Goal: Task Accomplishment & Management: Manage account settings

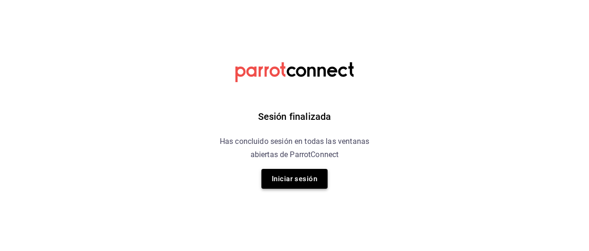
click at [303, 175] on button "Iniciar sesión" at bounding box center [294, 179] width 66 height 20
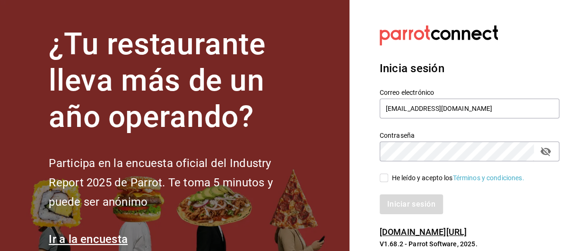
click at [380, 176] on input "He leído y acepto los Términos y condiciones." at bounding box center [383, 178] width 9 height 9
checkbox input "true"
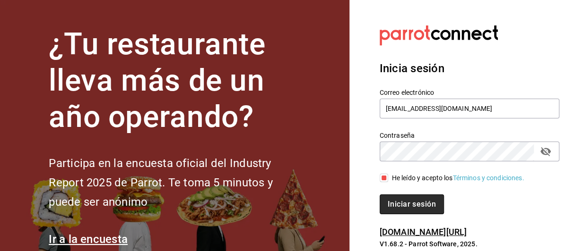
click at [409, 206] on button "Iniciar sesión" at bounding box center [411, 205] width 64 height 20
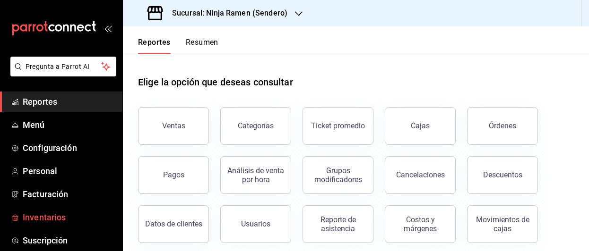
click at [64, 217] on span "Inventarios" at bounding box center [69, 217] width 92 height 13
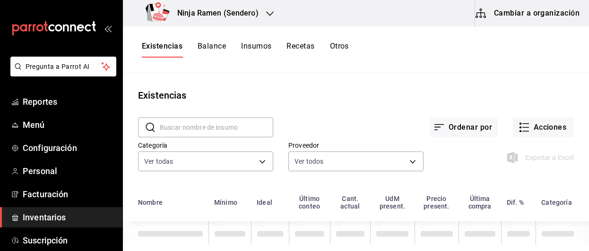
click at [260, 50] on button "Insumos" at bounding box center [256, 50] width 30 height 16
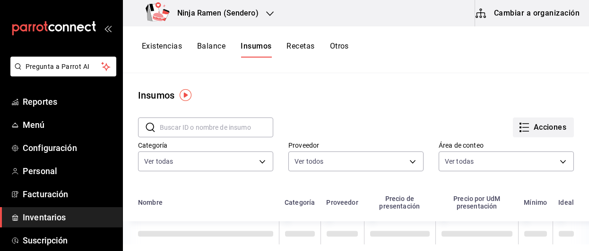
click at [539, 132] on button "Acciones" at bounding box center [543, 128] width 61 height 20
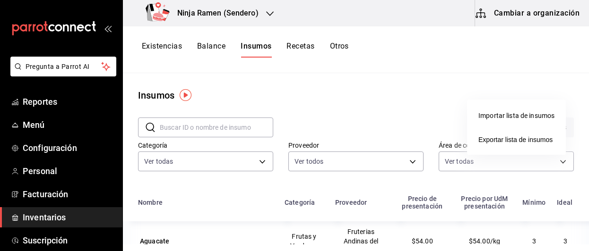
click at [529, 12] on div at bounding box center [294, 125] width 589 height 251
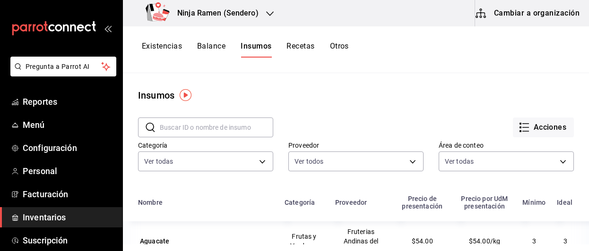
click at [508, 13] on button "Cambiar a organización" at bounding box center [528, 13] width 106 height 26
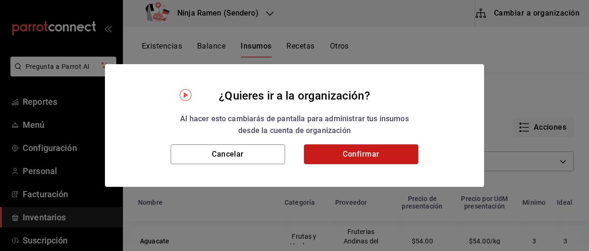
click at [363, 149] on button "Confirmar" at bounding box center [361, 155] width 114 height 20
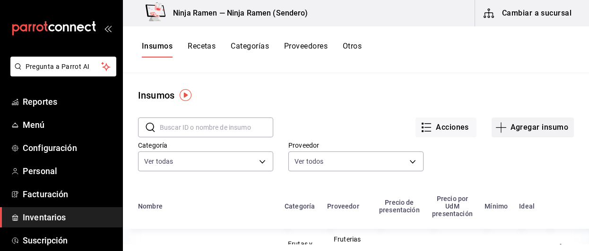
click at [535, 130] on button "Agregar insumo" at bounding box center [532, 128] width 82 height 20
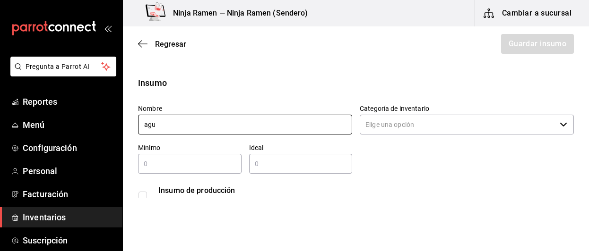
type input "Aguacate"
click at [142, 41] on icon "button" at bounding box center [142, 44] width 9 height 9
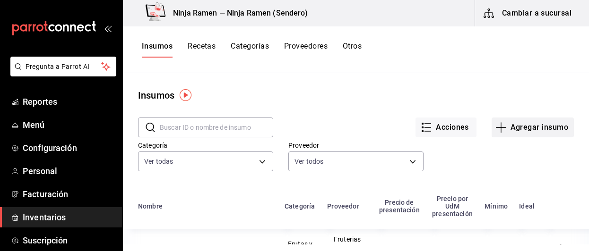
click at [531, 133] on button "Agregar insumo" at bounding box center [532, 128] width 82 height 20
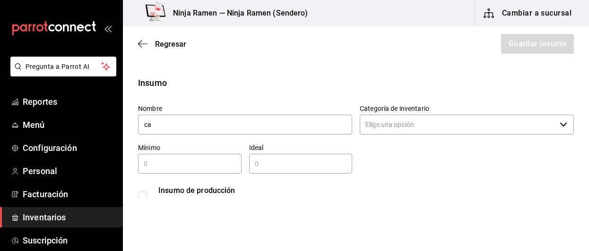
type input "c"
type input "Chile [PERSON_NAME]"
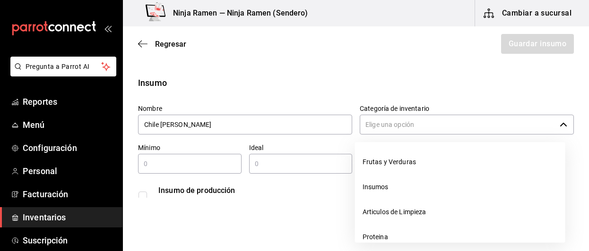
click at [549, 129] on div "​" at bounding box center [467, 125] width 214 height 20
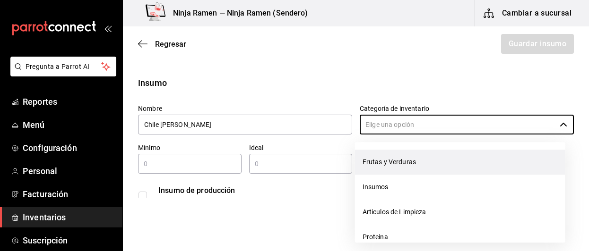
click at [431, 162] on li "Frutas y Verduras" at bounding box center [460, 162] width 210 height 25
type input "Frutas y Verduras"
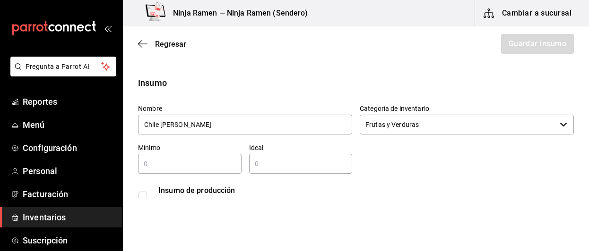
click at [204, 169] on input "text" at bounding box center [189, 163] width 103 height 11
type input "1"
click at [260, 169] on input "1" at bounding box center [300, 163] width 103 height 11
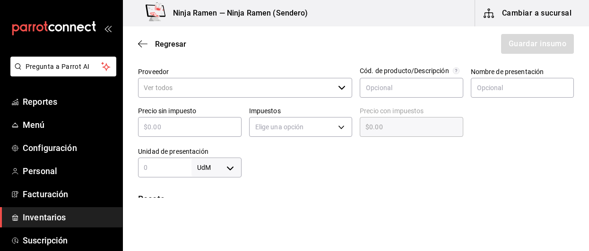
scroll to position [207, 0]
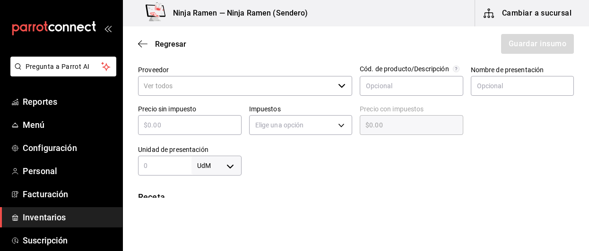
type input "1"
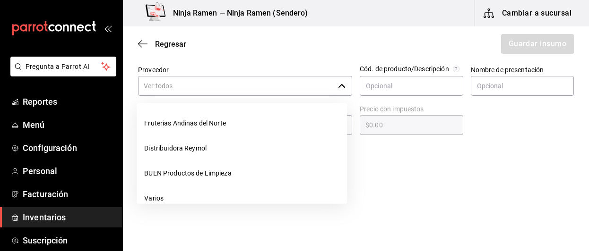
click at [209, 89] on input "Proveedor" at bounding box center [236, 86] width 196 height 20
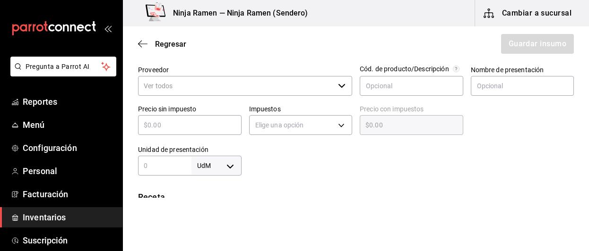
click at [209, 89] on input "Proveedor" at bounding box center [236, 86] width 196 height 20
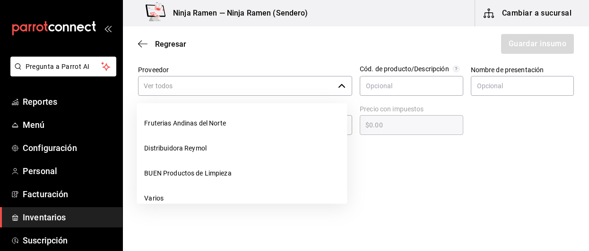
click at [209, 89] on input "Proveedor" at bounding box center [236, 86] width 196 height 20
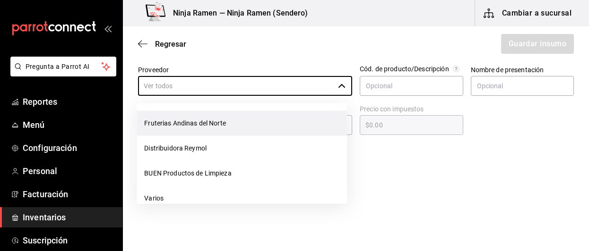
click at [206, 121] on li "Fruterias Andinas del Norte" at bounding box center [242, 123] width 210 height 25
type input "Fruterias Andinas del Norte"
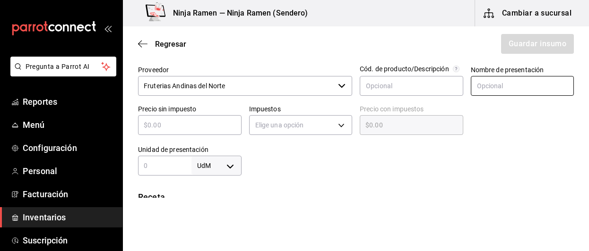
click at [508, 84] on input "text" at bounding box center [522, 86] width 103 height 20
type input "Chile [PERSON_NAME]"
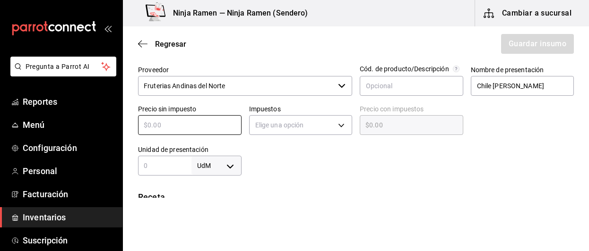
type input "$3"
type input "$3.00"
type input "$32"
type input "$32.00"
type input "$32"
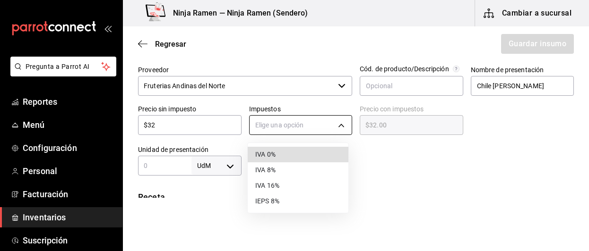
click at [336, 121] on body "Pregunta a Parrot AI Reportes Menú Configuración Personal Facturación Inventari…" at bounding box center [294, 99] width 589 height 198
click at [315, 154] on li "IVA 0%" at bounding box center [298, 155] width 101 height 16
type input "IVA_0"
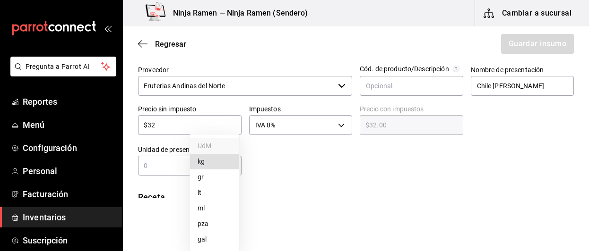
click at [224, 165] on body "Pregunta a Parrot AI Reportes Menú Configuración Personal Facturación Inventari…" at bounding box center [294, 99] width 589 height 198
click at [215, 167] on li "kg" at bounding box center [214, 162] width 49 height 16
type input "KILOGRAM"
click at [170, 173] on div "kg KILOGRAM ​" at bounding box center [189, 166] width 103 height 20
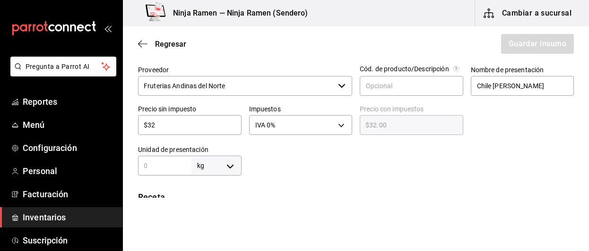
type input "1"
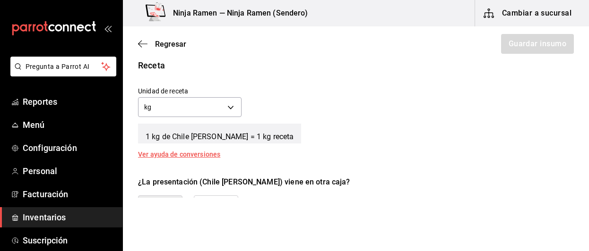
scroll to position [358, 0]
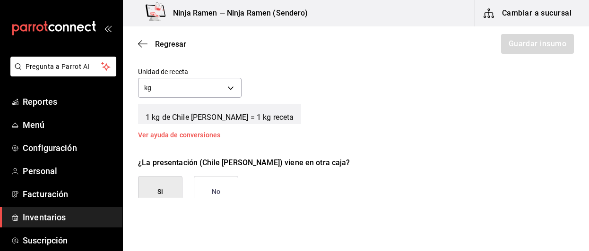
type input "1"
click at [499, 130] on div "Receta Unidad de receta kg KILOGRAM Factor de conversión 1 ​ 1 kg de Chile Serr…" at bounding box center [356, 89] width 466 height 99
click at [234, 190] on button "No" at bounding box center [216, 192] width 44 height 32
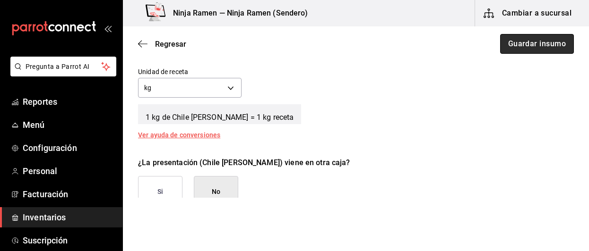
click at [527, 47] on button "Guardar insumo" at bounding box center [537, 44] width 74 height 20
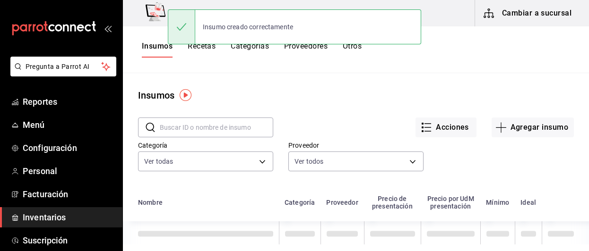
click at [215, 133] on input "text" at bounding box center [216, 127] width 113 height 19
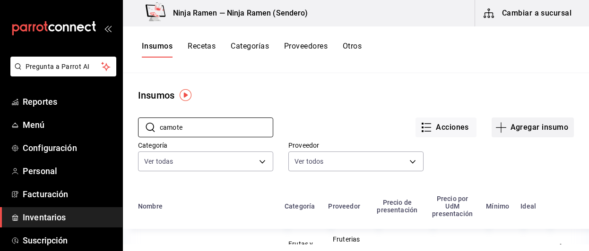
type input "camote"
click at [526, 134] on button "Agregar insumo" at bounding box center [532, 128] width 82 height 20
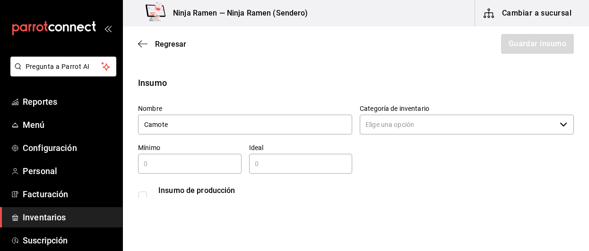
type input "Camote"
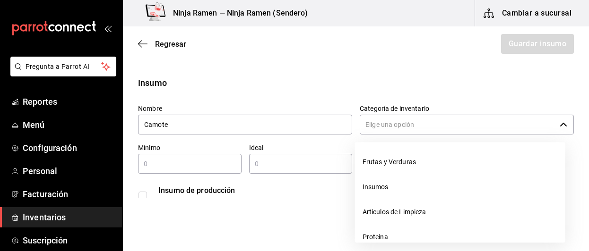
click at [410, 126] on input "Categoría de inventario" at bounding box center [458, 125] width 196 height 20
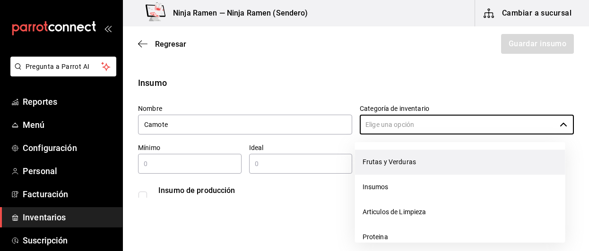
click at [400, 159] on li "Frutas y Verduras" at bounding box center [460, 162] width 210 height 25
type input "Frutas y Verduras"
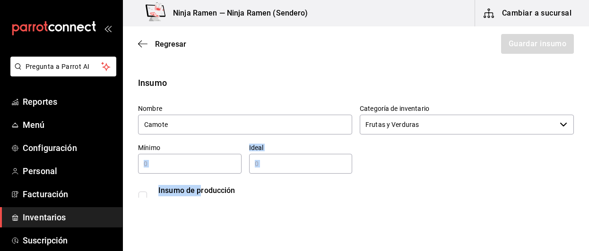
drag, startPoint x: 202, startPoint y: 174, endPoint x: 181, endPoint y: 163, distance: 23.3
click at [181, 163] on div "Nombre Camote Categoría de inventario Frutas y Verduras ​ Mínimo ​ Ideal ​ Insu…" at bounding box center [351, 153] width 443 height 113
click at [181, 163] on input "text" at bounding box center [189, 163] width 103 height 11
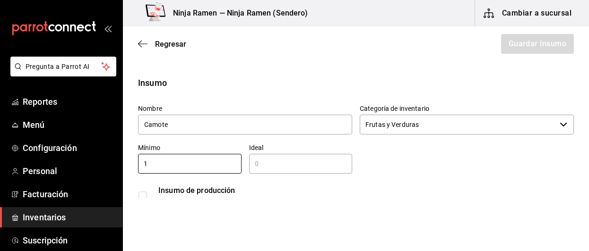
type input "1"
click at [272, 167] on input "text" at bounding box center [300, 163] width 103 height 11
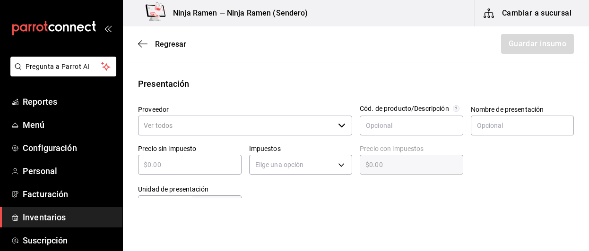
scroll to position [170, 0]
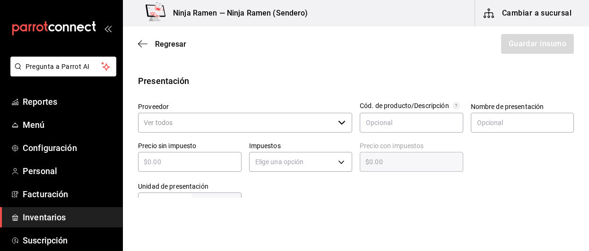
click at [340, 124] on icon "button" at bounding box center [342, 123] width 8 height 8
click at [340, 128] on div "​" at bounding box center [245, 123] width 214 height 20
type input "1"
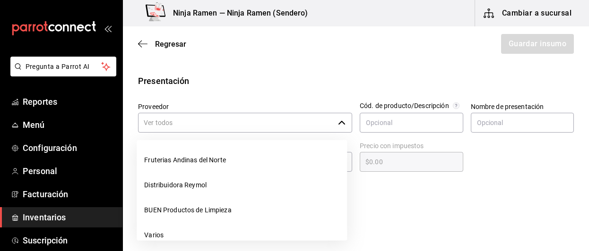
click at [339, 125] on icon "button" at bounding box center [342, 123] width 8 height 8
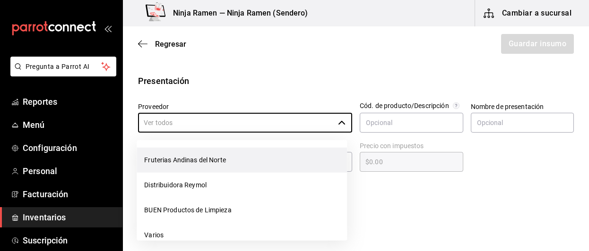
click at [257, 155] on li "Fruterias Andinas del Norte" at bounding box center [242, 160] width 210 height 25
type input "Fruterias Andinas del Norte"
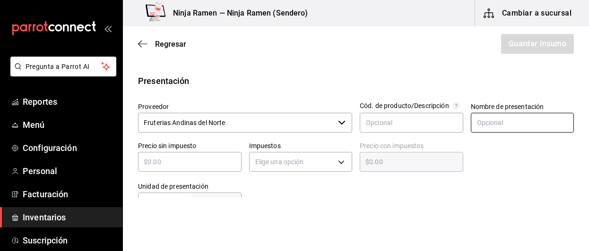
click at [486, 120] on input "text" at bounding box center [522, 123] width 103 height 20
type input "Camote"
click at [200, 166] on input "text" at bounding box center [189, 161] width 103 height 11
type input "$4"
type input "$4.00"
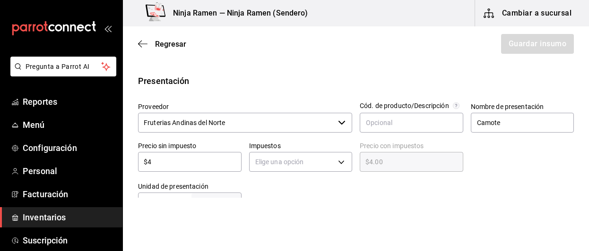
type input "$49"
type input "$49.00"
type input "$49"
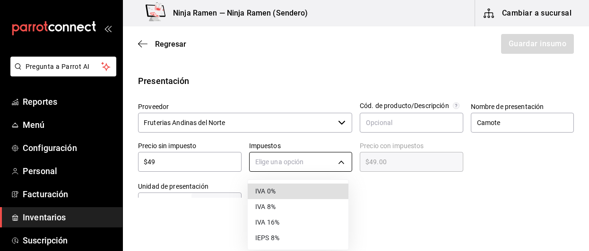
click at [343, 155] on body "Pregunta a Parrot AI Reportes Menú Configuración Personal Facturación Inventari…" at bounding box center [294, 99] width 589 height 198
click at [308, 197] on li "IVA 0%" at bounding box center [298, 192] width 101 height 16
type input "IVA_0"
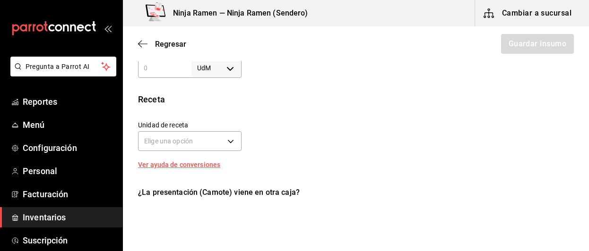
scroll to position [294, 0]
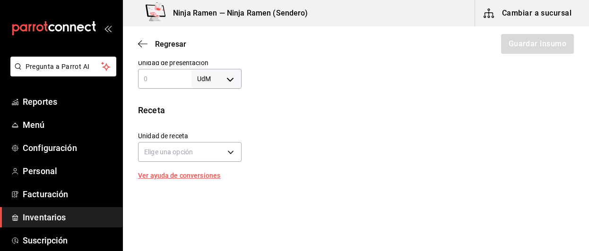
click at [227, 80] on body "Pregunta a Parrot AI Reportes Menú Configuración Personal Facturación Inventari…" at bounding box center [294, 99] width 589 height 198
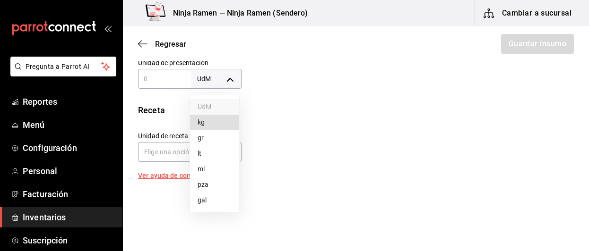
click at [211, 120] on li "kg" at bounding box center [214, 123] width 49 height 16
type input "KILOGRAM"
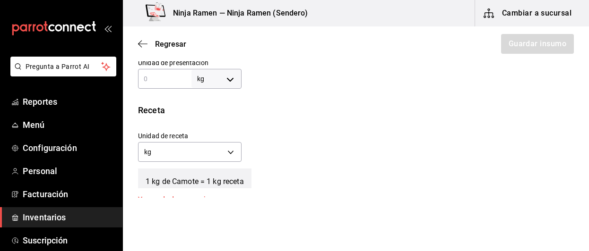
click at [152, 74] on input "text" at bounding box center [164, 78] width 53 height 11
type input "1"
click at [211, 130] on div "Unidad de receta kg KILOGRAM" at bounding box center [185, 144] width 111 height 41
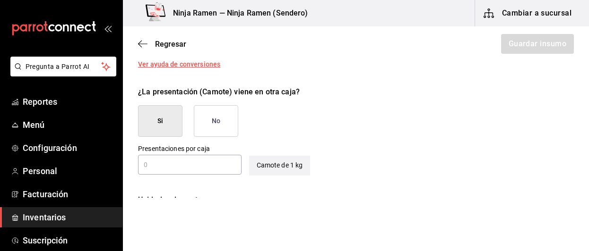
scroll to position [431, 0]
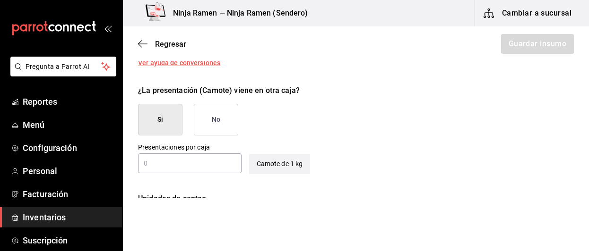
click at [204, 128] on button "No" at bounding box center [216, 120] width 44 height 32
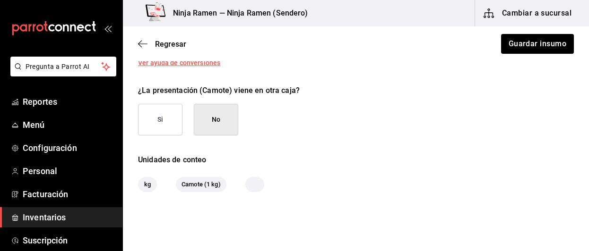
scroll to position [469, 0]
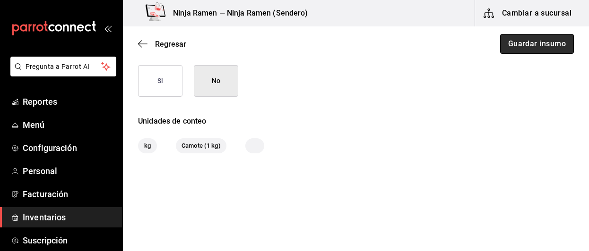
click at [522, 50] on button "Guardar insumo" at bounding box center [537, 44] width 74 height 20
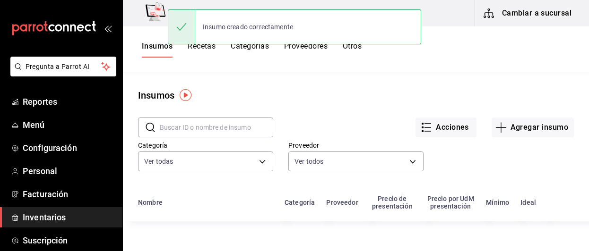
click at [218, 132] on input "text" at bounding box center [216, 127] width 113 height 19
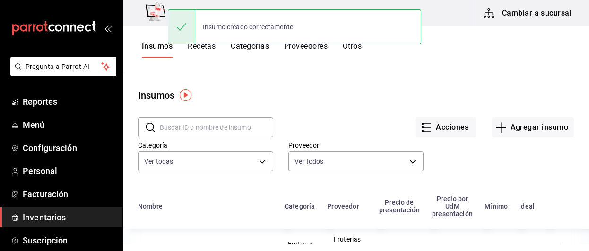
click at [218, 132] on input "text" at bounding box center [216, 127] width 113 height 19
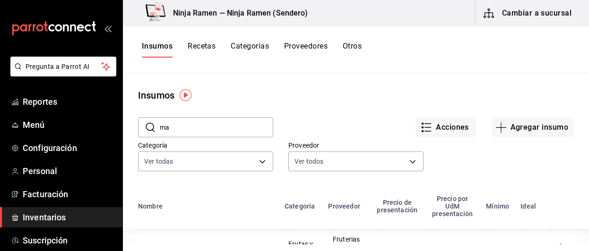
type input "m"
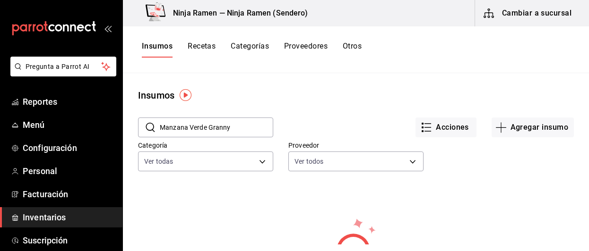
type input "Manzana Verde Granny"
click at [520, 137] on div "​ Manzana Verde Granny ​ Acciones Agregar insumo Categoría Ver todas 03c5e4db-f…" at bounding box center [356, 146] width 466 height 87
click at [520, 137] on button "Agregar insumo" at bounding box center [532, 128] width 82 height 20
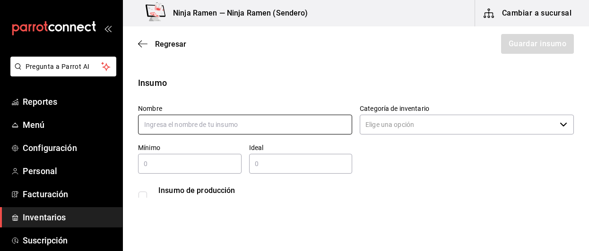
click at [165, 130] on input "text" at bounding box center [245, 125] width 214 height 20
type input "M"
type input "H"
type input "n"
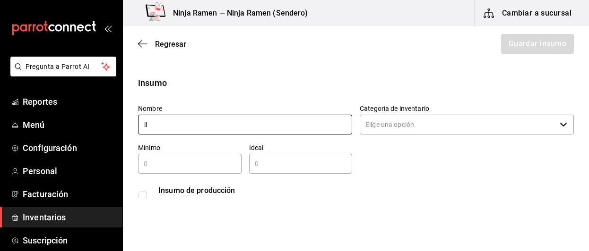
type input "l"
type input "z"
type input "t"
type input "r"
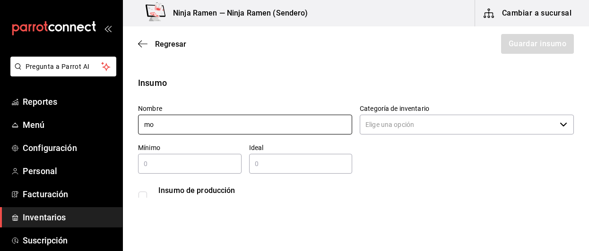
type input "m"
type input "c"
type input "a"
type input "Apio"
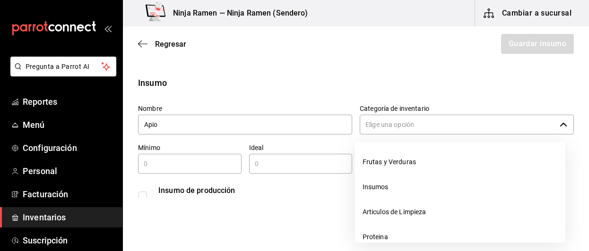
click at [552, 132] on div "​" at bounding box center [467, 125] width 214 height 20
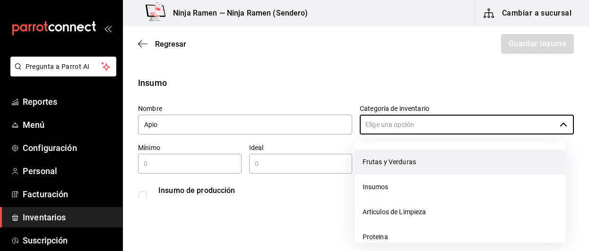
click at [514, 159] on li "Frutas y Verduras" at bounding box center [460, 162] width 210 height 25
type input "Frutas y Verduras"
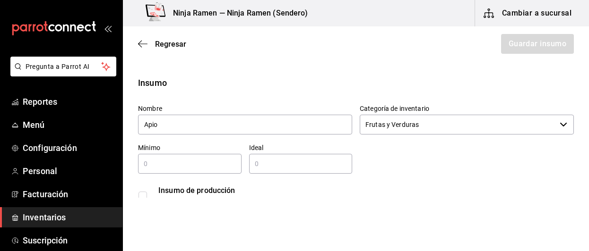
click at [208, 168] on input "text" at bounding box center [189, 163] width 103 height 11
type input "11"
click at [272, 167] on input "text" at bounding box center [300, 163] width 103 height 11
type input "1"
click at [185, 167] on input "11" at bounding box center [189, 163] width 103 height 11
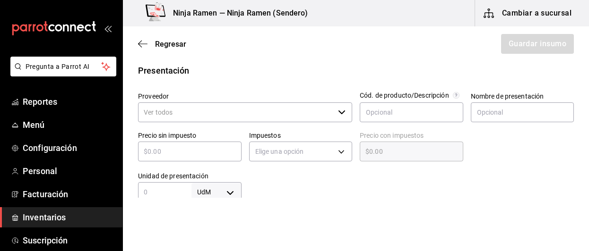
scroll to position [178, 0]
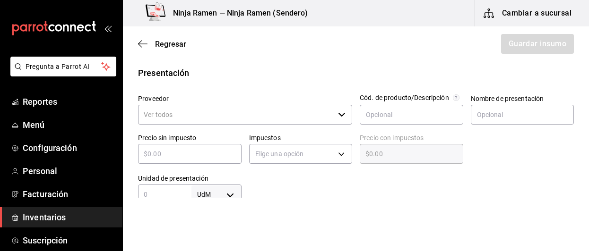
type input "1"
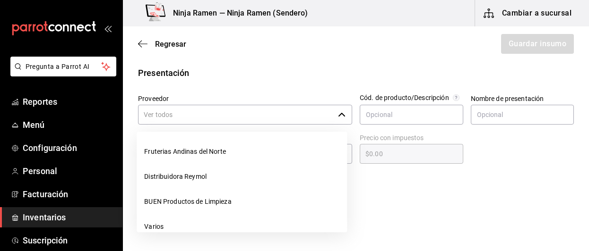
click at [290, 121] on input "Proveedor" at bounding box center [236, 115] width 196 height 20
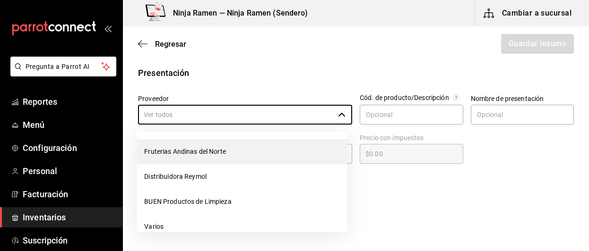
click at [276, 151] on li "Fruterias Andinas del Norte" at bounding box center [242, 151] width 210 height 25
type input "Fruterias Andinas del Norte"
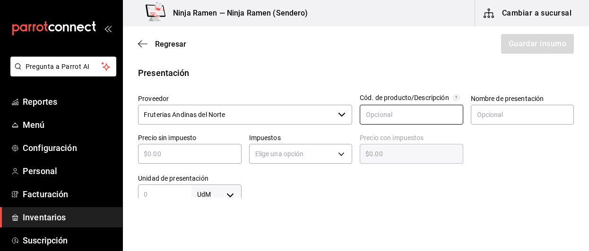
click at [419, 112] on input "text" at bounding box center [411, 115] width 103 height 20
click at [500, 118] on input "text" at bounding box center [522, 115] width 103 height 20
type input "Apio"
type input "$2"
type input "$2.00"
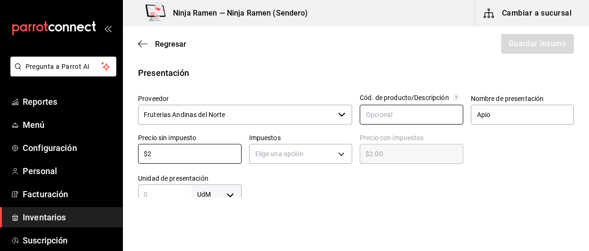
type input "$21"
type input "$21.00"
type input "$21.5"
type input "$21.50"
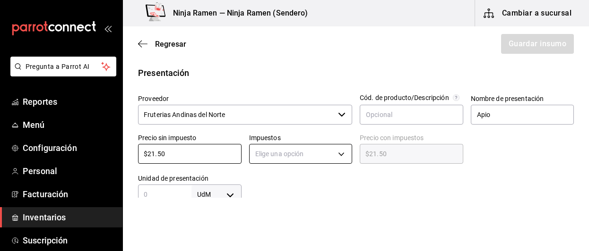
type input "$21.50"
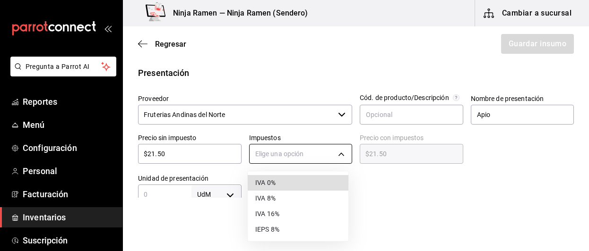
click at [345, 151] on body "Pregunta a Parrot AI Reportes Menú Configuración Personal Facturación Inventari…" at bounding box center [294, 99] width 589 height 198
click at [316, 185] on li "IVA 0%" at bounding box center [298, 183] width 101 height 16
type input "IVA_0"
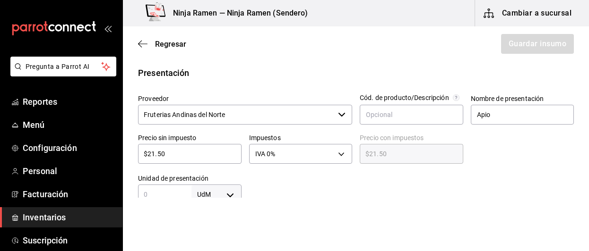
scroll to position [183, 0]
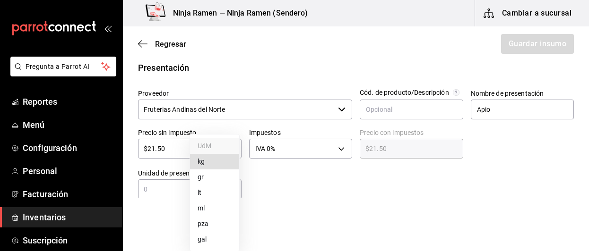
click at [217, 198] on body "Pregunta a Parrot AI Reportes Menú Configuración Personal Facturación Inventari…" at bounding box center [294, 99] width 589 height 198
click at [202, 161] on li "kg" at bounding box center [214, 162] width 49 height 16
type input "KILOGRAM"
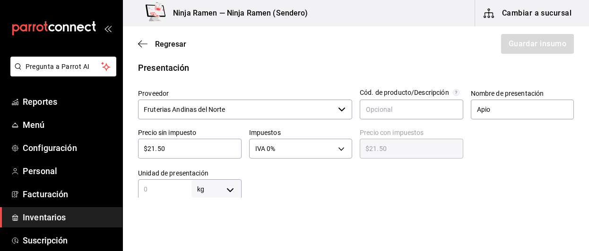
click at [169, 187] on input "text" at bounding box center [164, 189] width 53 height 11
type input "1"
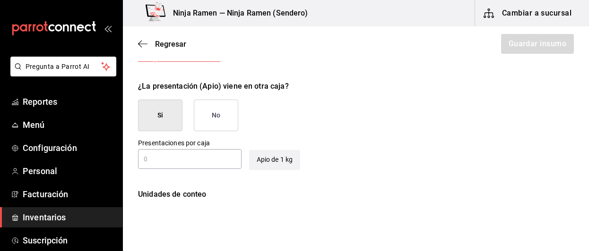
scroll to position [446, 0]
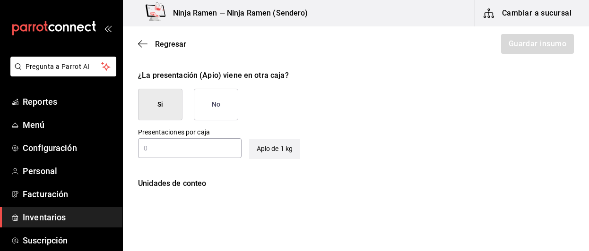
type input "1"
click at [223, 93] on button "No" at bounding box center [216, 105] width 44 height 32
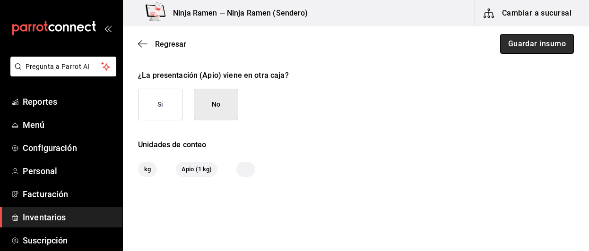
click at [526, 38] on button "Guardar insumo" at bounding box center [537, 44] width 74 height 20
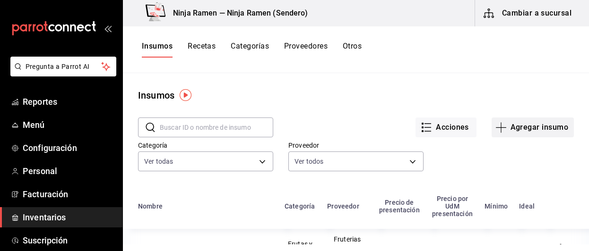
click at [535, 125] on button "Agregar insumo" at bounding box center [532, 128] width 82 height 20
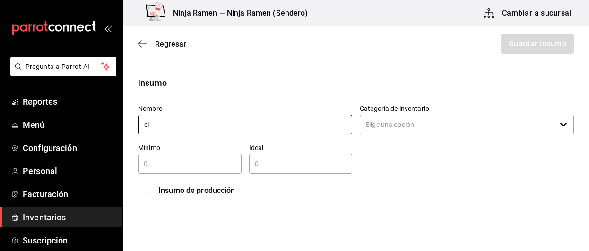
type input "c"
type input "Chile Guajillo"
click at [472, 124] on input "Categoría de inventario" at bounding box center [458, 125] width 196 height 20
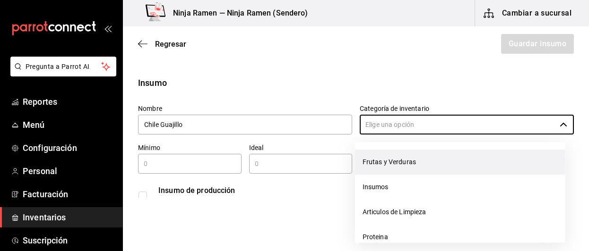
click at [443, 161] on li "Frutas y Verduras" at bounding box center [460, 162] width 210 height 25
type input "Frutas y Verduras"
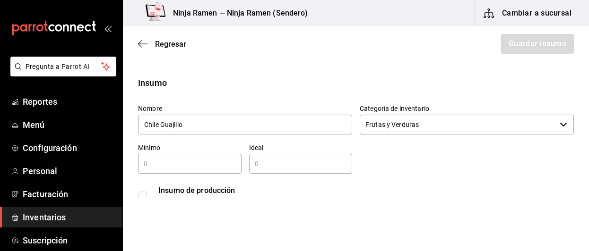
click at [213, 173] on div "​" at bounding box center [189, 164] width 103 height 20
type input "1"
click at [258, 168] on input "text" at bounding box center [300, 163] width 103 height 11
type input "1"
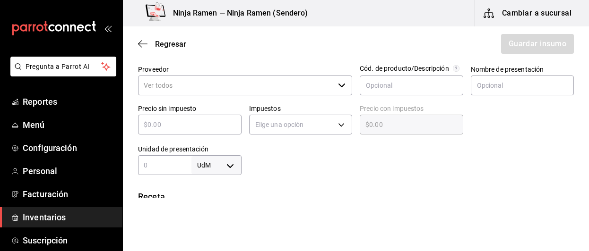
scroll to position [210, 0]
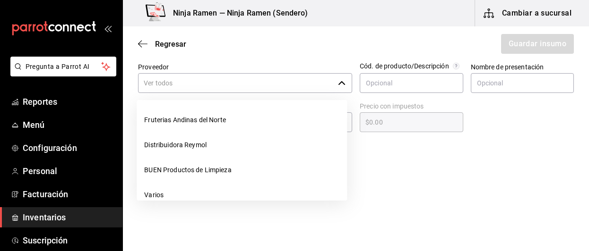
click at [338, 83] on icon "button" at bounding box center [342, 83] width 8 height 8
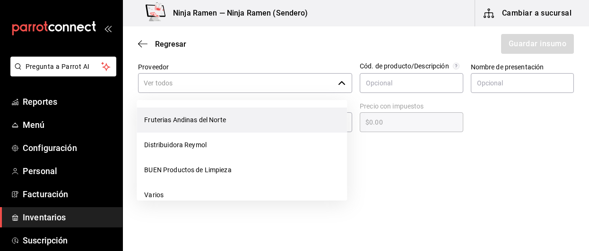
click at [258, 130] on li "Fruterias Andinas del Norte" at bounding box center [242, 120] width 210 height 25
type input "Fruterias Andinas del Norte"
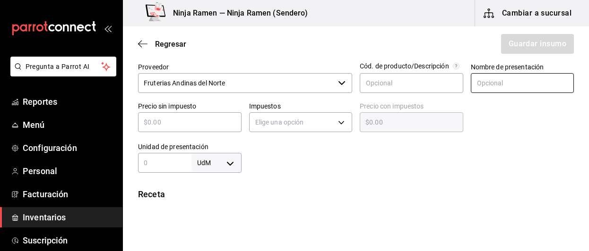
type input "1"
click at [474, 79] on input "text" at bounding box center [522, 83] width 103 height 20
type input "Chile Guajillo"
type input "$1"
type input "$1.00"
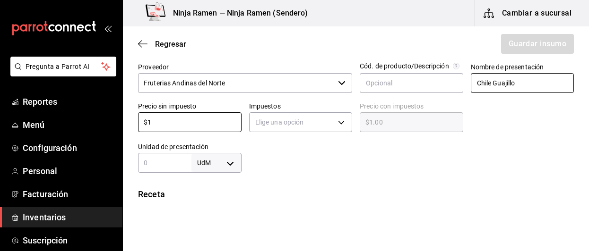
type input "$19"
type input "$19.00"
type input "$190"
type input "$190.00"
type input "$190"
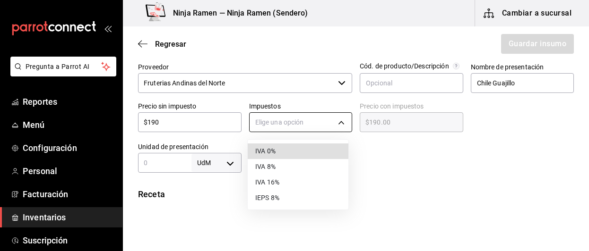
click at [346, 118] on body "Pregunta a Parrot AI Reportes Menú Configuración Personal Facturación Inventari…" at bounding box center [294, 99] width 589 height 198
click at [311, 149] on li "IVA 0%" at bounding box center [298, 152] width 101 height 16
type input "IVA_0"
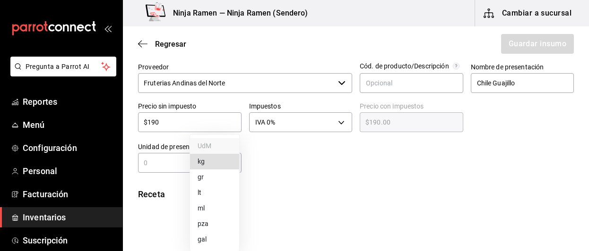
click at [228, 159] on body "Pregunta a Parrot AI Reportes Menú Configuración Personal Facturación Inventari…" at bounding box center [294, 99] width 589 height 198
click at [208, 160] on li "kg" at bounding box center [214, 162] width 49 height 16
type input "KILOGRAM"
click at [176, 156] on div "kg KILOGRAM ​" at bounding box center [189, 163] width 103 height 20
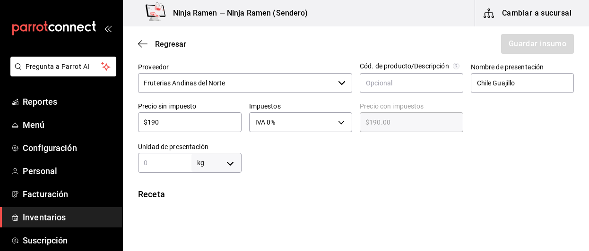
type input "1"
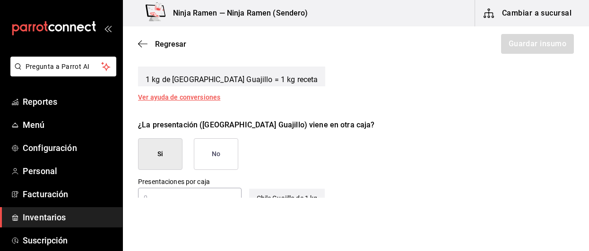
scroll to position [402, 0]
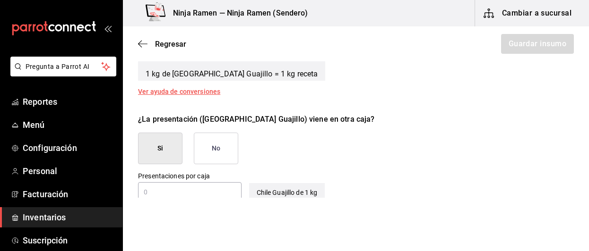
type input "1"
click at [217, 145] on button "No" at bounding box center [216, 149] width 44 height 32
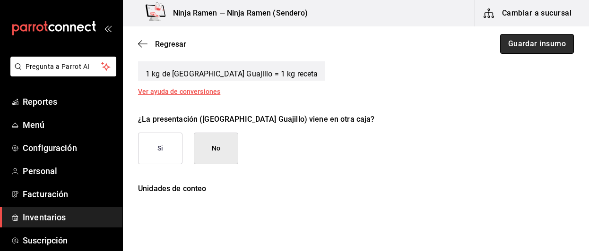
click at [517, 40] on button "Guardar insumo" at bounding box center [537, 44] width 74 height 20
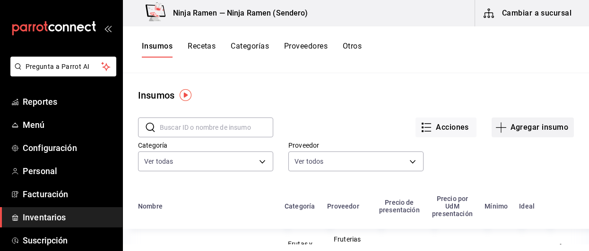
click at [530, 125] on button "Agregar insumo" at bounding box center [532, 128] width 82 height 20
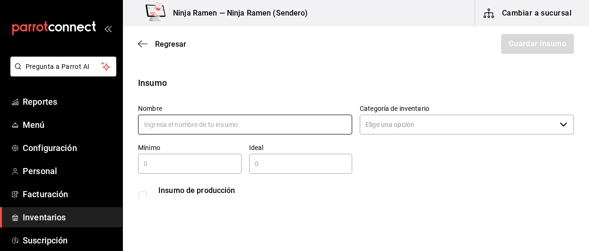
click at [221, 128] on input "text" at bounding box center [245, 125] width 214 height 20
type input "c"
type input "m"
type input "p"
type input "c"
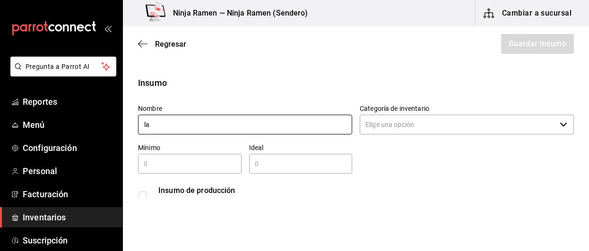
type input "l"
type input "Laurel"
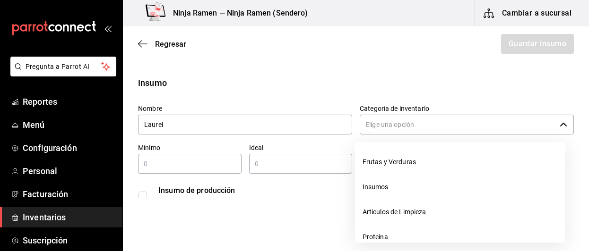
click at [496, 123] on input "Categoría de inventario" at bounding box center [458, 125] width 196 height 20
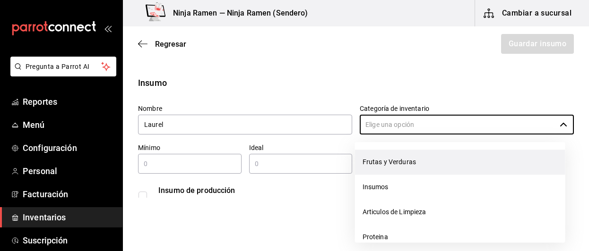
click at [458, 163] on li "Frutas y Verduras" at bounding box center [460, 162] width 210 height 25
type input "Frutas y Verduras"
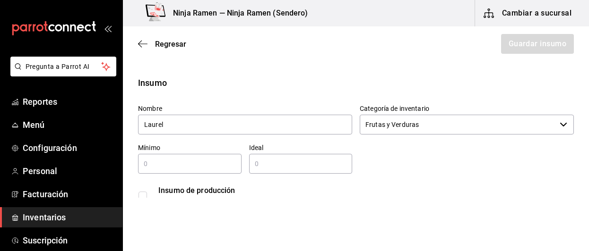
click at [199, 172] on div "​" at bounding box center [189, 164] width 103 height 20
type input "1"
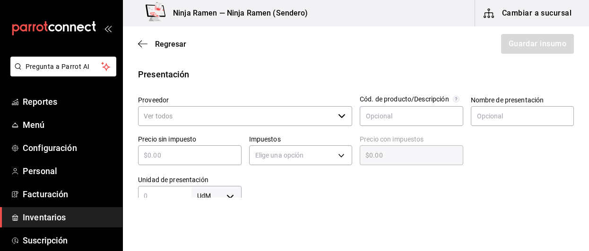
scroll to position [191, 0]
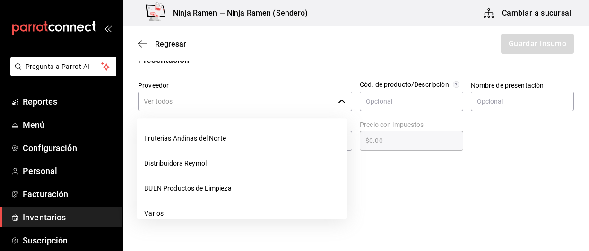
click at [333, 104] on div "​" at bounding box center [245, 102] width 214 height 20
type input "1"
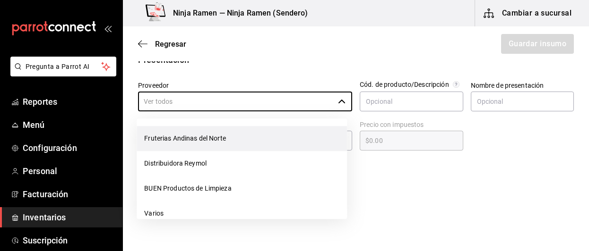
click at [282, 136] on li "Fruterias Andinas del Norte" at bounding box center [242, 138] width 210 height 25
type input "Fruterias Andinas del Norte"
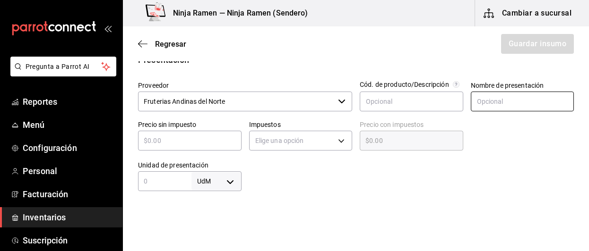
click at [483, 103] on input "text" at bounding box center [522, 102] width 103 height 20
type input "Laurel"
click at [203, 137] on input "text" at bounding box center [189, 140] width 103 height 11
type input "$1"
type input "$1.00"
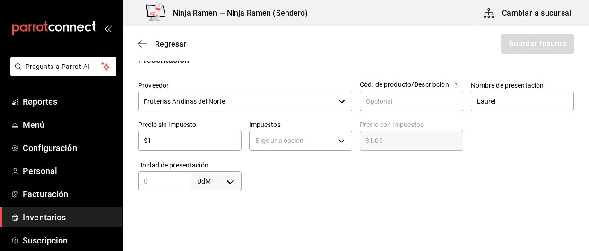
type input "$12"
type input "$12.00"
type input "$125"
type input "$125.00"
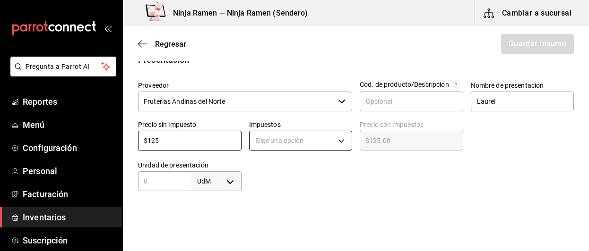
type input "$125"
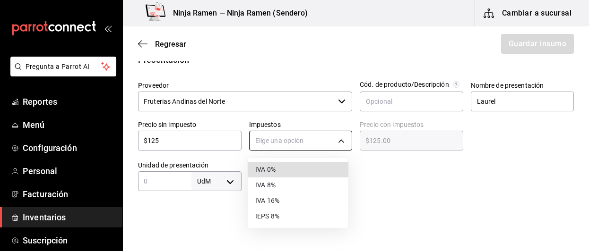
click at [275, 136] on body "Pregunta a Parrot AI Reportes Menú Configuración Personal Facturación Inventari…" at bounding box center [294, 99] width 589 height 198
click at [294, 175] on li "IVA 0%" at bounding box center [298, 170] width 101 height 16
type input "IVA_0"
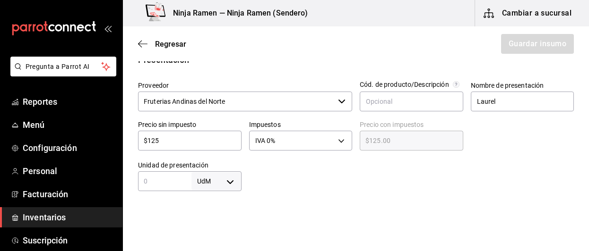
click at [233, 186] on body "Pregunta a Parrot AI Reportes Menú Configuración Personal Facturación Inventari…" at bounding box center [294, 99] width 589 height 198
click at [199, 157] on li "kg" at bounding box center [214, 162] width 49 height 16
type input "KILOGRAM"
click at [172, 187] on div "kg KILOGRAM ​" at bounding box center [189, 182] width 103 height 20
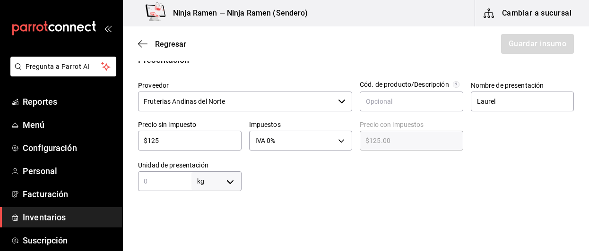
type input "1"
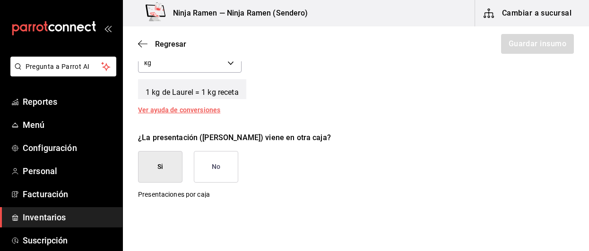
scroll to position [401, 0]
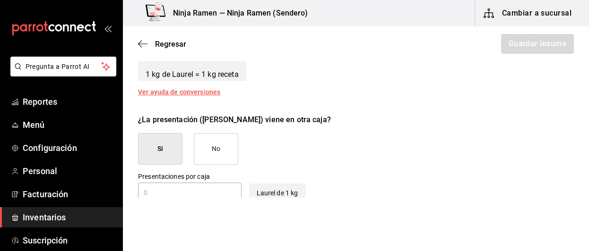
type input "1"
click at [227, 152] on button "No" at bounding box center [216, 149] width 44 height 32
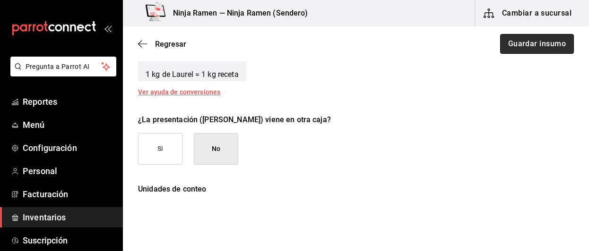
click at [536, 52] on button "Guardar insumo" at bounding box center [537, 44] width 74 height 20
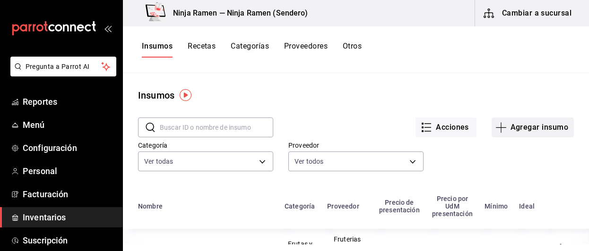
click at [545, 125] on button "Agregar insumo" at bounding box center [532, 128] width 82 height 20
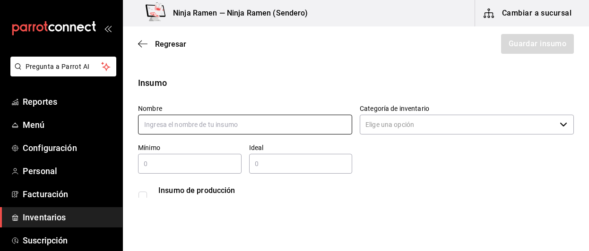
click at [221, 126] on input "text" at bounding box center [245, 125] width 214 height 20
type input "a"
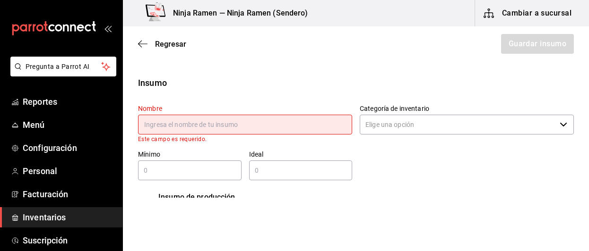
type input "c"
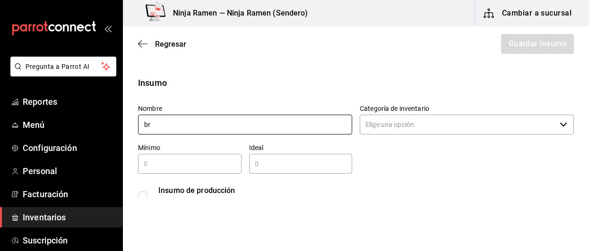
type input "b"
type input "c"
type input "l"
type input "p"
type input "l"
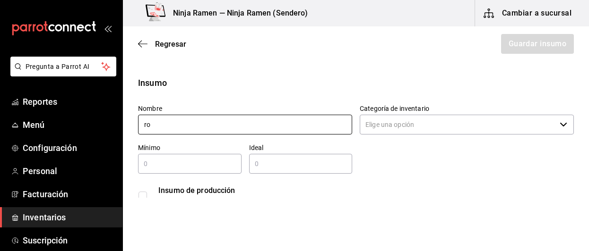
type input "r"
type input "[PERSON_NAME]"
click at [551, 126] on div "​" at bounding box center [467, 125] width 214 height 20
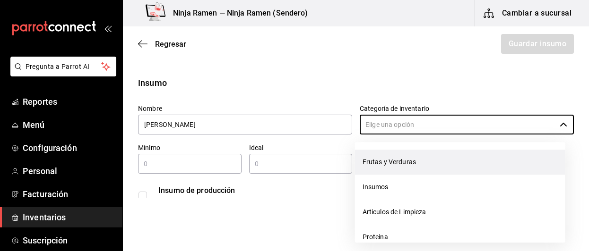
click at [518, 161] on li "Frutas y Verduras" at bounding box center [460, 162] width 210 height 25
type input "Frutas y Verduras"
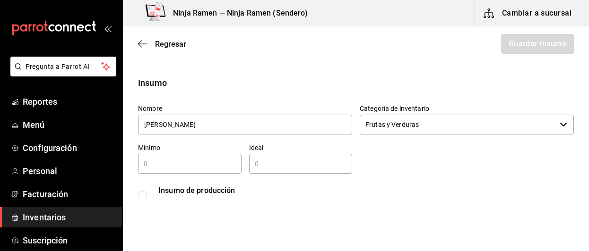
drag, startPoint x: 241, startPoint y: 175, endPoint x: 213, endPoint y: 168, distance: 28.9
click at [213, 168] on div "Nombre Romero Fresco Categoría de inventario Frutas y Verduras ​ Mínimo ​ Ideal…" at bounding box center [351, 153] width 443 height 113
click at [213, 168] on input "text" at bounding box center [189, 163] width 103 height 11
click at [213, 168] on input "1" at bounding box center [189, 163] width 103 height 11
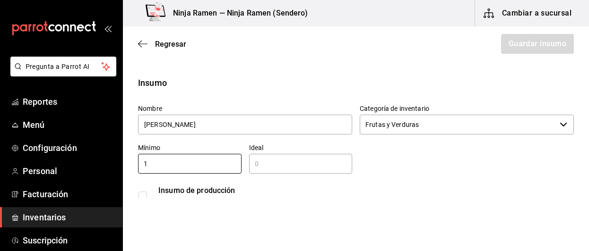
type input "1"
click at [272, 170] on div "​" at bounding box center [300, 164] width 103 height 20
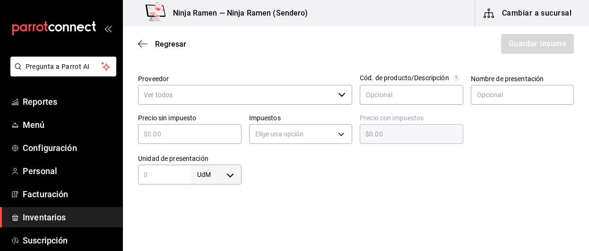
scroll to position [214, 0]
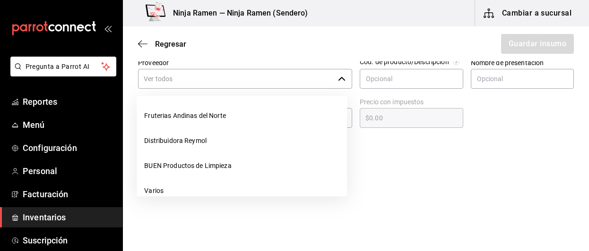
click at [331, 79] on div "​" at bounding box center [245, 79] width 214 height 20
type input "1"
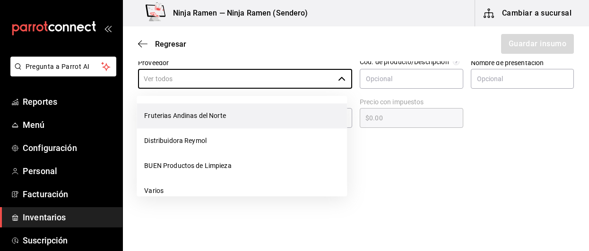
click at [299, 117] on li "Fruterias Andinas del Norte" at bounding box center [242, 115] width 210 height 25
type input "Fruterias Andinas del Norte"
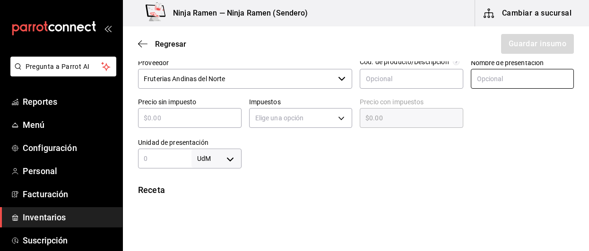
click at [497, 85] on input "text" at bounding box center [522, 79] width 103 height 20
type input "[PERSON_NAME]"
type input "$2"
type input "$2.00"
type input "$24"
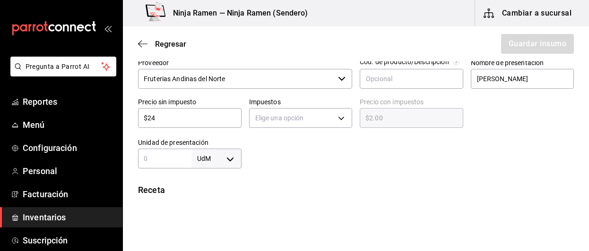
type input "$24.00"
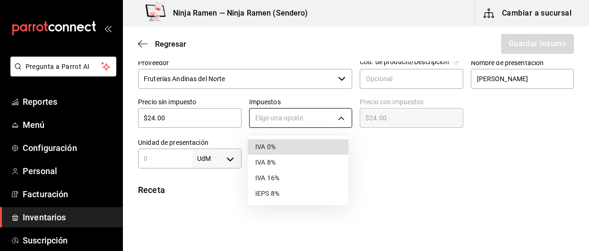
click at [268, 114] on body "Pregunta a Parrot AI Reportes Menú Configuración Personal Facturación Inventari…" at bounding box center [294, 99] width 589 height 198
click at [283, 153] on li "IVA 0%" at bounding box center [298, 147] width 101 height 16
type input "IVA_0"
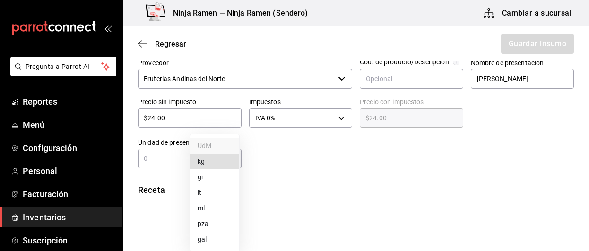
click at [225, 161] on body "Pregunta a Parrot AI Reportes Menú Configuración Personal Facturación Inventari…" at bounding box center [294, 99] width 589 height 198
click at [209, 162] on li "kg" at bounding box center [214, 162] width 49 height 16
type input "KILOGRAM"
click at [181, 162] on input "text" at bounding box center [164, 158] width 53 height 11
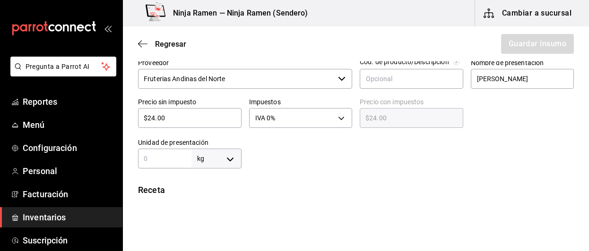
type input "1"
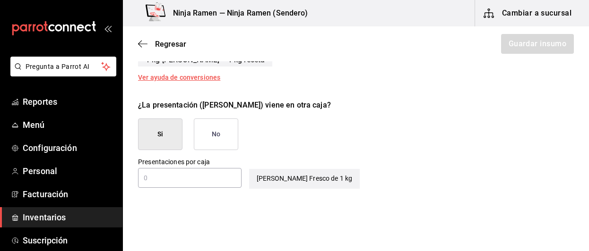
scroll to position [417, 0]
type input "1"
click at [234, 131] on button "No" at bounding box center [216, 134] width 44 height 32
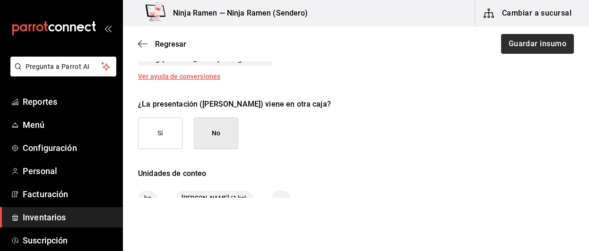
drag, startPoint x: 508, startPoint y: 54, endPoint x: 514, endPoint y: 48, distance: 8.0
click at [514, 48] on div "Regresar Guardar insumo" at bounding box center [356, 43] width 466 height 35
click at [514, 48] on button "Guardar insumo" at bounding box center [537, 44] width 74 height 20
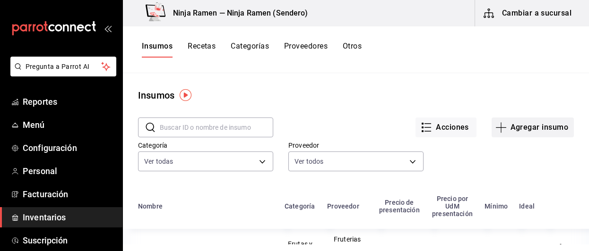
click at [502, 131] on button "Agregar insumo" at bounding box center [532, 128] width 82 height 20
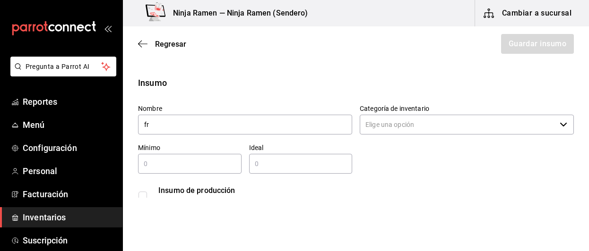
type input "f"
type input "s"
type input "a"
type input "Aniz"
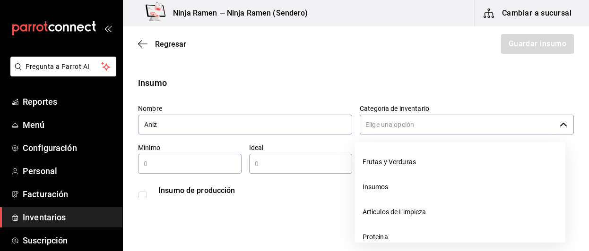
click at [383, 121] on input "Categoría de inventario" at bounding box center [458, 125] width 196 height 20
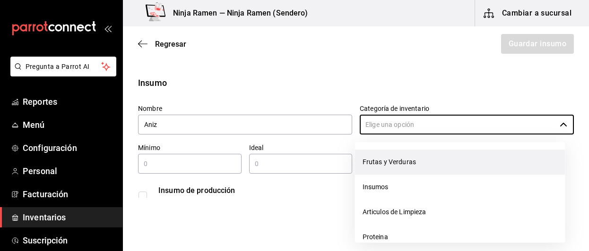
click at [386, 155] on li "Frutas y Verduras" at bounding box center [460, 162] width 210 height 25
type input "Frutas y Verduras"
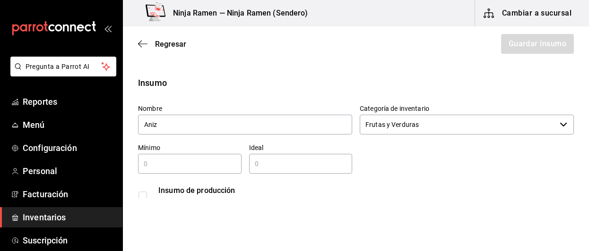
click at [225, 171] on div "​" at bounding box center [189, 164] width 103 height 20
type input "1"
click at [285, 167] on input "text" at bounding box center [300, 163] width 103 height 11
type input "1"
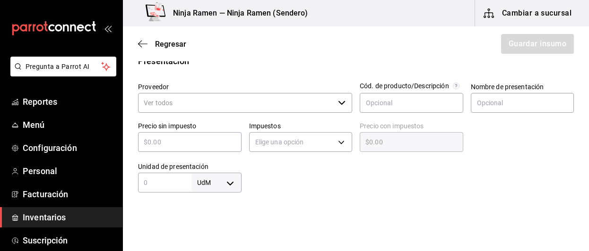
scroll to position [196, 0]
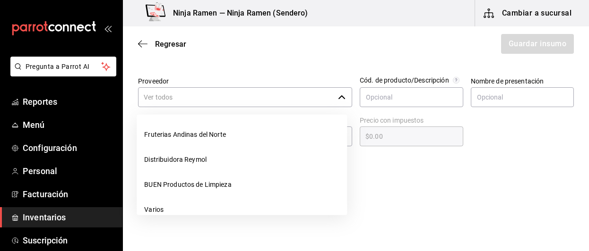
click at [338, 101] on icon "button" at bounding box center [342, 98] width 8 height 8
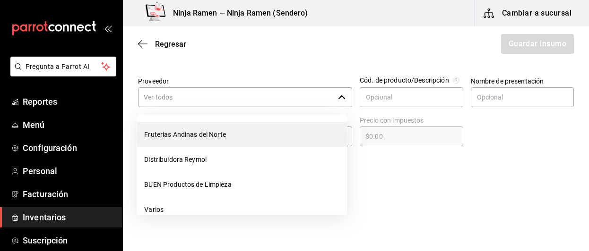
click at [267, 139] on li "Fruterias Andinas del Norte" at bounding box center [242, 134] width 210 height 25
type input "Fruterias Andinas del Norte"
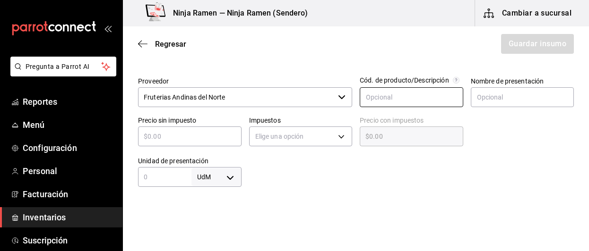
type input "1"
click at [392, 99] on input "text" at bounding box center [411, 97] width 103 height 20
click at [486, 94] on input "text" at bounding box center [522, 97] width 103 height 20
type input "Aniz"
click at [226, 138] on input "text" at bounding box center [189, 136] width 103 height 11
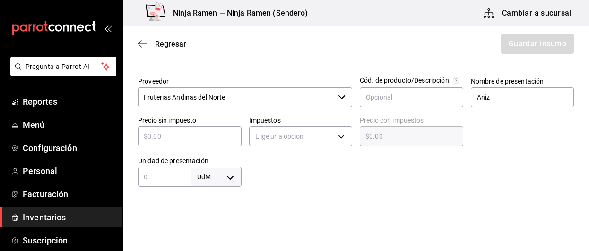
type input "$6"
type input "$6.00"
type input "$68"
type input "$68.00"
type input "$680"
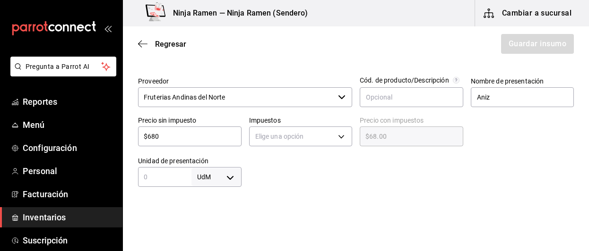
type input "$680.00"
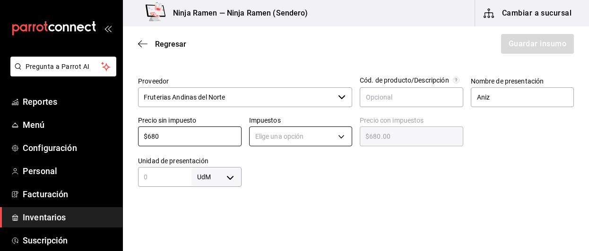
type input "$680"
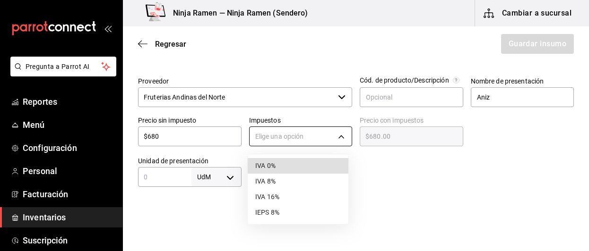
click at [317, 131] on body "Pregunta a Parrot AI Reportes Menú Configuración Personal Facturación Inventari…" at bounding box center [294, 99] width 589 height 198
click at [310, 160] on li "IVA 0%" at bounding box center [298, 166] width 101 height 16
type input "IVA_0"
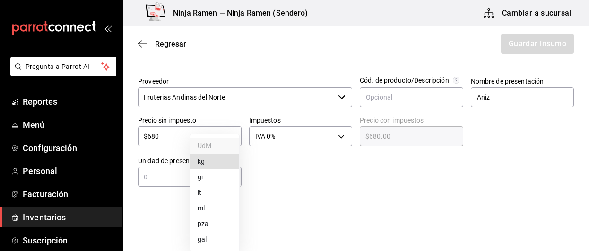
click at [233, 181] on body "Pregunta a Parrot AI Reportes Menú Configuración Personal Facturación Inventari…" at bounding box center [294, 99] width 589 height 198
click at [208, 161] on li "kg" at bounding box center [214, 162] width 49 height 16
type input "KILOGRAM"
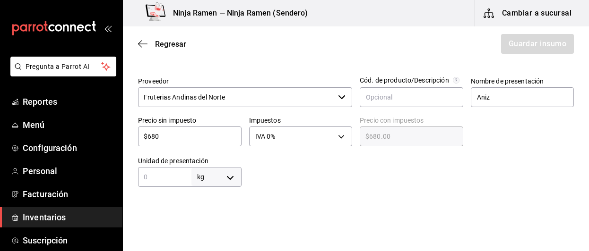
click at [179, 181] on input "text" at bounding box center [164, 177] width 53 height 11
type input "1"
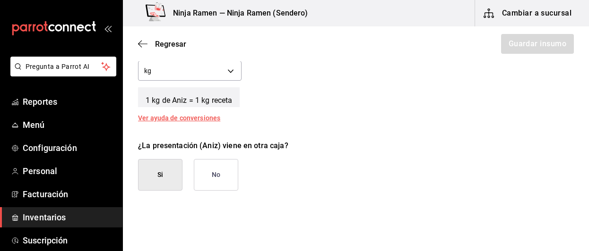
scroll to position [384, 0]
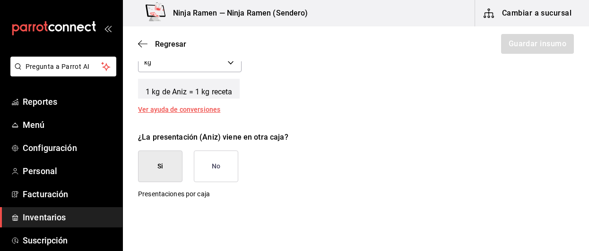
type input "1"
click at [223, 162] on button "No" at bounding box center [216, 167] width 44 height 32
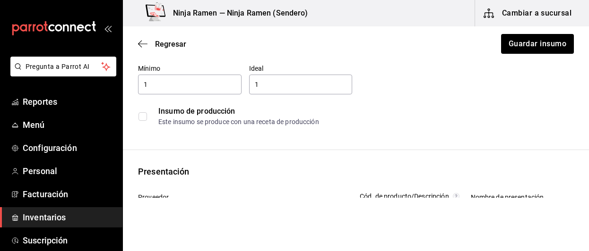
scroll to position [0, 0]
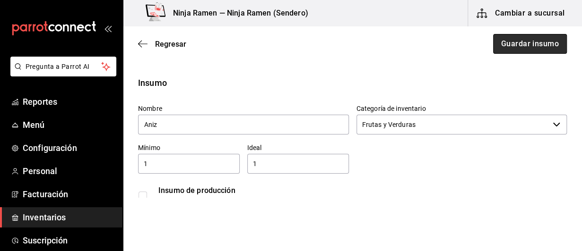
click at [523, 51] on button "Guardar insumo" at bounding box center [530, 44] width 74 height 20
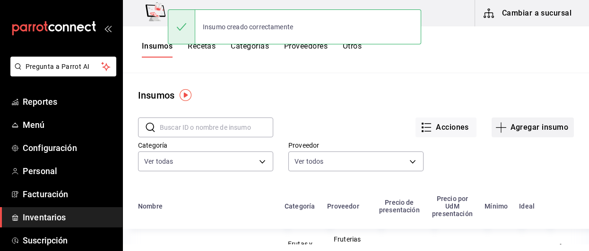
click at [542, 128] on button "Agregar insumo" at bounding box center [532, 128] width 82 height 20
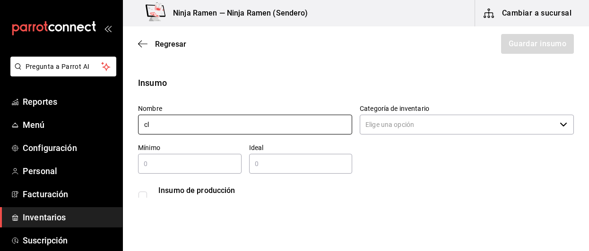
type input "c"
type input "Clavo de Olor"
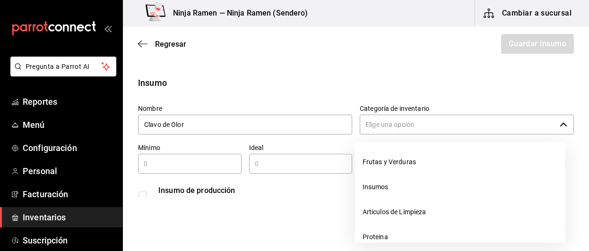
click at [422, 130] on input "Categoría de inventario" at bounding box center [458, 125] width 196 height 20
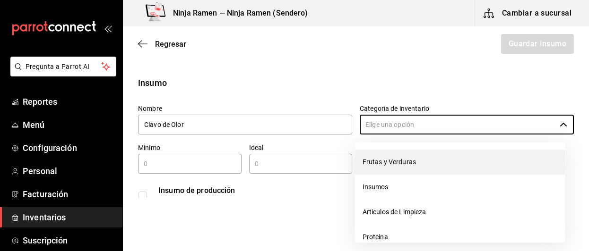
click at [400, 167] on li "Frutas y Verduras" at bounding box center [460, 162] width 210 height 25
type input "Frutas y Verduras"
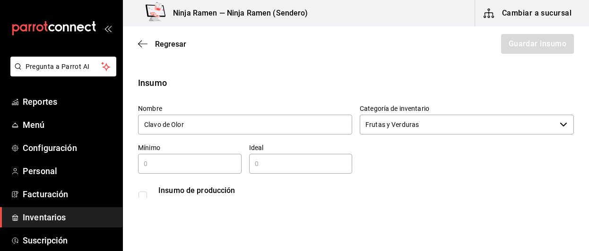
click at [209, 168] on input "text" at bounding box center [189, 163] width 103 height 11
type input "1"
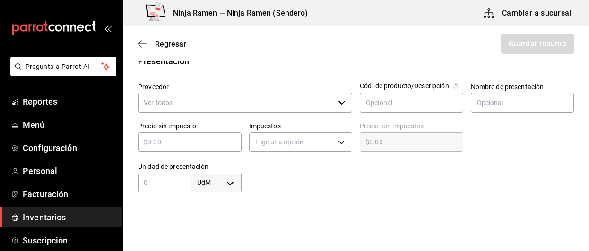
scroll to position [194, 0]
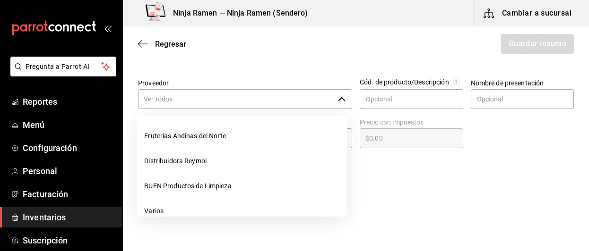
click at [339, 101] on icon "button" at bounding box center [342, 99] width 8 height 8
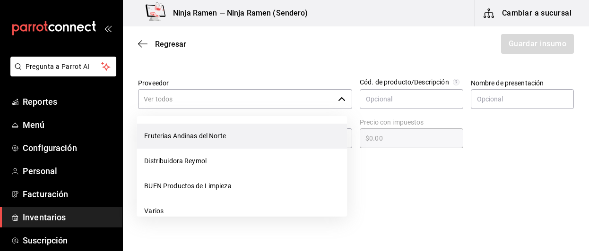
click at [304, 135] on li "Fruterias Andinas del Norte" at bounding box center [242, 136] width 210 height 25
type input "Fruterias Andinas del Norte"
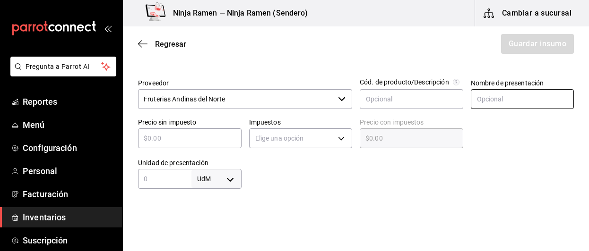
type input "1"
click at [489, 104] on input "text" at bounding box center [522, 99] width 103 height 20
type input "Clavo de Olor"
click at [191, 141] on input "text" at bounding box center [189, 138] width 103 height 11
type input "$2"
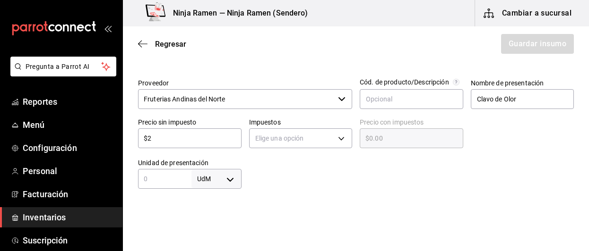
type input "$2.00"
type input "$28"
type input "$28.00"
type input "$280"
type input "$280.00"
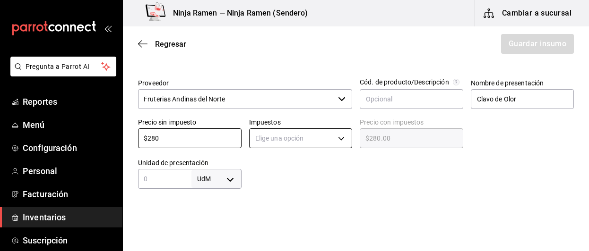
type input "$280"
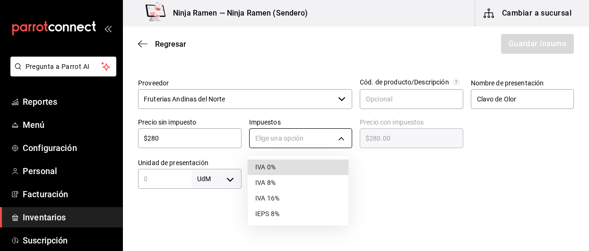
click at [342, 137] on body "Pregunta a Parrot AI Reportes Menú Configuración Personal Facturación Inventari…" at bounding box center [294, 99] width 589 height 198
click at [330, 169] on li "IVA 0%" at bounding box center [298, 168] width 101 height 16
type input "IVA_0"
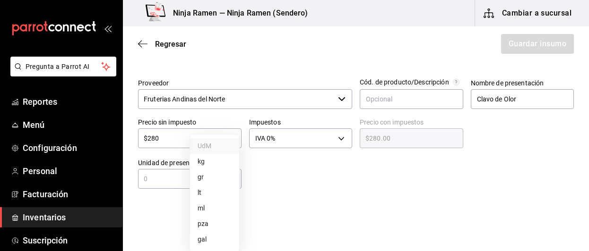
click at [223, 180] on body "Pregunta a Parrot AI Reportes Menú Configuración Personal Facturación Inventari…" at bounding box center [294, 99] width 589 height 198
click at [211, 164] on li "kg" at bounding box center [214, 162] width 49 height 16
type input "KILOGRAM"
click at [176, 179] on input "text" at bounding box center [164, 178] width 53 height 11
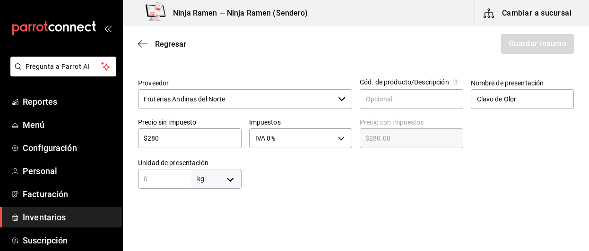
type input "1"
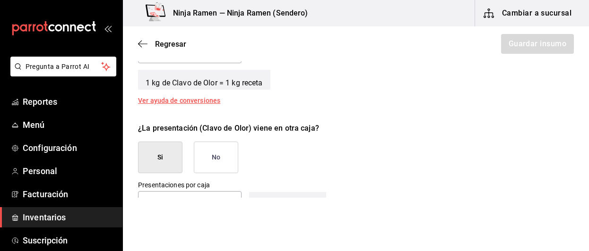
scroll to position [405, 0]
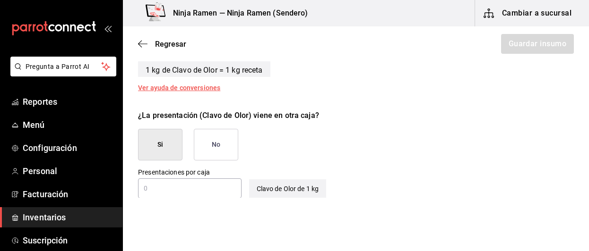
type input "1"
click at [218, 144] on button "No" at bounding box center [216, 145] width 44 height 32
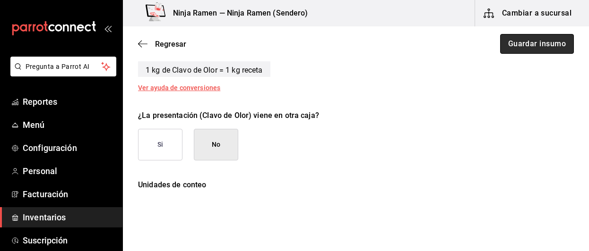
click at [513, 51] on button "Guardar insumo" at bounding box center [537, 44] width 74 height 20
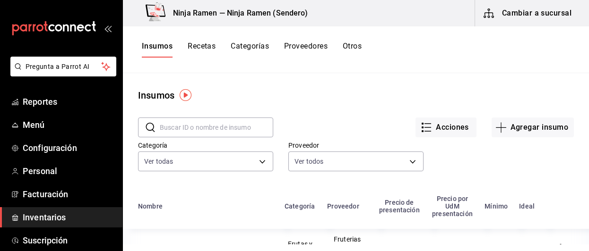
click at [525, 138] on div "Categoría Ver todas 03c5e4db-f1c1-4df0-9ff5-4f9677b44210,35f4459e-66f6-4f90-a3a…" at bounding box center [348, 148] width 451 height 52
click at [510, 129] on button "Agregar insumo" at bounding box center [532, 128] width 82 height 20
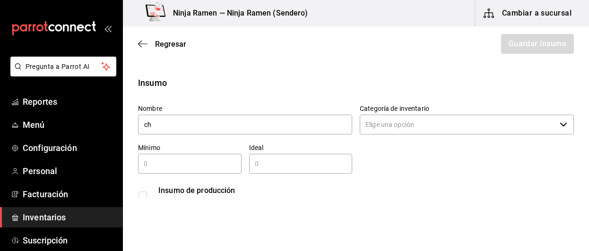
type input "c"
type input "Chile Habanero"
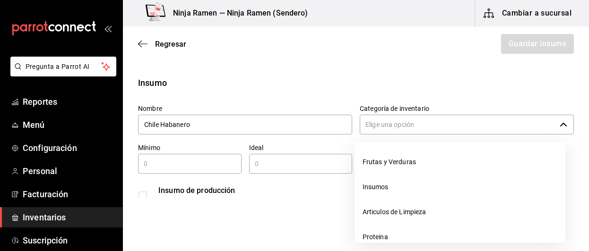
click at [415, 124] on input "Categoría de inventario" at bounding box center [458, 125] width 196 height 20
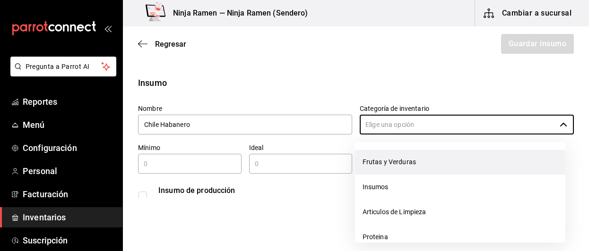
click at [405, 166] on li "Frutas y Verduras" at bounding box center [460, 162] width 210 height 25
type input "Frutas y Verduras"
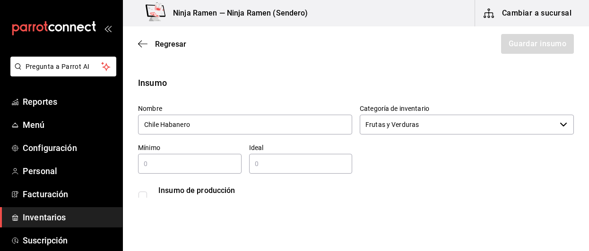
click at [233, 172] on div "​" at bounding box center [189, 164] width 103 height 20
type input "1"
click at [277, 168] on input "text" at bounding box center [300, 163] width 103 height 11
type input "1"
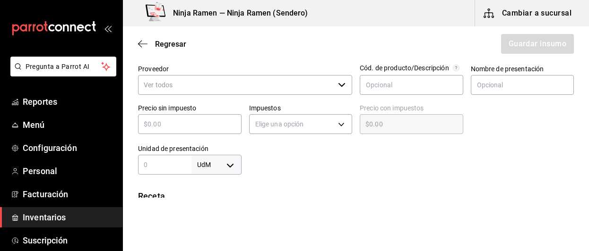
scroll to position [199, 0]
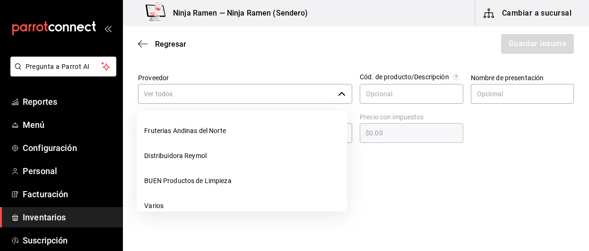
click at [338, 95] on icon "button" at bounding box center [342, 94] width 8 height 8
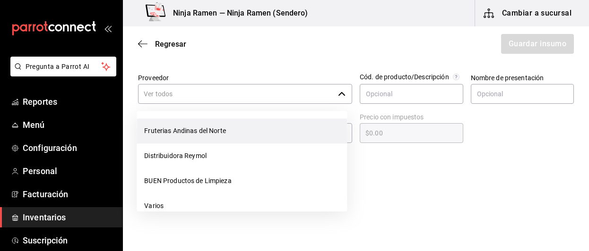
click at [301, 128] on li "Fruterias Andinas del Norte" at bounding box center [242, 131] width 210 height 25
type input "Fruterias Andinas del Norte"
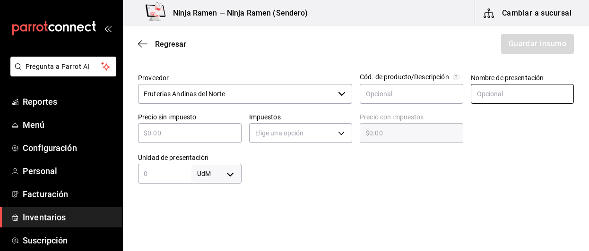
type input "1"
click at [475, 95] on input "text" at bounding box center [522, 94] width 103 height 20
type input "Chile Habanero"
click at [181, 130] on input "text" at bounding box center [189, 133] width 103 height 11
type input "$1"
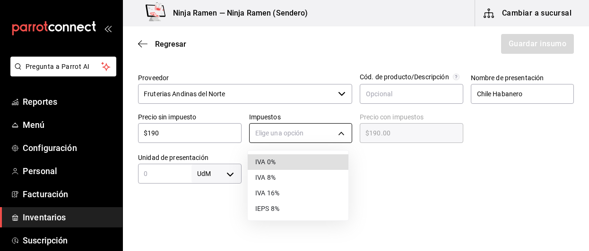
click at [338, 127] on body "Pregunta a Parrot AI Reportes Menú Configuración Personal Facturación Inventari…" at bounding box center [294, 99] width 589 height 198
click at [311, 163] on li "IVA 0%" at bounding box center [298, 163] width 101 height 16
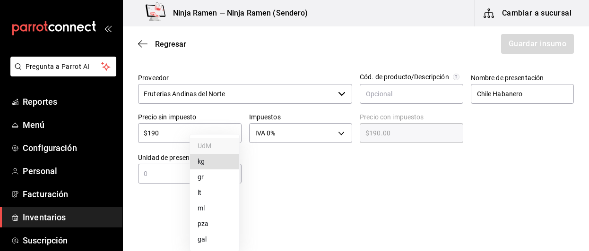
click at [227, 178] on body "Pregunta a Parrot AI Reportes Menú Configuración Personal Facturación Inventari…" at bounding box center [294, 99] width 589 height 198
click at [209, 154] on ul "UdM kg gr lt ml pza gal" at bounding box center [214, 193] width 49 height 117
click at [209, 161] on li "kg" at bounding box center [214, 162] width 49 height 16
click at [180, 177] on input "text" at bounding box center [164, 173] width 53 height 11
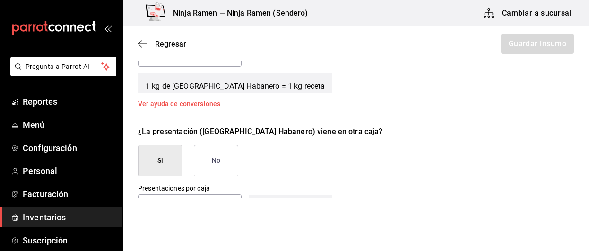
scroll to position [402, 0]
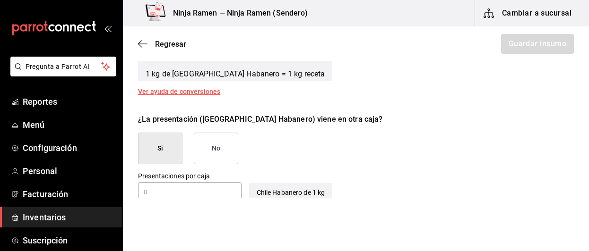
click at [233, 146] on button "No" at bounding box center [216, 149] width 44 height 32
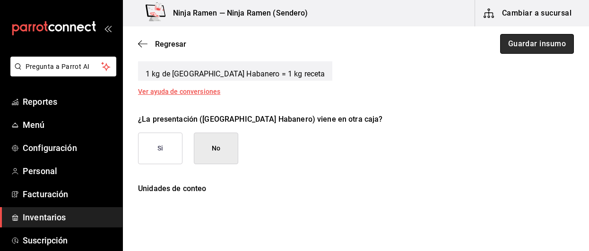
click at [524, 43] on button "Guardar insumo" at bounding box center [537, 44] width 74 height 20
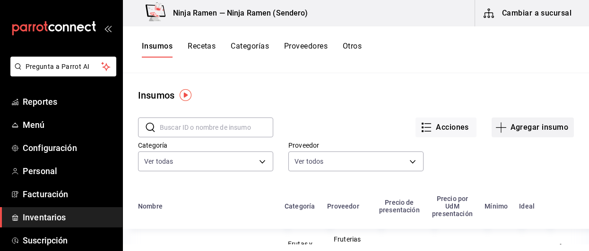
click at [523, 134] on button "Agregar insumo" at bounding box center [532, 128] width 82 height 20
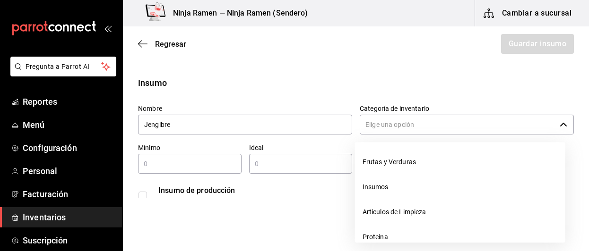
click at [473, 120] on input "Categoría de inventario" at bounding box center [458, 125] width 196 height 20
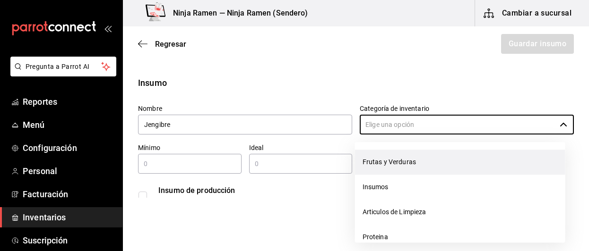
click at [418, 163] on li "Frutas y Verduras" at bounding box center [460, 162] width 210 height 25
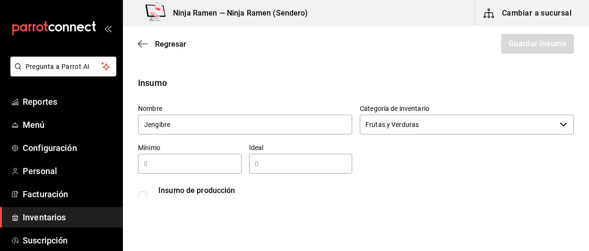
click at [219, 172] on div "​" at bounding box center [189, 164] width 103 height 20
click at [293, 169] on input "text" at bounding box center [300, 163] width 103 height 11
click at [144, 196] on input "checkbox" at bounding box center [142, 196] width 9 height 9
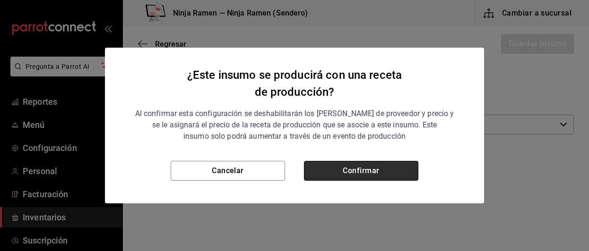
click at [328, 163] on button "Confirmar" at bounding box center [361, 171] width 114 height 20
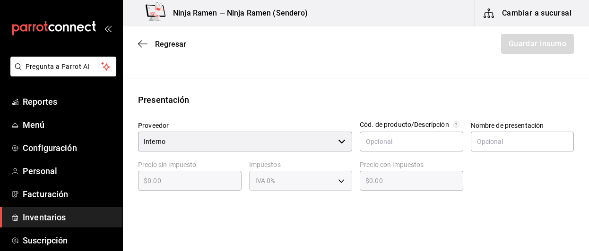
scroll to position [194, 0]
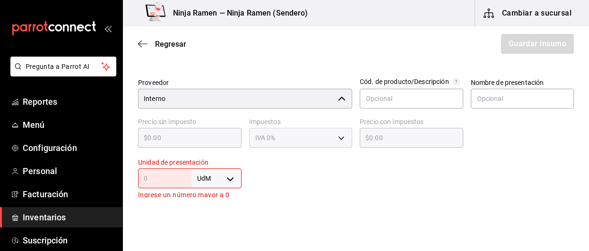
click at [340, 99] on div at bounding box center [342, 99] width 8 height 0
click at [342, 101] on div "Interno ​" at bounding box center [245, 99] width 214 height 20
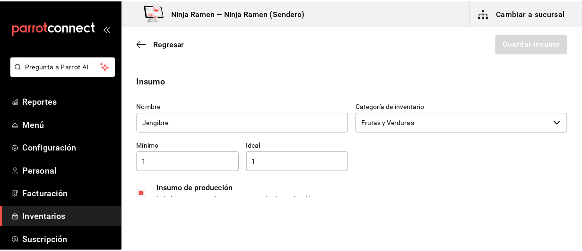
scroll to position [16, 0]
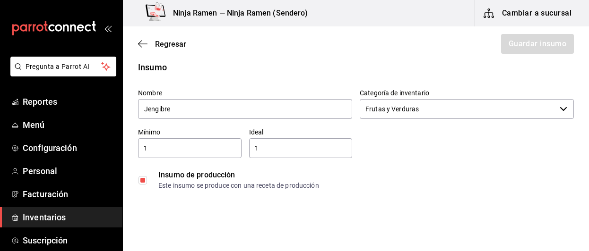
click at [144, 179] on input "checkbox" at bounding box center [142, 180] width 9 height 9
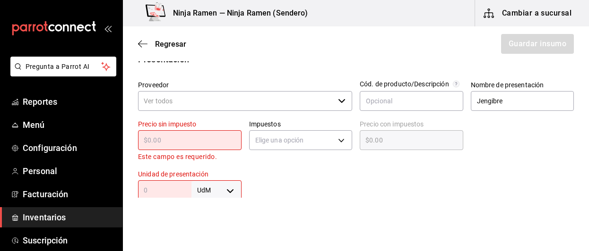
scroll to position [193, 0]
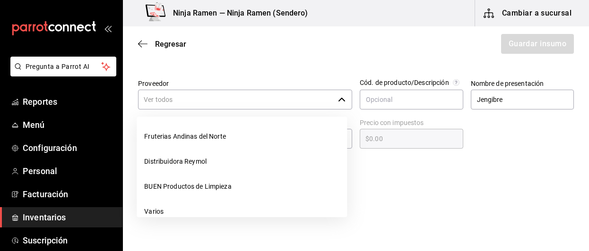
click at [343, 102] on div "​" at bounding box center [245, 100] width 214 height 20
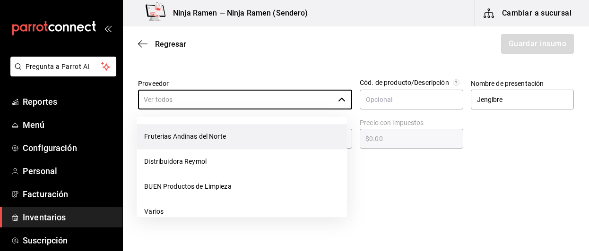
click at [305, 137] on li "Fruterias Andinas del Norte" at bounding box center [242, 136] width 210 height 25
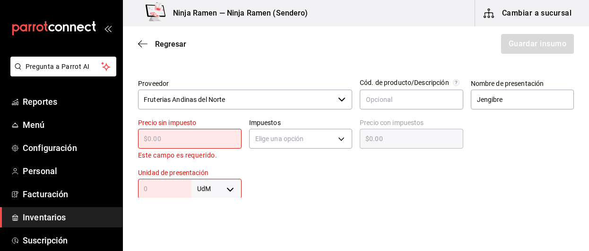
click at [228, 138] on input "text" at bounding box center [189, 138] width 103 height 11
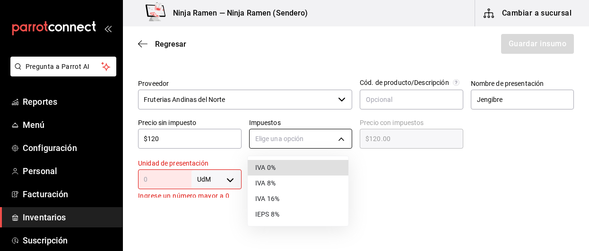
click at [327, 129] on body "Pregunta a Parrot AI Reportes Menú Configuración Personal Facturación Inventari…" at bounding box center [294, 99] width 589 height 198
click at [324, 163] on li "IVA 0%" at bounding box center [298, 168] width 101 height 16
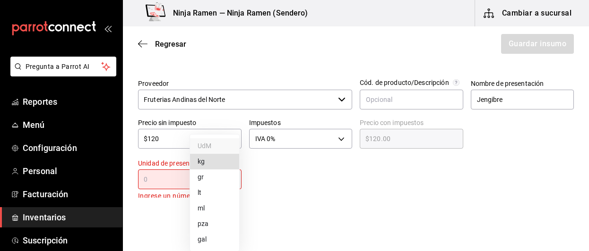
click at [222, 180] on body "Pregunta a Parrot AI Reportes Menú Configuración Personal Facturación Inventari…" at bounding box center [294, 99] width 589 height 198
click at [207, 164] on li "kg" at bounding box center [214, 162] width 49 height 16
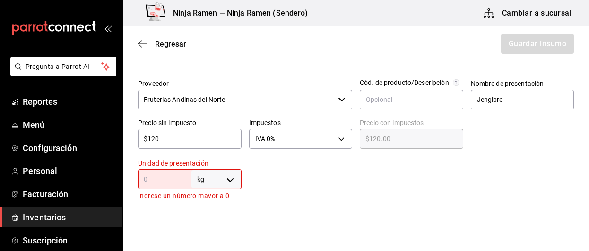
click at [170, 184] on input "text" at bounding box center [164, 179] width 53 height 11
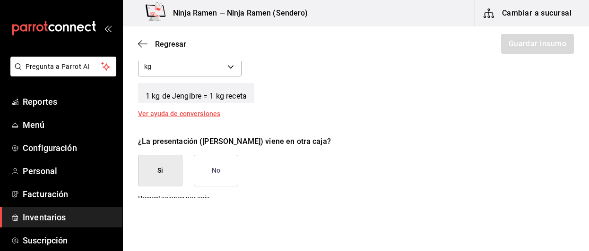
scroll to position [396, 0]
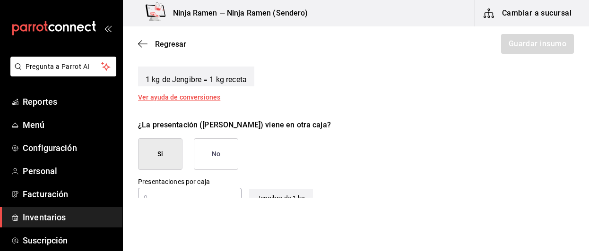
click at [229, 143] on button "No" at bounding box center [216, 154] width 44 height 32
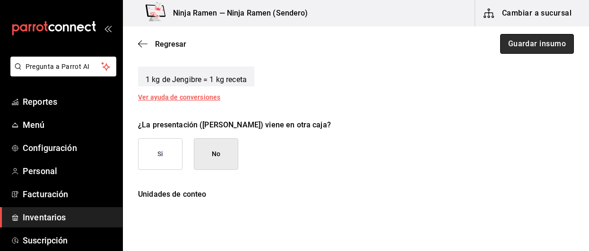
click at [528, 39] on button "Guardar insumo" at bounding box center [537, 44] width 74 height 20
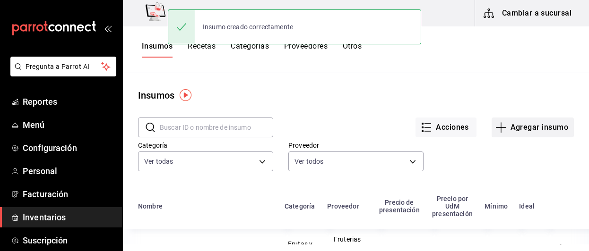
click at [535, 128] on button "Agregar insumo" at bounding box center [532, 128] width 82 height 20
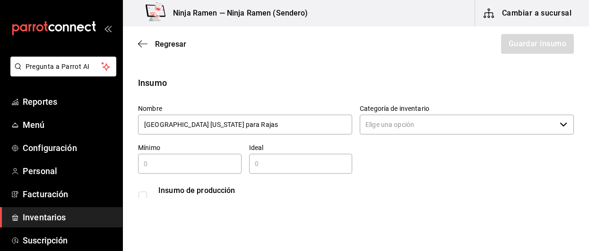
click at [396, 131] on input "Categoría de inventario" at bounding box center [458, 125] width 196 height 20
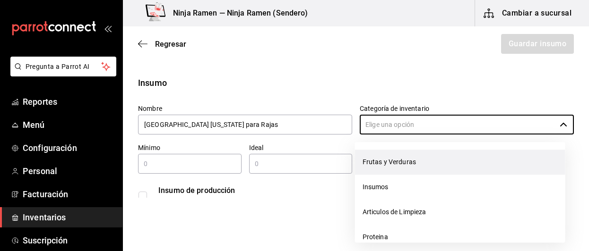
click at [396, 163] on li "Frutas y Verduras" at bounding box center [460, 162] width 210 height 25
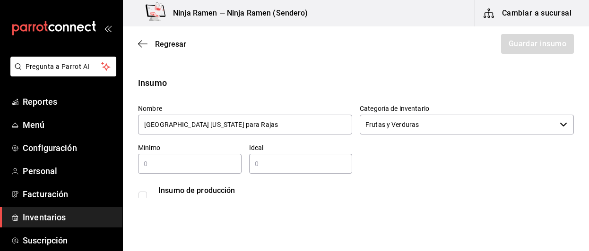
click at [209, 167] on input "text" at bounding box center [189, 163] width 103 height 11
click at [298, 164] on input "1" at bounding box center [300, 163] width 103 height 11
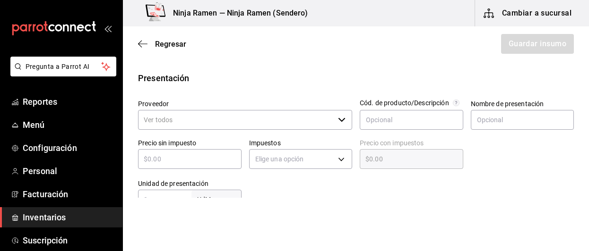
scroll to position [177, 0]
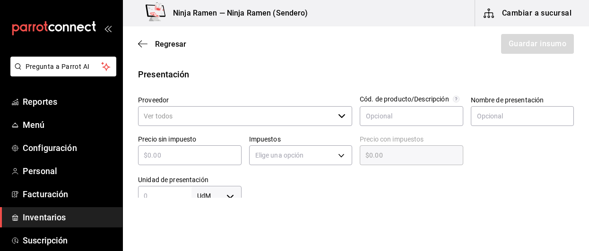
drag, startPoint x: 247, startPoint y: 101, endPoint x: 244, endPoint y: 108, distance: 7.5
click at [244, 108] on div "Proveedor ​" at bounding box center [245, 112] width 214 height 32
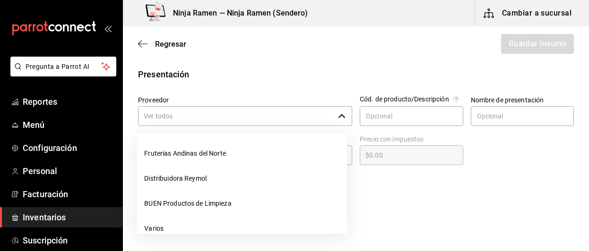
click at [244, 108] on input "Proveedor" at bounding box center [236, 116] width 196 height 20
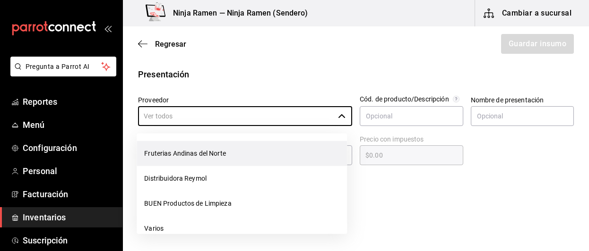
click at [237, 143] on li "Fruterias Andinas del Norte" at bounding box center [242, 153] width 210 height 25
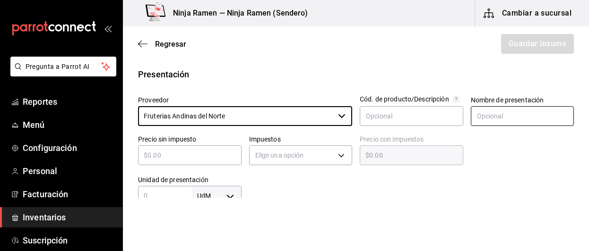
click at [482, 117] on input "text" at bounding box center [522, 116] width 103 height 20
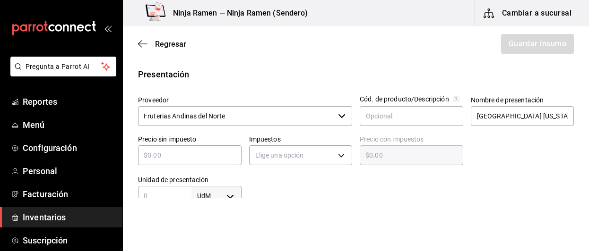
click at [195, 157] on input "text" at bounding box center [189, 155] width 103 height 11
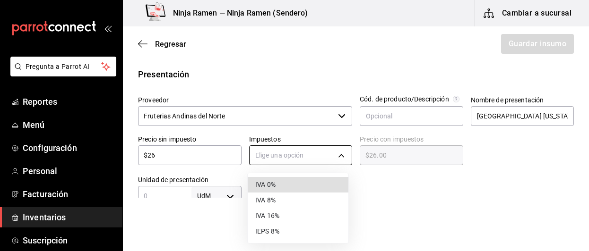
click at [259, 158] on body "Pregunta a Parrot AI Reportes Menú Configuración Personal Facturación Inventari…" at bounding box center [294, 99] width 589 height 198
click at [280, 184] on li "IVA 0%" at bounding box center [298, 185] width 101 height 16
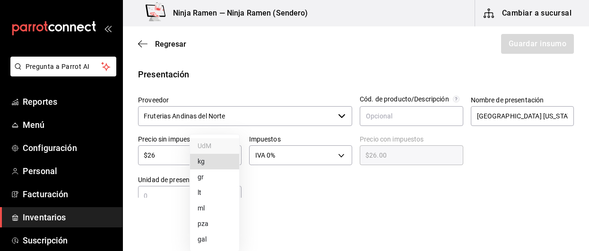
scroll to position [183, 0]
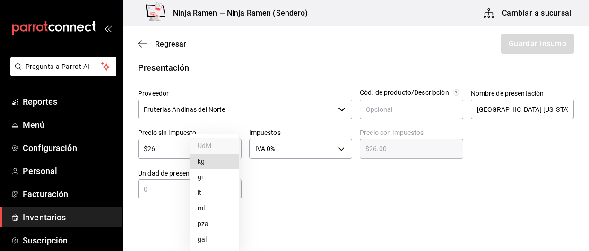
click at [237, 193] on body "Pregunta a Parrot AI Reportes Menú Configuración Personal Facturación Inventari…" at bounding box center [294, 99] width 589 height 198
click at [215, 165] on li "kg" at bounding box center [214, 162] width 49 height 16
click at [231, 193] on body "Pregunta a Parrot AI Reportes Menú Configuración Personal Facturación Inventari…" at bounding box center [294, 99] width 589 height 198
drag, startPoint x: 184, startPoint y: 197, endPoint x: 172, endPoint y: 192, distance: 13.2
click at [172, 192] on div at bounding box center [294, 125] width 589 height 251
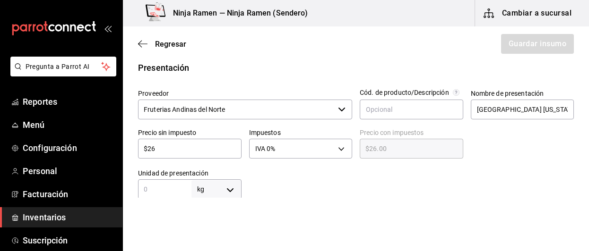
click at [154, 188] on input "text" at bounding box center [164, 189] width 53 height 11
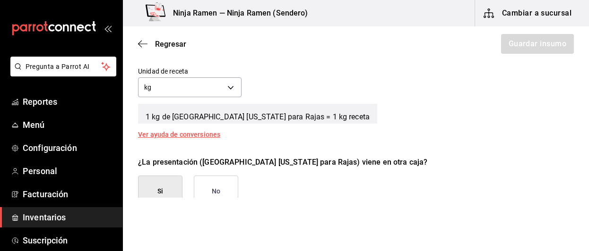
scroll to position [360, 0]
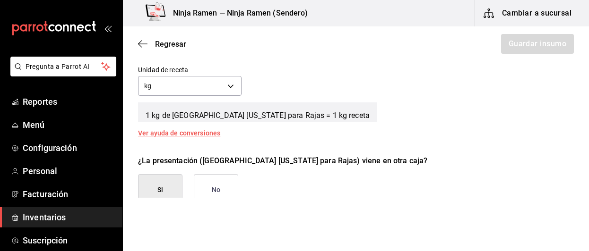
click at [214, 177] on button "No" at bounding box center [216, 190] width 44 height 32
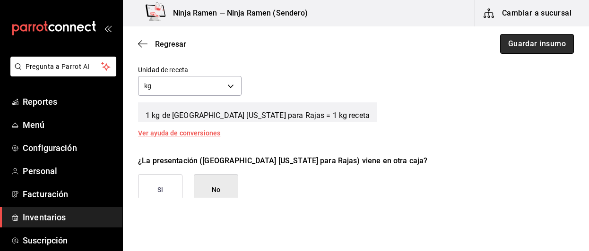
click at [511, 52] on button "Guardar insumo" at bounding box center [537, 44] width 74 height 20
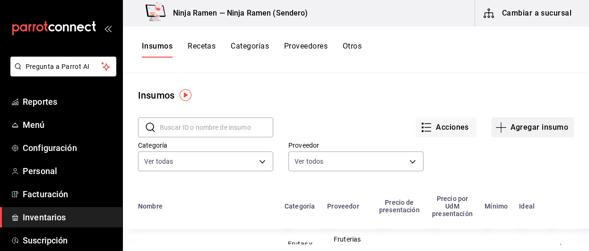
click at [546, 130] on button "Agregar insumo" at bounding box center [532, 128] width 82 height 20
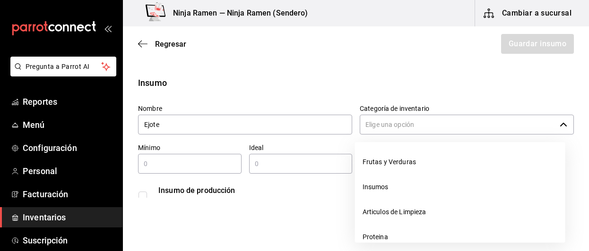
click at [390, 116] on input "Categoría de inventario" at bounding box center [458, 125] width 196 height 20
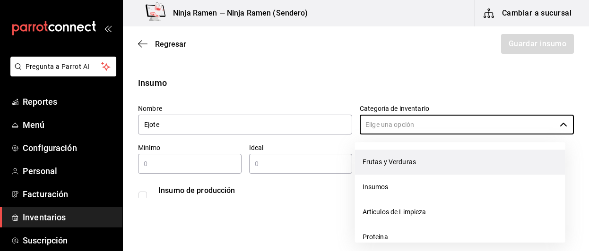
click at [396, 154] on li "Frutas y Verduras" at bounding box center [460, 162] width 210 height 25
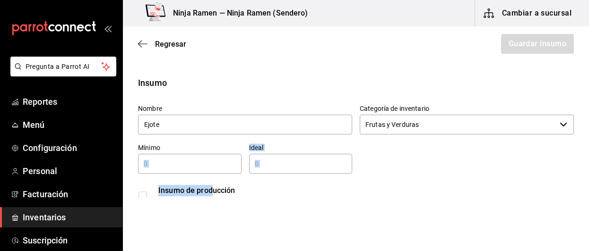
drag, startPoint x: 210, startPoint y: 175, endPoint x: 194, endPoint y: 172, distance: 16.3
click at [194, 172] on div "Nombre Ejote Categoría de inventario Frutas y Verduras ​ Mínimo ​ Ideal ​ Insum…" at bounding box center [351, 153] width 443 height 113
click at [194, 172] on div "​" at bounding box center [189, 164] width 103 height 20
click at [286, 163] on input "1" at bounding box center [300, 163] width 103 height 11
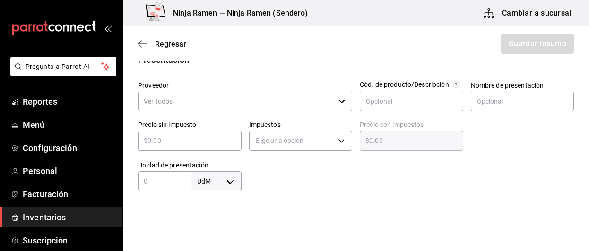
scroll to position [194, 0]
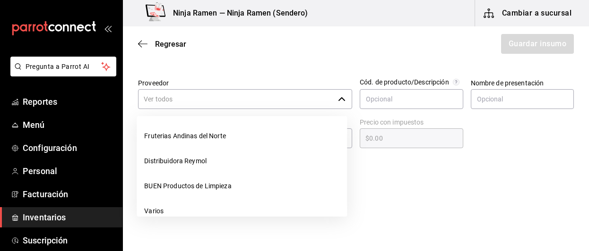
click at [345, 102] on div "​" at bounding box center [245, 99] width 214 height 20
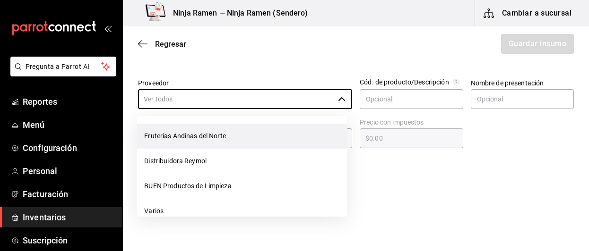
click at [289, 135] on li "Fruterias Andinas del Norte" at bounding box center [242, 136] width 210 height 25
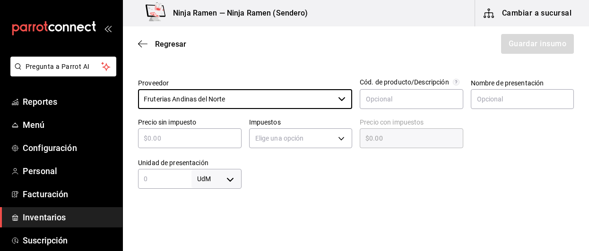
click at [501, 111] on div at bounding box center [518, 131] width 111 height 41
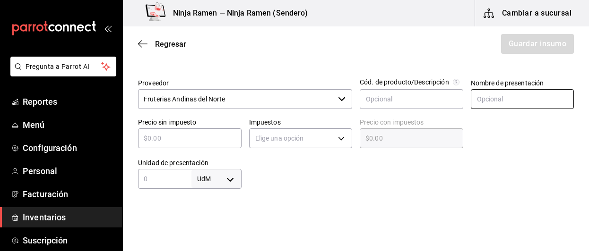
click at [480, 105] on input "text" at bounding box center [522, 99] width 103 height 20
click at [201, 144] on div "​" at bounding box center [189, 139] width 103 height 20
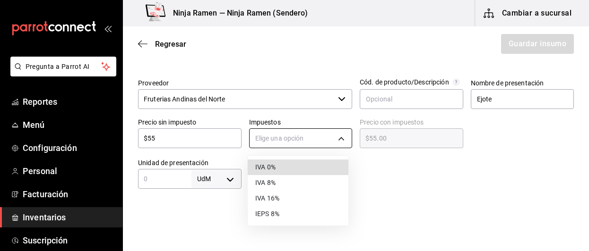
click at [261, 137] on body "Pregunta a Parrot AI Reportes Menú Configuración Personal Facturación Inventari…" at bounding box center [294, 99] width 589 height 198
click at [305, 171] on li "IVA 0%" at bounding box center [298, 168] width 101 height 16
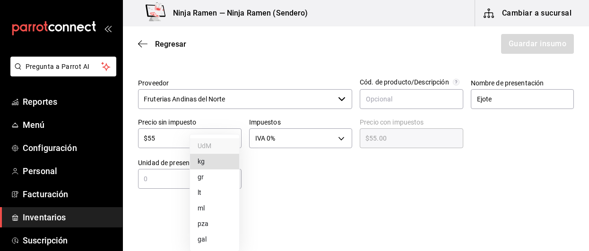
click at [225, 180] on body "Pregunta a Parrot AI Reportes Menú Configuración Personal Facturación Inventari…" at bounding box center [294, 99] width 589 height 198
click at [209, 157] on li "kg" at bounding box center [214, 162] width 49 height 16
click at [167, 178] on input "text" at bounding box center [164, 178] width 53 height 11
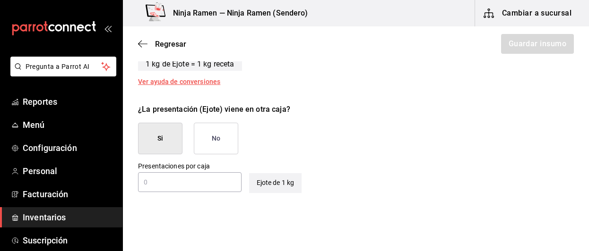
scroll to position [416, 0]
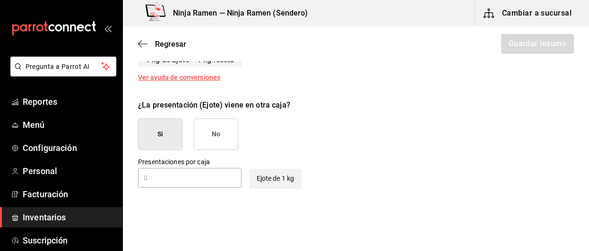
click at [213, 131] on button "No" at bounding box center [216, 135] width 44 height 32
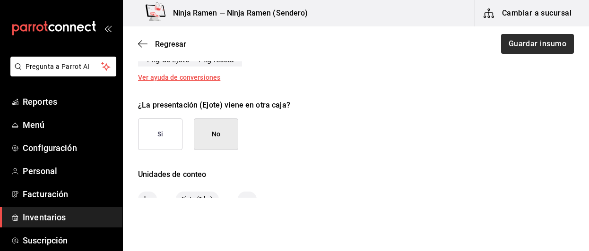
drag, startPoint x: 503, startPoint y: 57, endPoint x: 525, endPoint y: 43, distance: 26.4
click at [525, 43] on div "Regresar Guardar insumo" at bounding box center [356, 43] width 466 height 35
click at [525, 43] on button "Guardar insumo" at bounding box center [537, 44] width 74 height 20
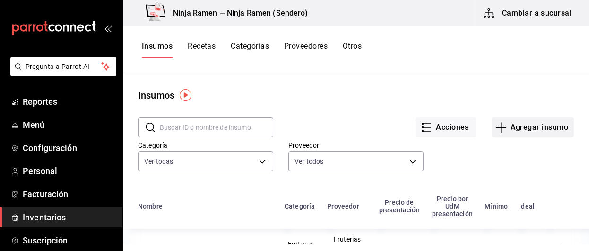
click at [521, 133] on button "Agregar insumo" at bounding box center [532, 128] width 82 height 20
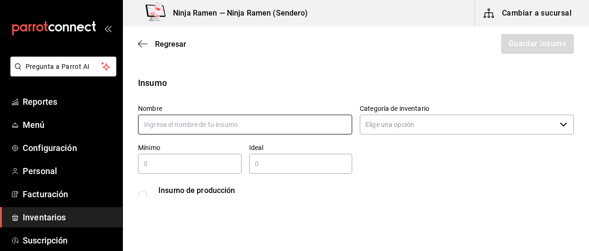
click at [199, 126] on input "text" at bounding box center [245, 125] width 214 height 20
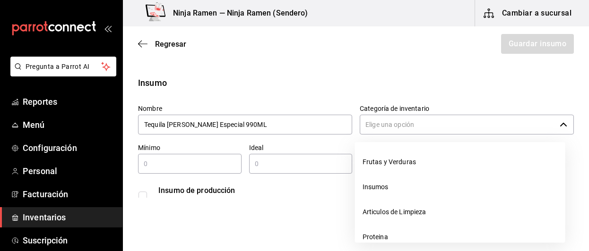
click at [373, 130] on input "Categoría de inventario" at bounding box center [458, 125] width 196 height 20
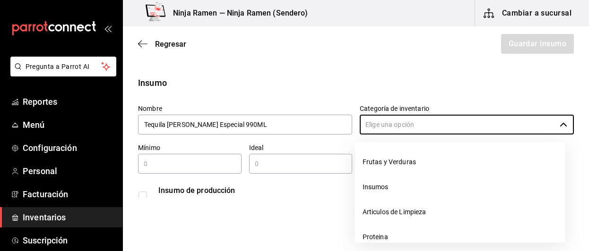
click at [366, 107] on label "Categoría de inventario" at bounding box center [467, 108] width 214 height 7
click at [366, 115] on input "Categoría de inventario" at bounding box center [458, 125] width 196 height 20
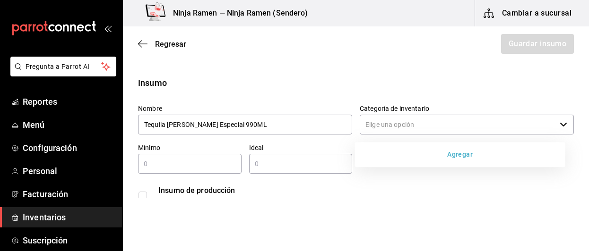
click at [474, 160] on button "Agregar" at bounding box center [460, 154] width 203 height 17
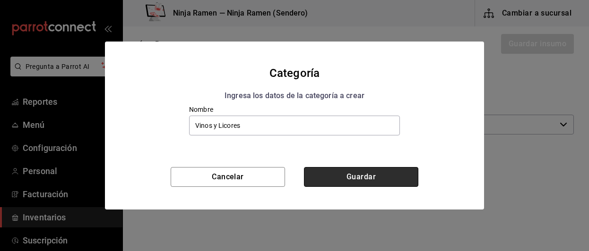
click at [353, 183] on button "Guardar" at bounding box center [361, 177] width 114 height 20
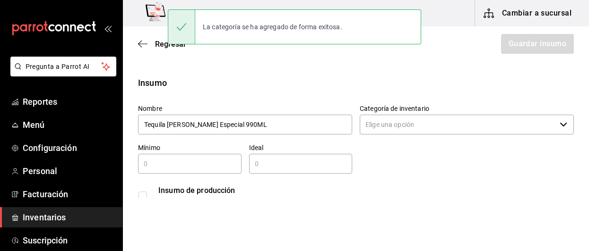
click at [214, 171] on div "​" at bounding box center [189, 164] width 103 height 20
click at [257, 164] on input "text" at bounding box center [300, 163] width 103 height 11
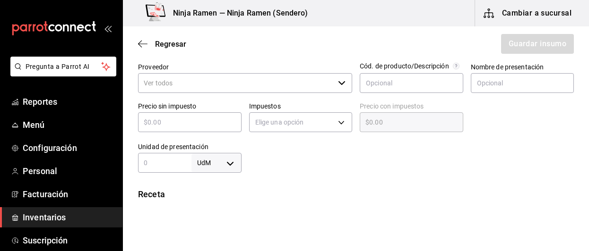
scroll to position [209, 0]
click at [340, 86] on icon "button" at bounding box center [342, 84] width 8 height 8
click at [309, 89] on input "Proveedor" at bounding box center [236, 84] width 196 height 20
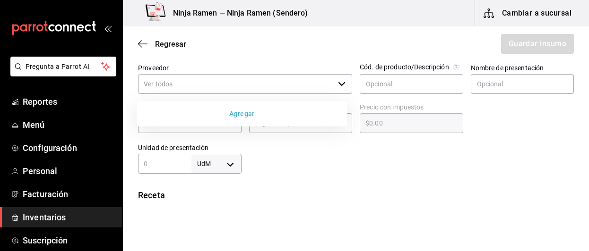
click at [273, 114] on button "Agregar" at bounding box center [241, 113] width 203 height 17
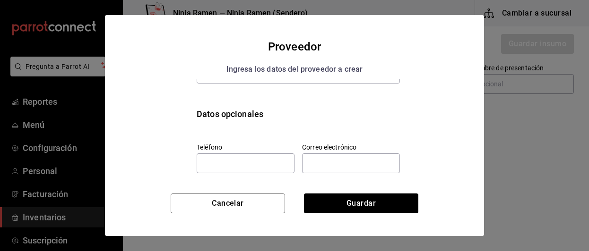
scroll to position [44, 0]
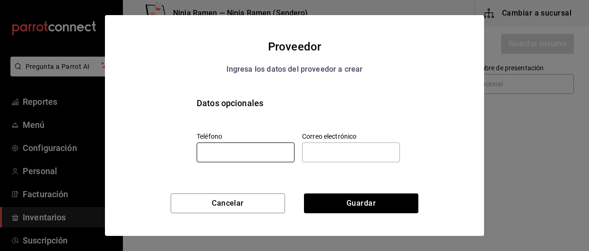
click at [269, 144] on input "tel" at bounding box center [246, 153] width 98 height 20
click at [327, 190] on div "Nombre VEGA Datos opcionales Teléfono Correo electrónico" at bounding box center [294, 136] width 379 height 114
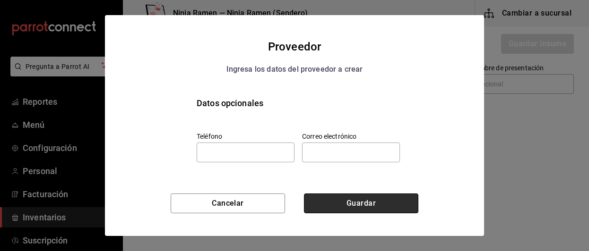
click at [338, 202] on button "Guardar" at bounding box center [361, 204] width 114 height 20
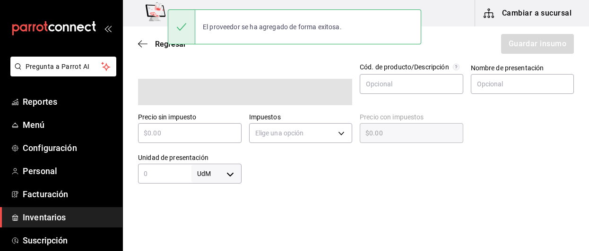
scroll to position [0, 0]
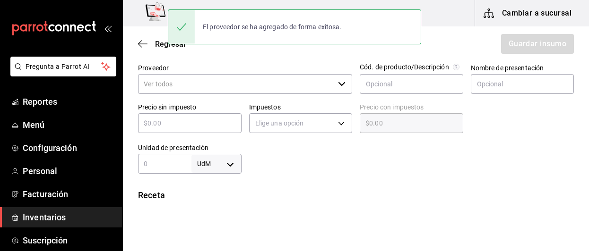
click at [262, 90] on input "Proveedor" at bounding box center [236, 84] width 196 height 20
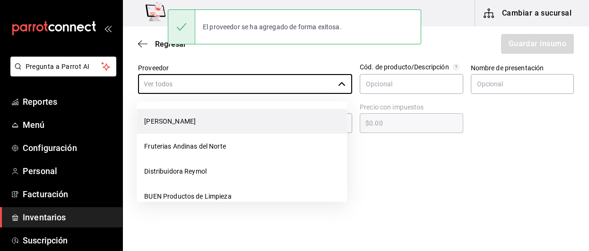
click at [246, 114] on li "[PERSON_NAME]" at bounding box center [242, 121] width 210 height 25
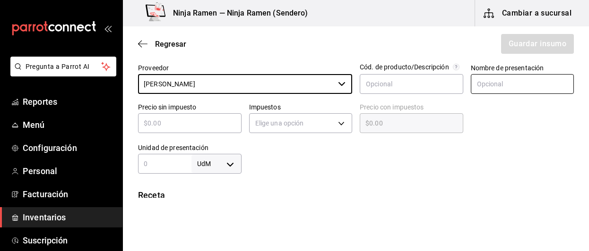
click at [493, 82] on input "text" at bounding box center [522, 84] width 103 height 20
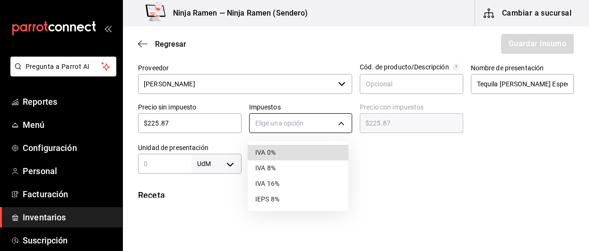
click at [341, 124] on body "Pregunta a Parrot AI Reportes Menú Configuración Personal Facturación Inventari…" at bounding box center [294, 99] width 589 height 198
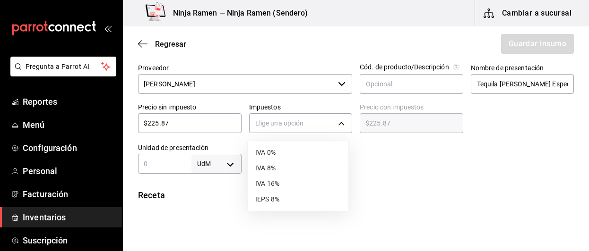
click at [311, 173] on li "IVA 8%" at bounding box center [298, 169] width 101 height 16
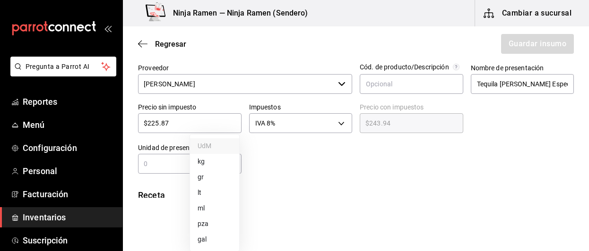
click at [230, 169] on body "Pregunta a Parrot AI Reportes Menú Configuración Personal Facturación Inventari…" at bounding box center [294, 99] width 589 height 198
click at [216, 205] on li "ml" at bounding box center [214, 209] width 49 height 16
click at [164, 172] on div "ml MILLILITER ​" at bounding box center [189, 164] width 103 height 20
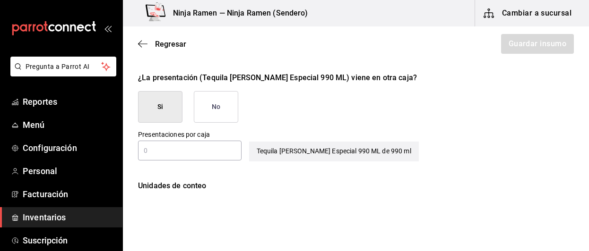
scroll to position [446, 0]
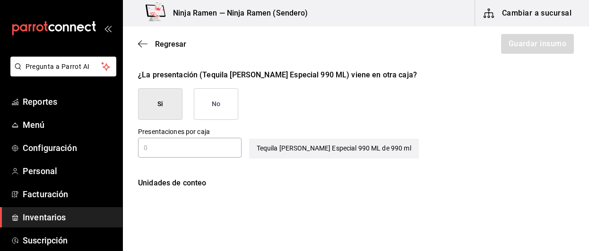
click at [219, 106] on button "No" at bounding box center [216, 104] width 44 height 32
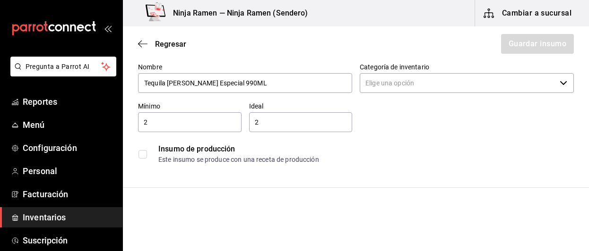
scroll to position [37, 0]
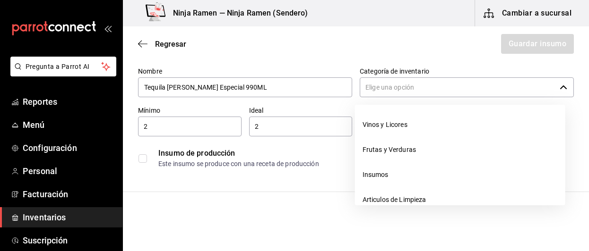
click at [560, 84] on icon "button" at bounding box center [564, 88] width 8 height 8
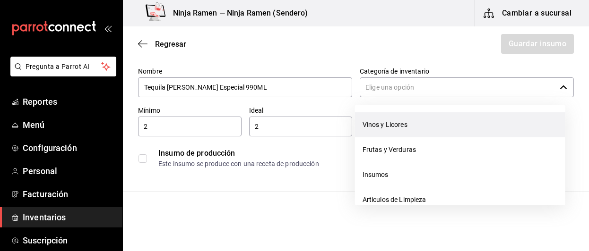
click at [480, 122] on li "Vinos y Licores" at bounding box center [460, 124] width 210 height 25
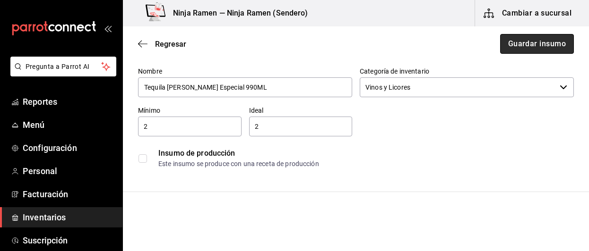
click at [518, 43] on button "Guardar insumo" at bounding box center [537, 44] width 74 height 20
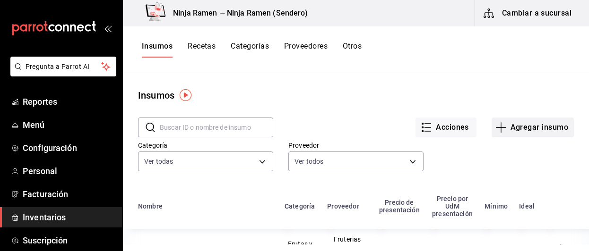
click at [532, 127] on button "Agregar insumo" at bounding box center [532, 128] width 82 height 20
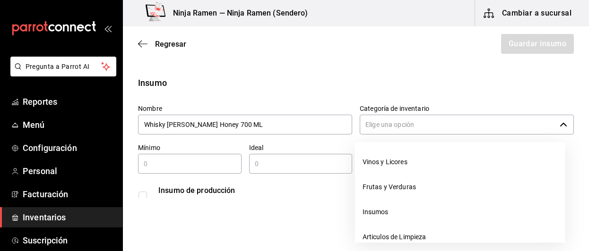
click at [409, 134] on input "Categoría de inventario" at bounding box center [458, 125] width 196 height 20
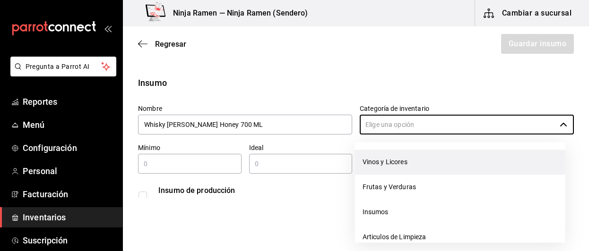
click at [396, 164] on li "Vinos y Licores" at bounding box center [460, 162] width 210 height 25
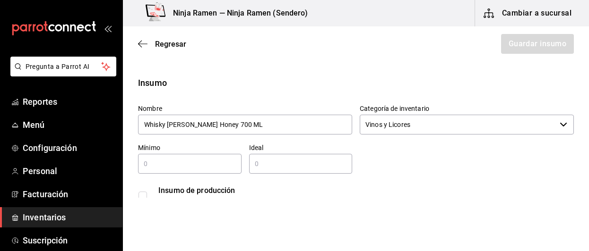
click at [226, 161] on input "text" at bounding box center [189, 163] width 103 height 11
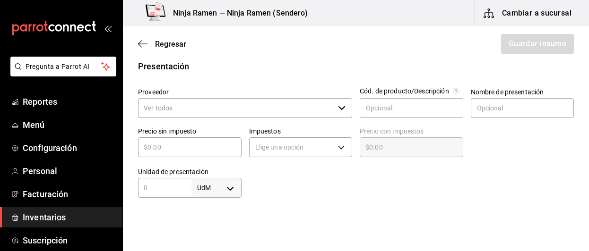
scroll to position [202, 0]
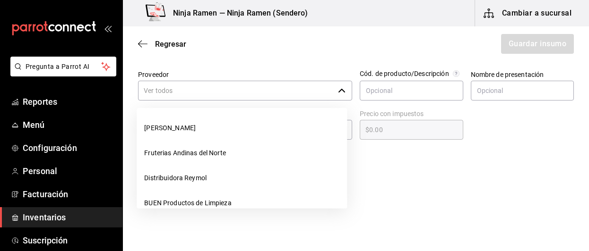
click at [331, 84] on div "​" at bounding box center [245, 91] width 214 height 20
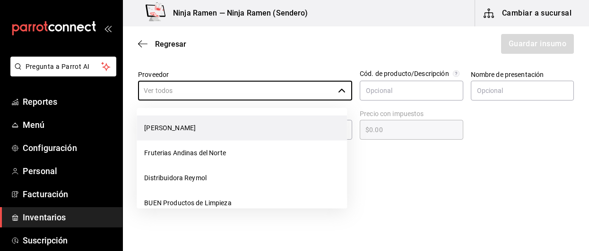
click at [260, 131] on li "[PERSON_NAME]" at bounding box center [242, 128] width 210 height 25
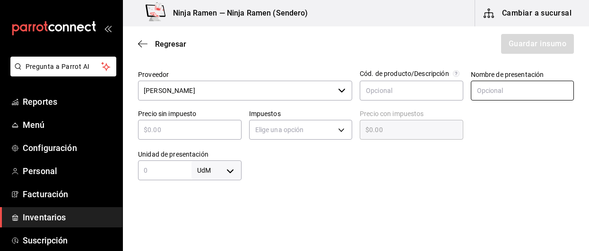
click at [489, 98] on input "text" at bounding box center [522, 91] width 103 height 20
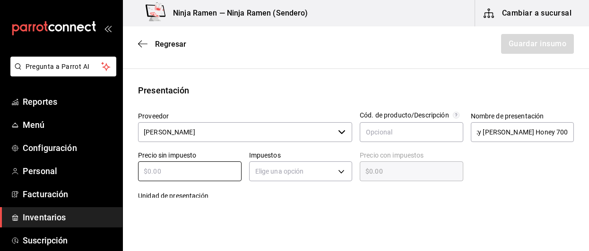
scroll to position [0, 0]
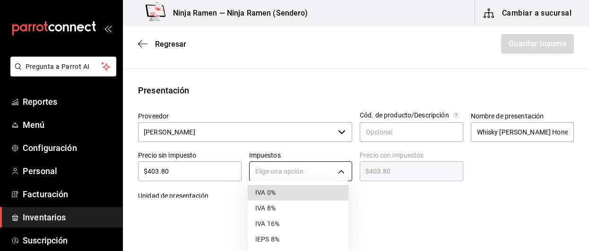
click at [335, 167] on body "Pregunta a Parrot AI Reportes Menú Configuración Personal Facturación Inventari…" at bounding box center [294, 99] width 589 height 198
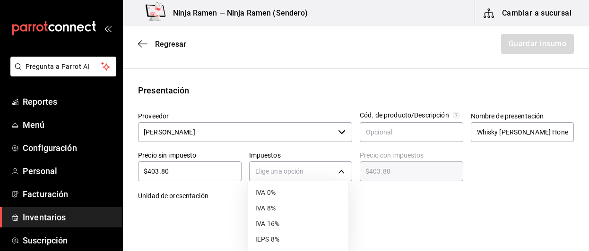
click at [296, 211] on li "IVA 8%" at bounding box center [298, 209] width 101 height 16
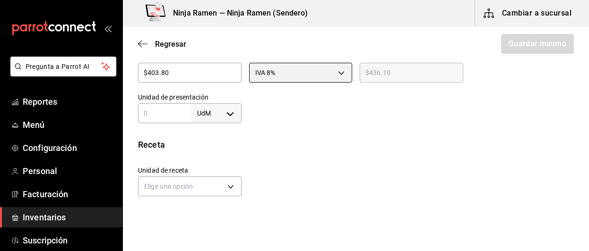
scroll to position [267, 0]
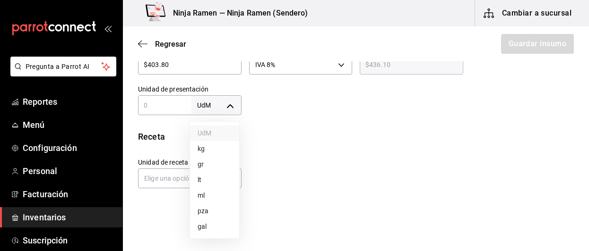
click at [226, 103] on body "Pregunta a Parrot AI Reportes Menú Configuración Personal Facturación Inventari…" at bounding box center [294, 99] width 589 height 198
click at [215, 199] on li "ml" at bounding box center [214, 196] width 49 height 16
click at [171, 113] on div "ml MILLILITER ​" at bounding box center [189, 105] width 103 height 20
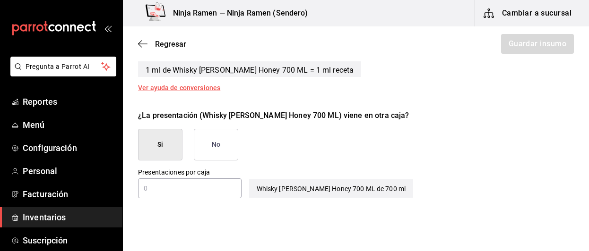
scroll to position [486, 0]
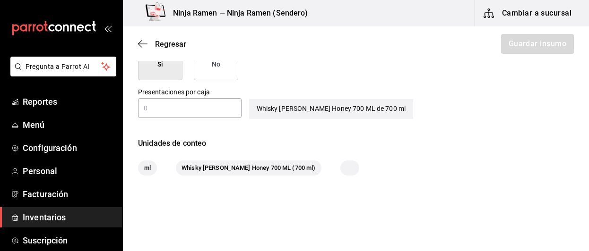
click at [230, 79] on button "No" at bounding box center [216, 65] width 44 height 32
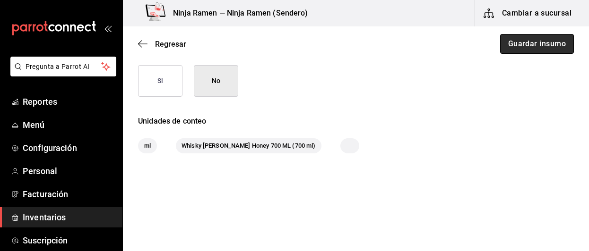
click at [525, 48] on button "Guardar insumo" at bounding box center [537, 44] width 74 height 20
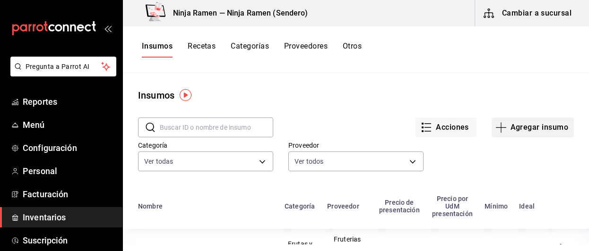
click at [546, 133] on button "Agregar insumo" at bounding box center [532, 128] width 82 height 20
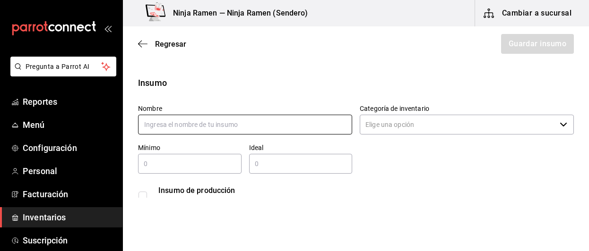
click at [324, 118] on input "text" at bounding box center [245, 125] width 214 height 20
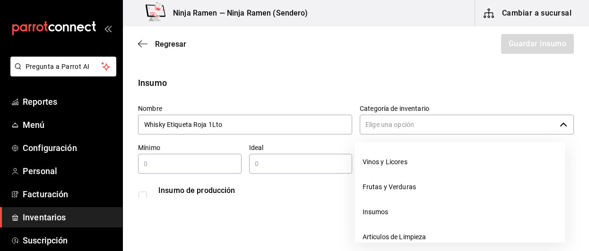
click at [422, 119] on input "Categoría de inventario" at bounding box center [458, 125] width 196 height 20
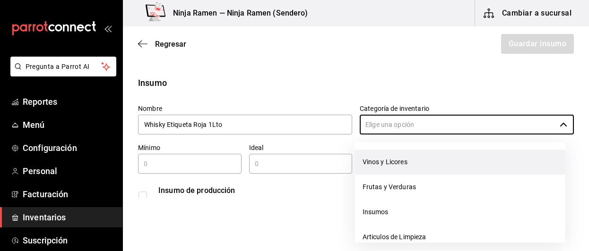
click at [406, 161] on li "Vinos y Licores" at bounding box center [460, 162] width 210 height 25
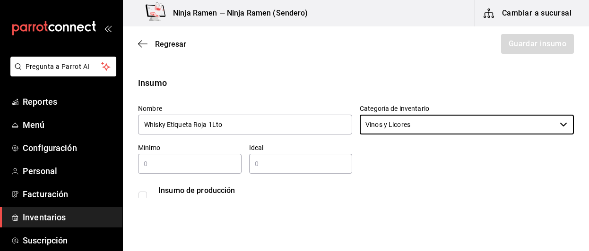
click at [224, 173] on div "​" at bounding box center [189, 164] width 103 height 20
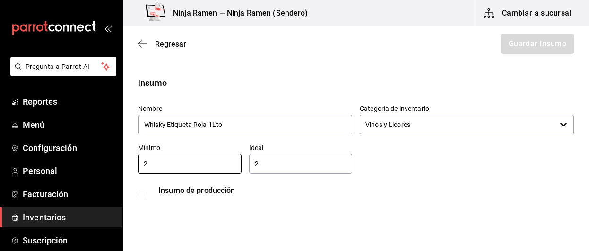
click at [276, 164] on input "2" at bounding box center [300, 163] width 103 height 11
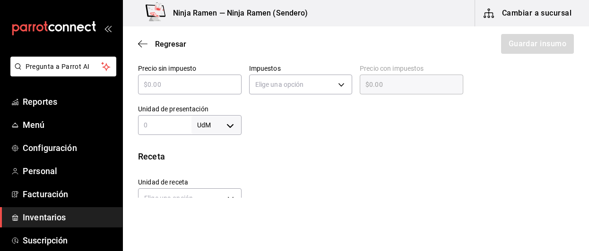
scroll to position [240, 0]
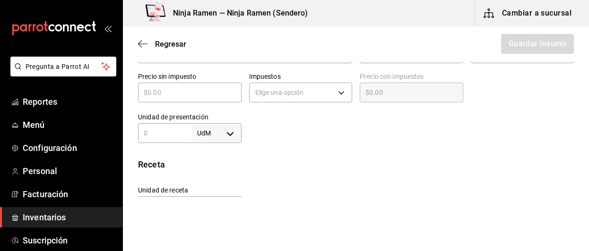
click at [196, 91] on input "text" at bounding box center [189, 92] width 103 height 11
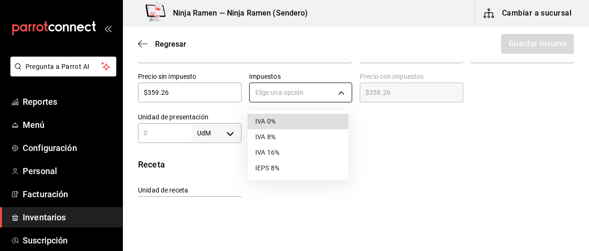
click at [247, 89] on body "Pregunta a Parrot AI Reportes Menú Configuración Personal Facturación Inventari…" at bounding box center [294, 99] width 589 height 198
click at [287, 136] on li "IVA 8%" at bounding box center [298, 137] width 101 height 16
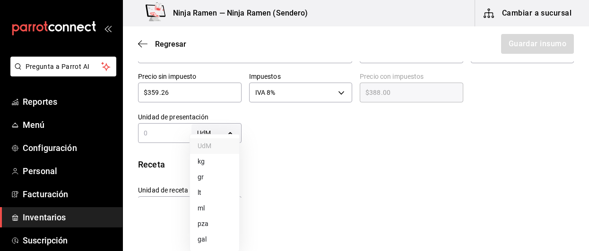
click at [231, 129] on body "Pregunta a Parrot AI Reportes Menú Configuración Personal Facturación Inventari…" at bounding box center [294, 99] width 589 height 198
click at [218, 203] on li "ml" at bounding box center [214, 209] width 49 height 16
click at [171, 134] on input "text" at bounding box center [164, 133] width 53 height 11
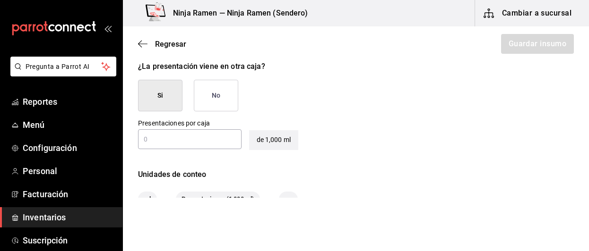
scroll to position [459, 0]
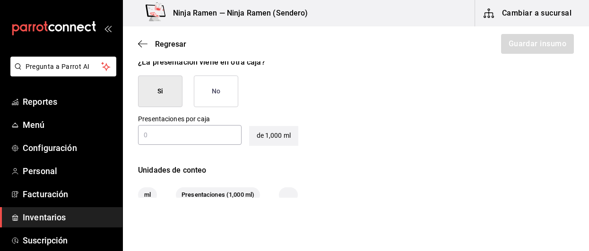
click at [236, 82] on button "No" at bounding box center [216, 92] width 44 height 32
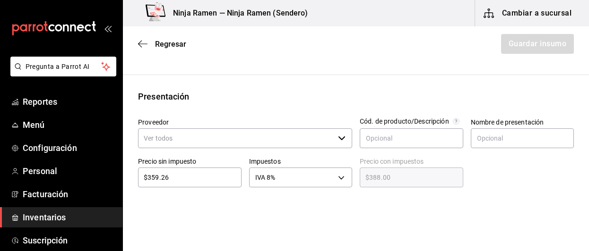
scroll to position [146, 0]
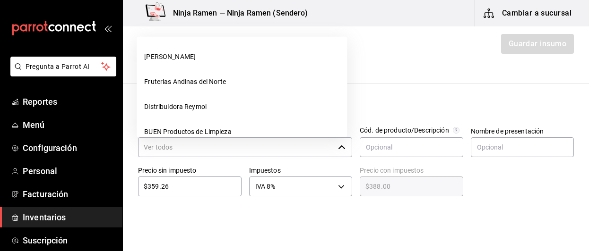
click at [345, 146] on div "​" at bounding box center [245, 148] width 214 height 20
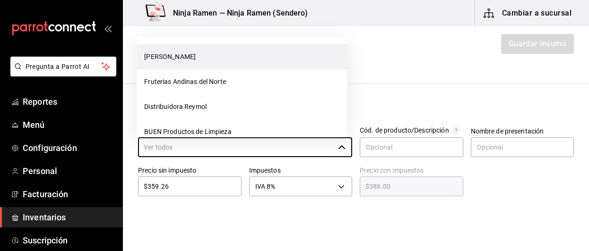
click at [211, 55] on li "[PERSON_NAME]" at bounding box center [242, 56] width 210 height 25
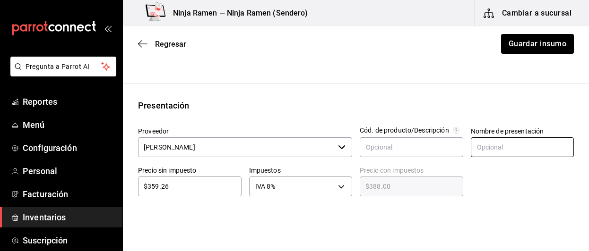
click at [488, 152] on input "text" at bounding box center [522, 148] width 103 height 20
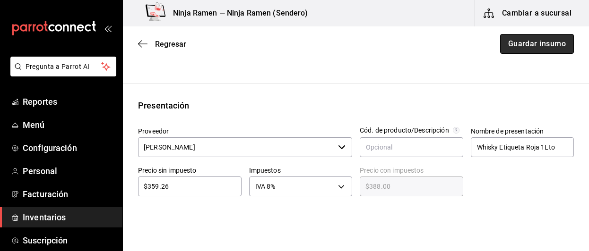
click at [533, 47] on button "Guardar insumo" at bounding box center [537, 44] width 74 height 20
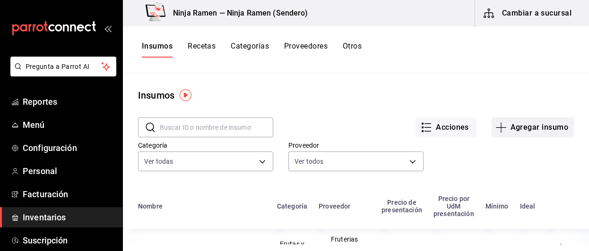
drag, startPoint x: 523, startPoint y: 141, endPoint x: 513, endPoint y: 134, distance: 12.2
click at [513, 134] on div "​ ​ Acciones Agregar insumo Categoría Ver todas a0e6c89f-5b7c-4e81-8010-d4b87bb…" at bounding box center [356, 146] width 466 height 87
click at [513, 134] on button "Agregar insumo" at bounding box center [532, 128] width 82 height 20
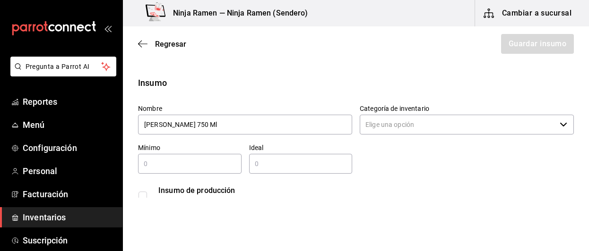
type input "[PERSON_NAME] 750 Ml"
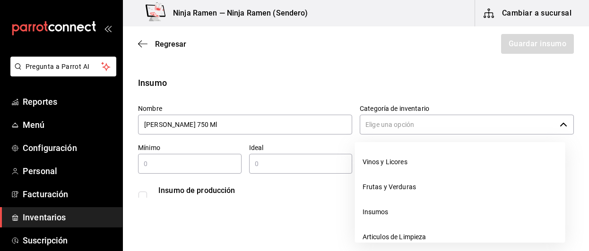
click at [389, 125] on input "Categoría de inventario" at bounding box center [458, 125] width 196 height 20
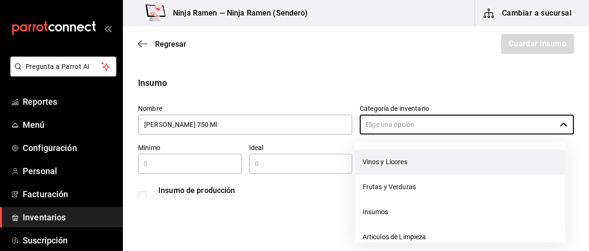
click at [389, 162] on li "Vinos y Licores" at bounding box center [460, 162] width 210 height 25
type input "Vinos y Licores"
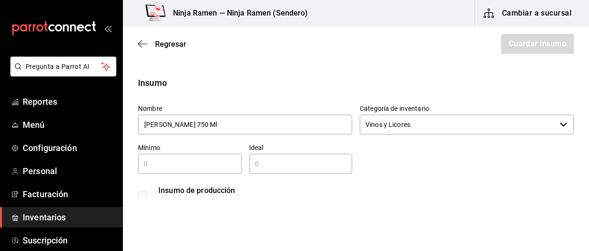
click at [234, 161] on input "text" at bounding box center [189, 163] width 103 height 11
type input "2"
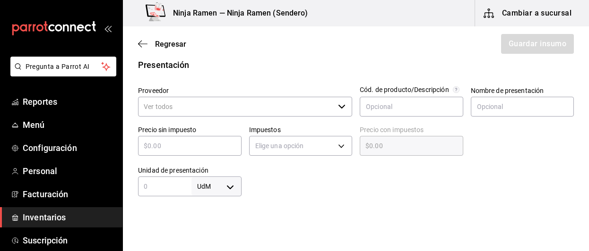
scroll to position [222, 0]
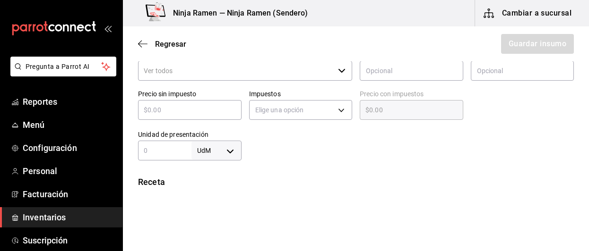
type input "2"
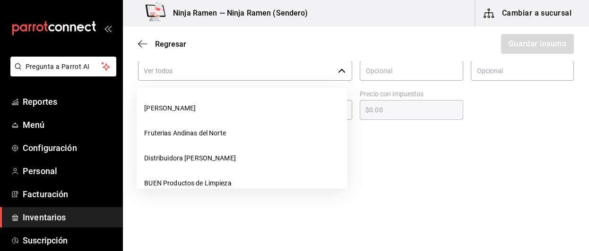
click at [186, 78] on input "Proveedor" at bounding box center [236, 71] width 196 height 20
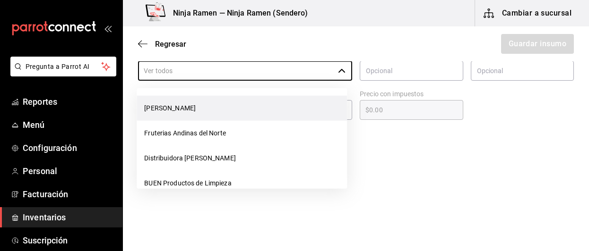
click at [183, 112] on li "[PERSON_NAME]" at bounding box center [242, 108] width 210 height 25
type input "[PERSON_NAME]"
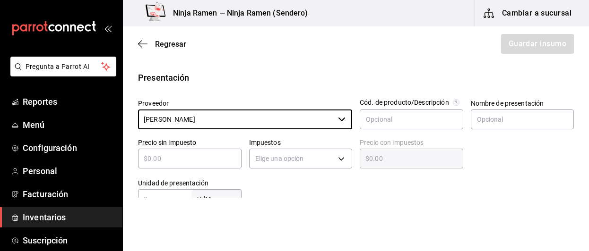
scroll to position [176, 0]
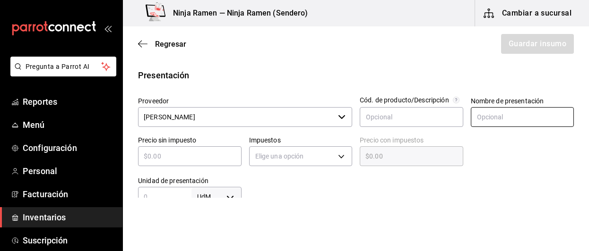
click at [500, 122] on input "text" at bounding box center [522, 117] width 103 height 20
type input "[PERSON_NAME] 750 Ml"
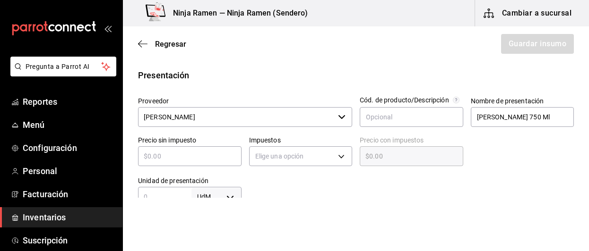
click at [187, 161] on input "text" at bounding box center [189, 156] width 103 height 11
type input "$1"
type input "$1.00"
type input "$19"
type input "$19.00"
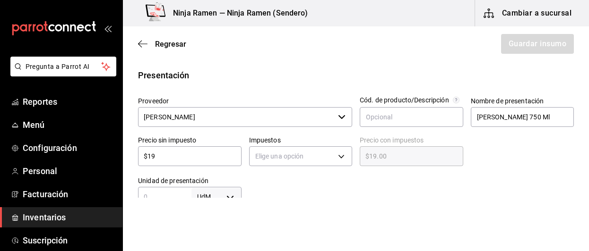
type input "$199"
type input "$199.00"
type input "$199.07"
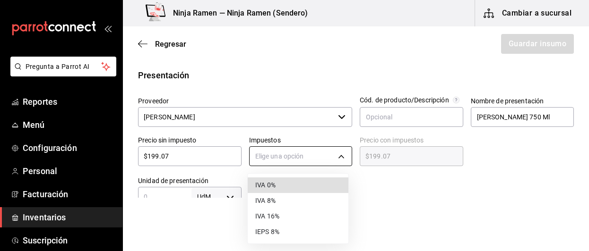
click at [326, 160] on body "Pregunta a Parrot AI Reportes Menú Configuración Personal Facturación Inventari…" at bounding box center [294, 99] width 589 height 198
click at [308, 183] on li "IVA 0%" at bounding box center [298, 186] width 101 height 16
type input "IVA_0"
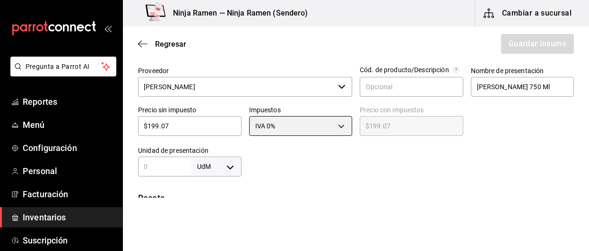
scroll to position [214, 0]
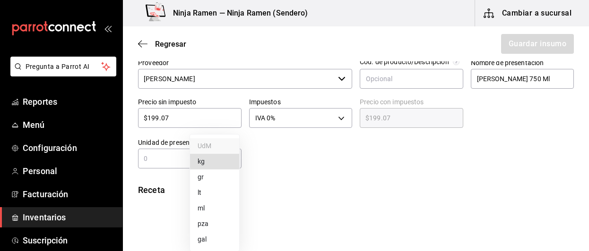
click at [235, 158] on body "Pregunta a Parrot AI Reportes Menú Configuración Personal Facturación Inventari…" at bounding box center [294, 99] width 589 height 198
click at [215, 210] on li "ml" at bounding box center [214, 209] width 49 height 16
type input "MILLILITER"
click at [160, 163] on input "text" at bounding box center [164, 158] width 53 height 11
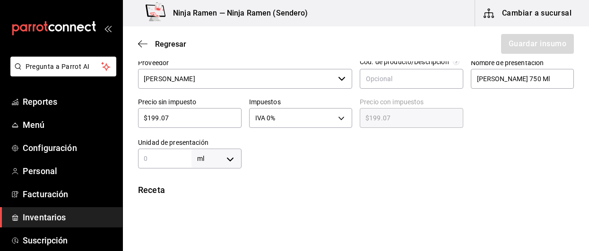
type input "7"
type input "75"
type input "750"
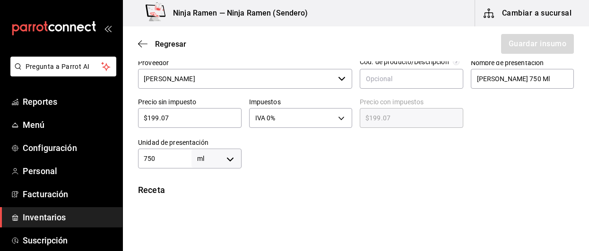
type input "750"
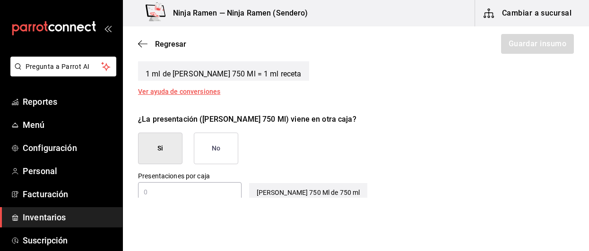
scroll to position [409, 0]
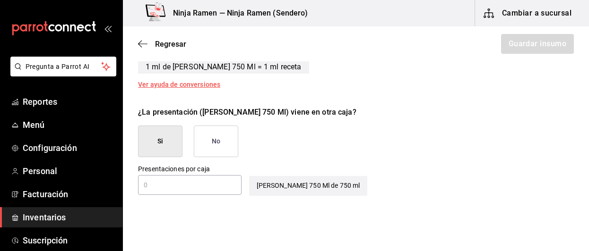
type input "750"
click at [200, 140] on button "No" at bounding box center [216, 142] width 44 height 32
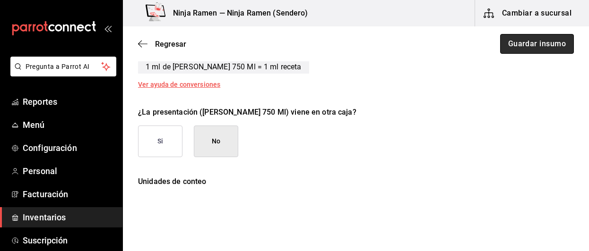
click at [554, 49] on button "Guardar insumo" at bounding box center [537, 44] width 74 height 20
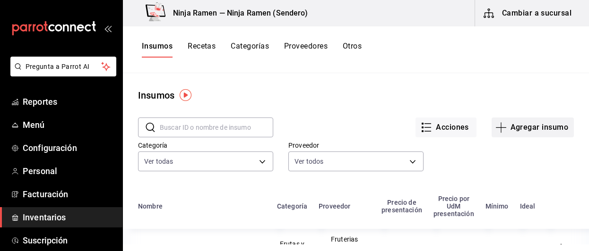
click at [542, 125] on button "Agregar insumo" at bounding box center [532, 128] width 82 height 20
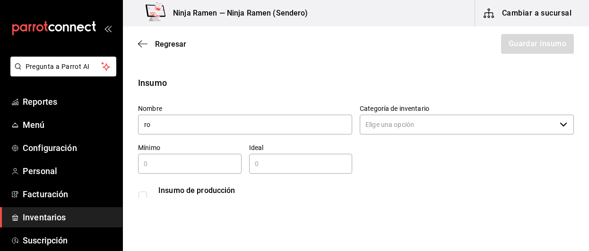
type input "r"
type input "[PERSON_NAME] 980 ML"
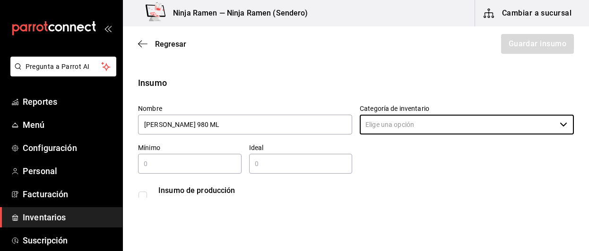
click at [389, 135] on div "Categoría de inventario ​" at bounding box center [467, 120] width 214 height 32
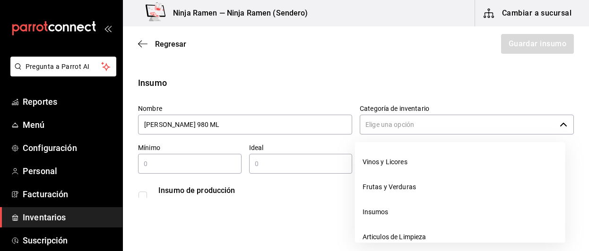
click at [392, 128] on input "Categoría de inventario" at bounding box center [458, 125] width 196 height 20
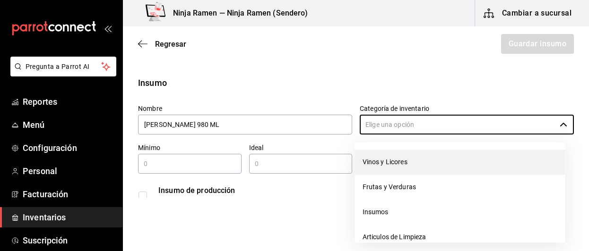
click at [393, 167] on li "Vinos y Licores" at bounding box center [460, 162] width 210 height 25
type input "Vinos y Licores"
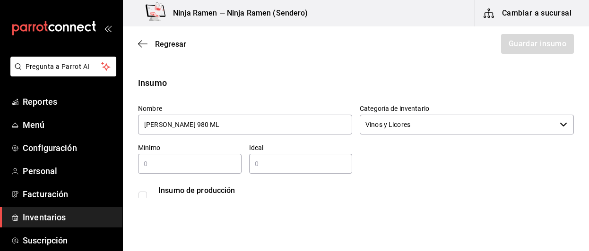
click at [212, 164] on input "text" at bounding box center [189, 163] width 103 height 11
type input "2"
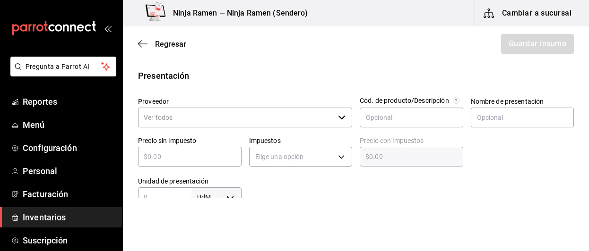
scroll to position [203, 0]
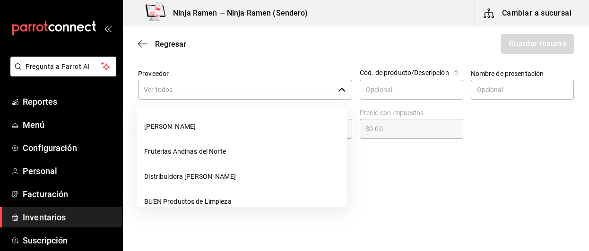
click at [338, 90] on icon "button" at bounding box center [342, 90] width 8 height 8
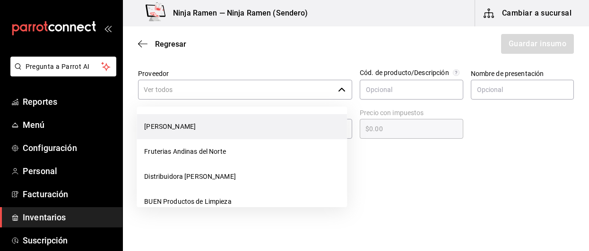
click at [296, 129] on li "[PERSON_NAME]" at bounding box center [242, 126] width 210 height 25
type input "[PERSON_NAME]"
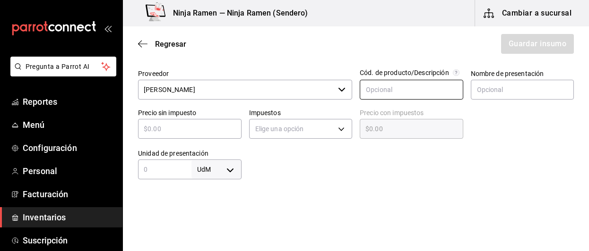
type input "2"
click at [407, 92] on input "text" at bounding box center [411, 90] width 103 height 20
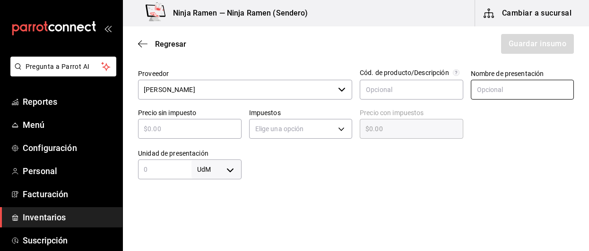
click at [474, 94] on input "text" at bounding box center [522, 90] width 103 height 20
type input "[PERSON_NAME]"
type input "$1"
type input "$1.00"
type input "$18"
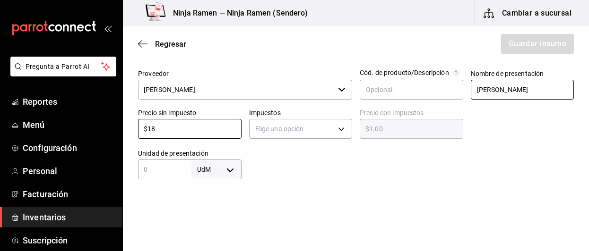
type input "$18.00"
type input "$189"
type input "$189.00"
type input "$189.8"
type input "$189.80"
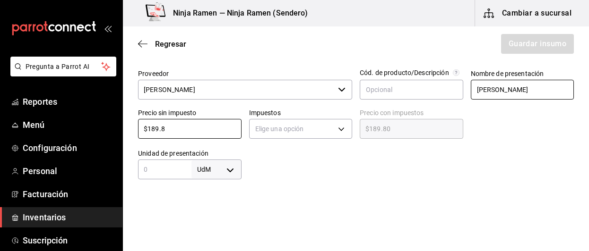
type input "$189.81"
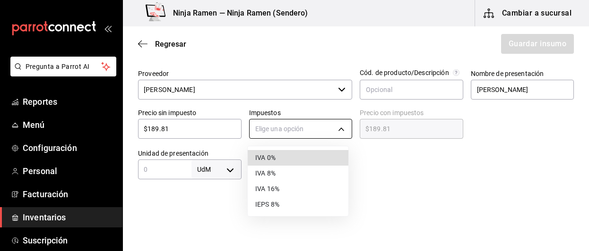
click at [343, 128] on body "Pregunta a Parrot AI Reportes Menú Configuración Personal Facturación Inventari…" at bounding box center [294, 99] width 589 height 198
click at [307, 167] on li "IVA 8%" at bounding box center [298, 174] width 101 height 16
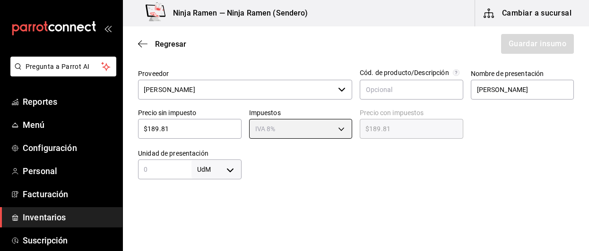
type input "IVA_8"
type input "$204.99"
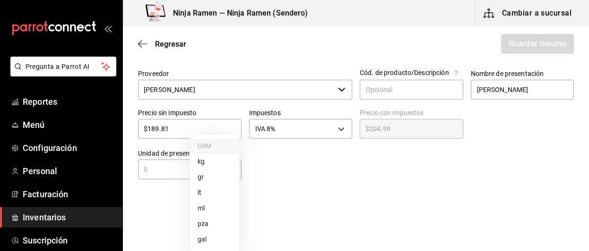
click at [237, 170] on body "Pregunta a Parrot AI Reportes Menú Configuración Personal Facturación Inventari…" at bounding box center [294, 99] width 589 height 198
click at [213, 214] on li "ml" at bounding box center [214, 209] width 49 height 16
type input "MILLILITER"
click at [161, 172] on input "text" at bounding box center [164, 169] width 53 height 11
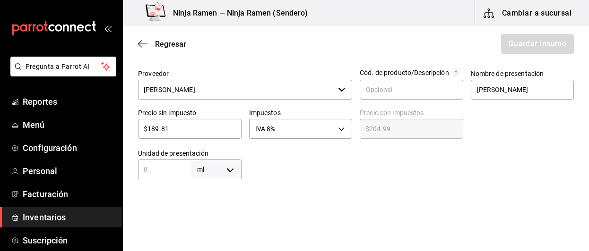
type input "9"
type input "98"
type input "980"
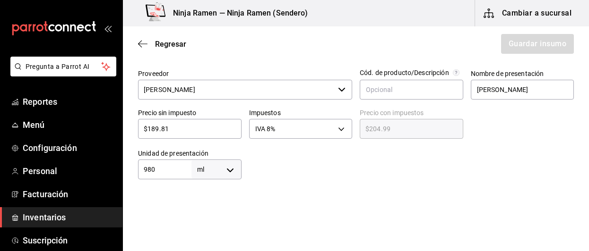
type input "980"
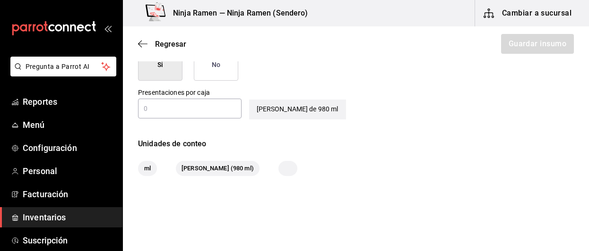
scroll to position [485, 0]
type input "980"
click at [228, 65] on button "No" at bounding box center [216, 65] width 44 height 32
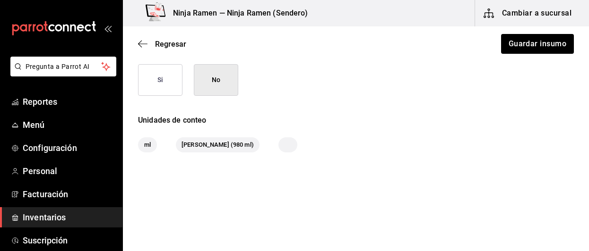
scroll to position [469, 0]
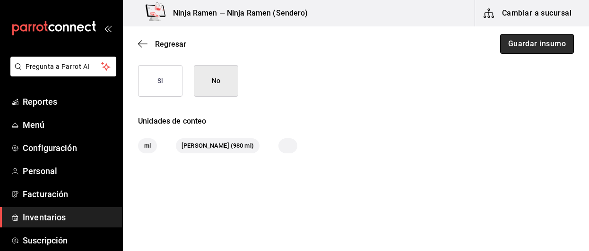
click at [558, 48] on button "Guardar insumo" at bounding box center [537, 44] width 74 height 20
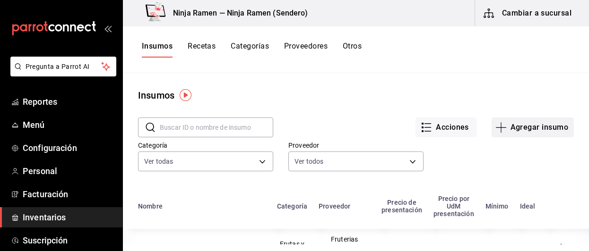
click at [520, 133] on button "Agregar insumo" at bounding box center [532, 128] width 82 height 20
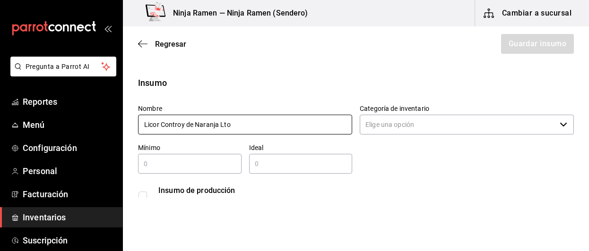
type input "Licor Controy de Naranja Lto"
click at [369, 119] on input "Categoría de inventario" at bounding box center [458, 125] width 196 height 20
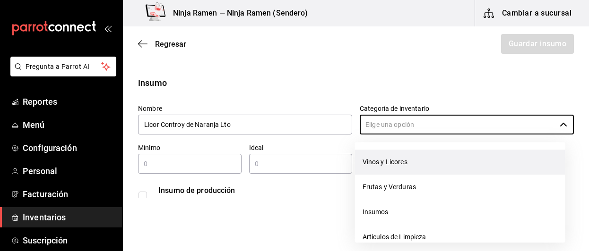
click at [372, 158] on li "Vinos y Licores" at bounding box center [460, 162] width 210 height 25
type input "Vinos y Licores"
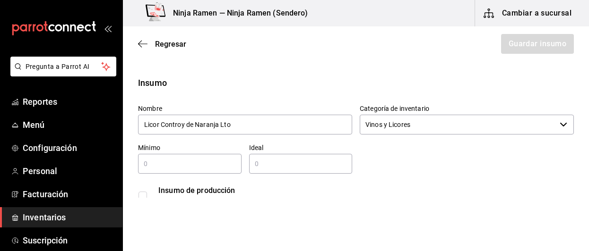
click at [223, 168] on input "text" at bounding box center [189, 163] width 103 height 11
type input "2"
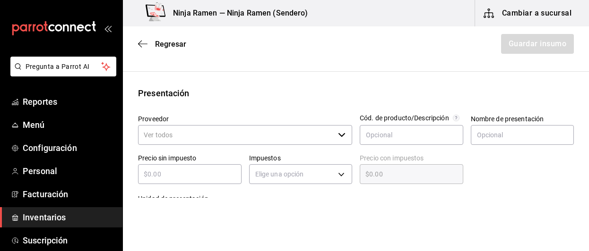
scroll to position [190, 0]
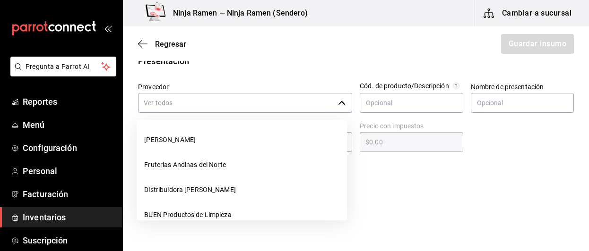
click at [338, 102] on icon "button" at bounding box center [342, 103] width 8 height 8
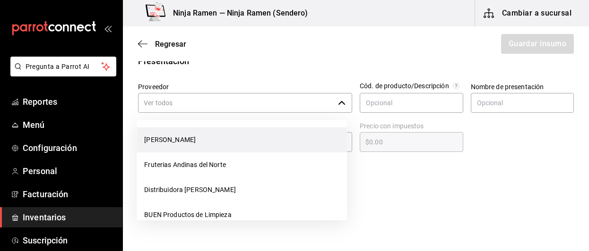
click at [267, 134] on li "[PERSON_NAME]" at bounding box center [242, 140] width 210 height 25
type input "[PERSON_NAME]"
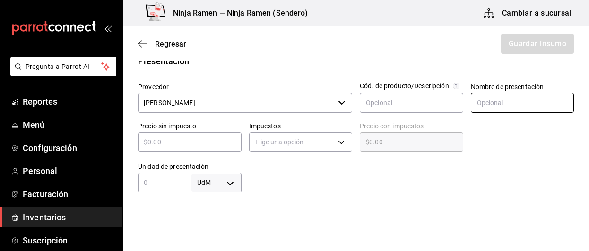
type input "2"
click at [489, 96] on input "text" at bounding box center [522, 103] width 103 height 20
type input "Licor Controy de Naranja Lto"
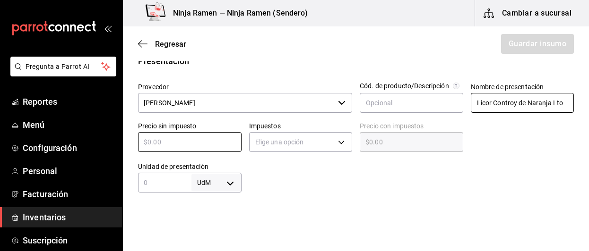
type input "$1"
type input "$1.00"
type input "$19"
type input "$19.00"
type input "$194"
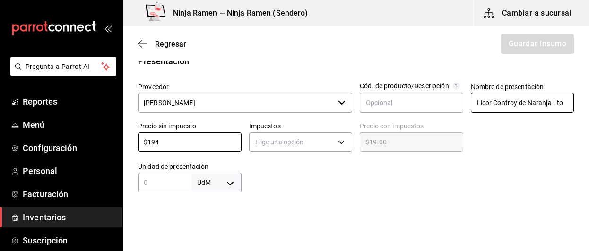
type input "$194.00"
type input "$194.4"
type input "$194.40"
type input "$194.44"
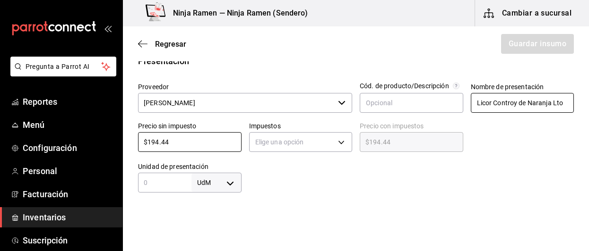
type input "$194.44"
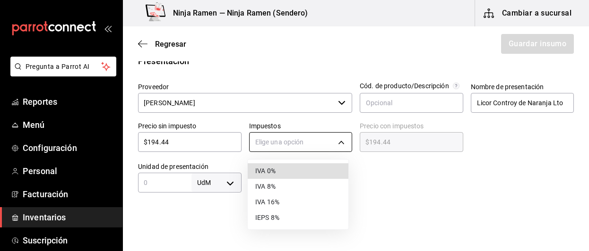
click at [343, 139] on body "Pregunta a Parrot AI Reportes Menú Configuración Personal Facturación Inventari…" at bounding box center [294, 99] width 589 height 198
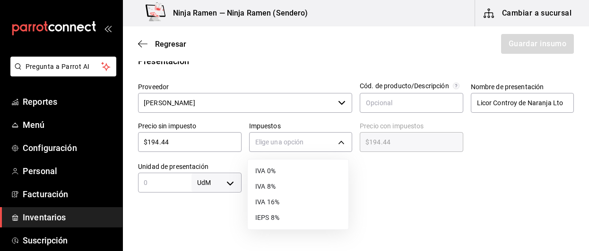
click at [311, 182] on li "IVA 8%" at bounding box center [298, 187] width 101 height 16
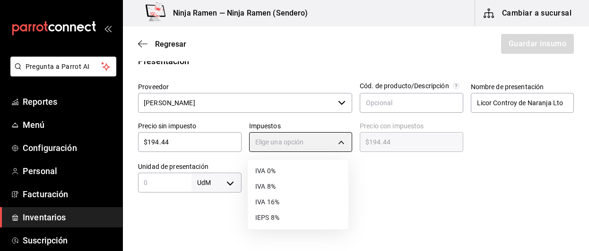
type input "IVA_8"
type input "$210.00"
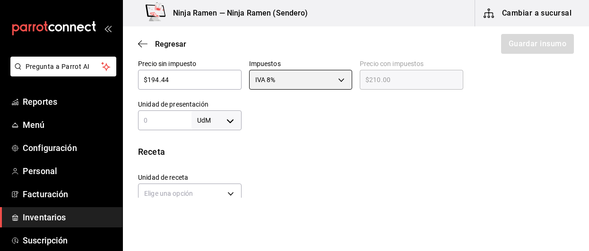
scroll to position [266, 0]
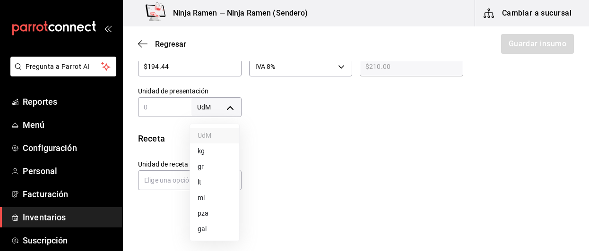
click at [230, 108] on body "Pregunta a Parrot AI Reportes Menú Configuración Personal Facturación Inventari…" at bounding box center [294, 99] width 589 height 198
click at [212, 193] on li "ml" at bounding box center [214, 198] width 49 height 16
type input "MILLILITER"
drag, startPoint x: 172, startPoint y: 118, endPoint x: 163, endPoint y: 108, distance: 13.7
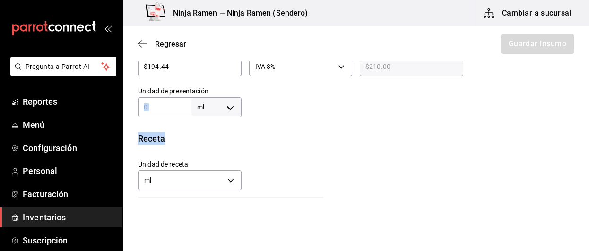
click at [163, 108] on div "Insumo Nombre Licor Controy de Naranja Lto Categoría de inventario Vinos y Lico…" at bounding box center [356, 103] width 466 height 585
click at [163, 108] on input "text" at bounding box center [164, 107] width 53 height 11
type input "1"
type input "10"
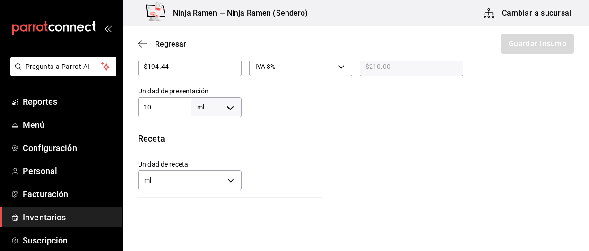
type input "10"
type input "100"
type input "1,000"
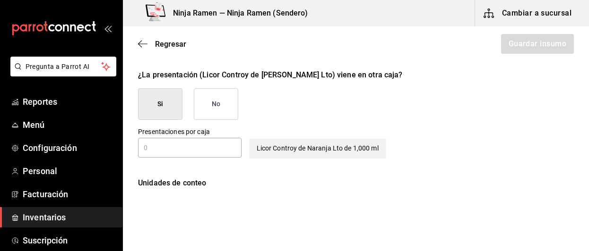
scroll to position [453, 0]
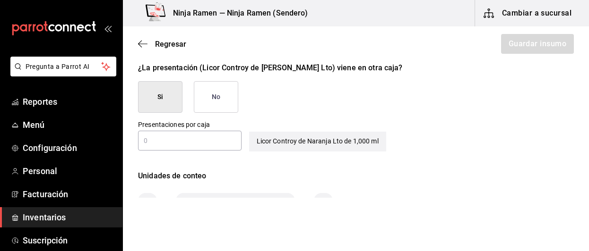
type input "1,000"
click at [222, 95] on button "No" at bounding box center [216, 97] width 44 height 32
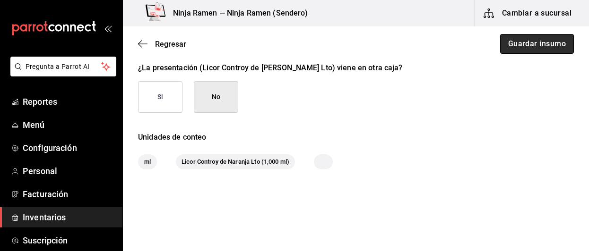
click at [512, 44] on button "Guardar insumo" at bounding box center [537, 44] width 74 height 20
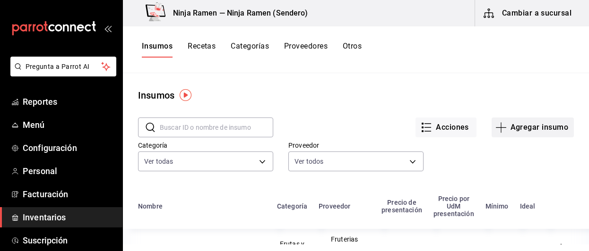
click at [538, 137] on button "Agregar insumo" at bounding box center [532, 128] width 82 height 20
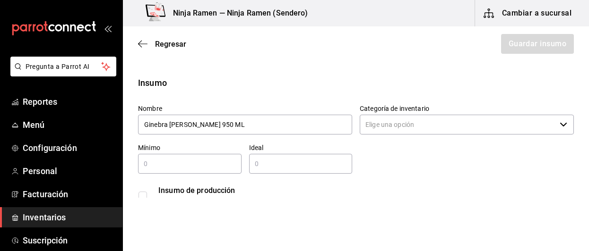
type input "Ginebra [PERSON_NAME] 950 ML"
click at [383, 122] on input "Categoría de inventario" at bounding box center [458, 125] width 196 height 20
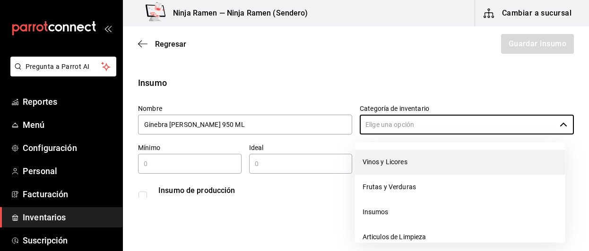
click at [375, 162] on li "Vinos y Licores" at bounding box center [460, 162] width 210 height 25
type input "Vinos y Licores"
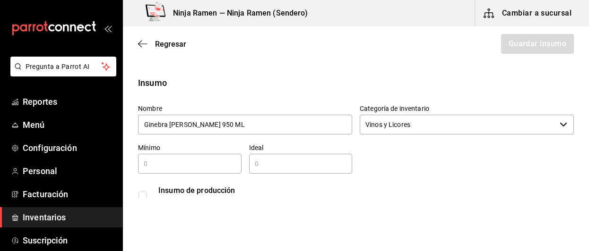
click at [226, 163] on input "text" at bounding box center [189, 163] width 103 height 11
type input "2"
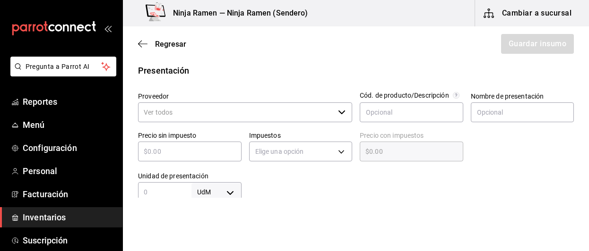
scroll to position [194, 0]
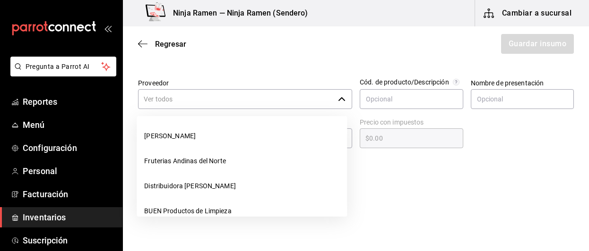
click at [342, 97] on div "​" at bounding box center [245, 99] width 214 height 20
type input "2"
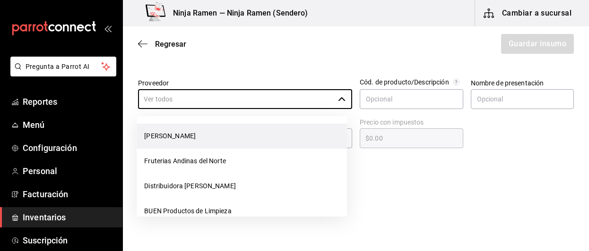
click at [282, 138] on li "[PERSON_NAME]" at bounding box center [242, 136] width 210 height 25
type input "[PERSON_NAME]"
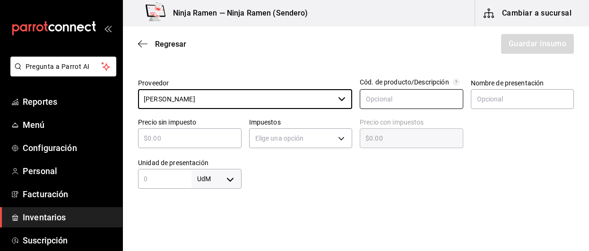
click at [401, 96] on input "text" at bounding box center [411, 99] width 103 height 20
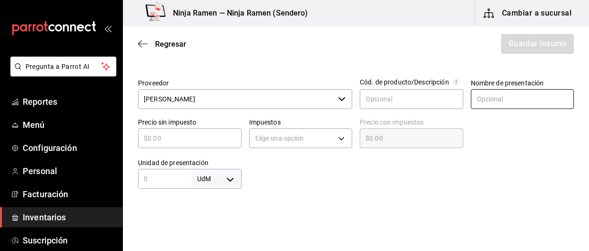
click at [495, 95] on input "text" at bounding box center [522, 99] width 103 height 20
type input "Ginebra [PERSON_NAME] 950 Ml"
type input "$3"
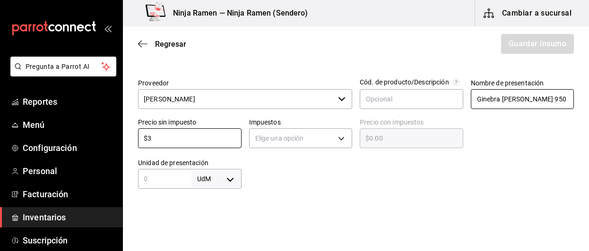
type input "$3.00"
type input "$34"
type input "$34.00"
type input "$348"
type input "$348.00"
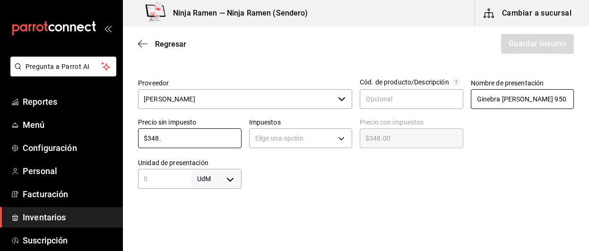
type input "$348.1"
type input "$348.10"
type input "$348.15"
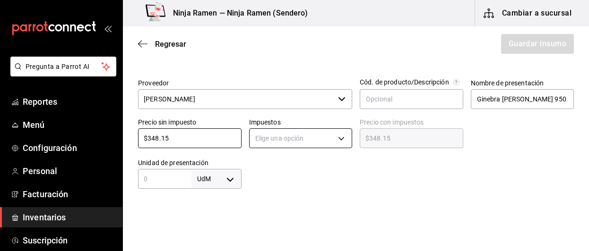
type input "$348.15"
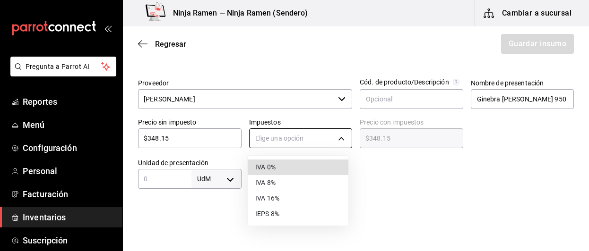
click at [334, 137] on body "Pregunta a Parrot AI Reportes Menú Configuración Personal Facturación Inventari…" at bounding box center [294, 99] width 589 height 198
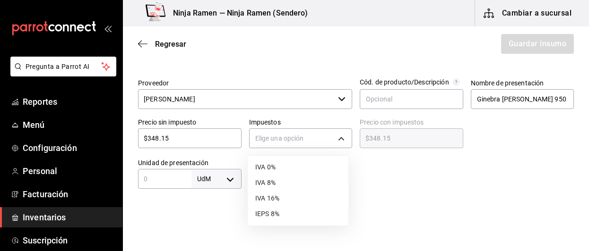
click at [290, 189] on li "IVA 8%" at bounding box center [298, 183] width 101 height 16
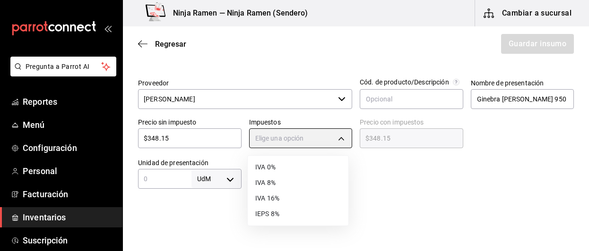
type input "IVA_8"
type input "$376.00"
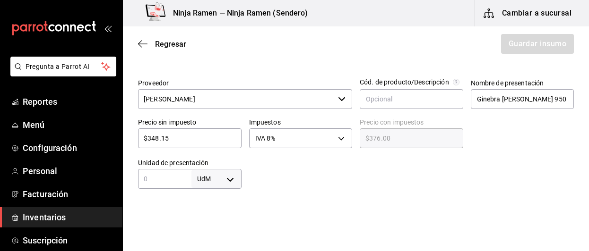
click at [188, 180] on input "text" at bounding box center [164, 178] width 53 height 11
type input "950"
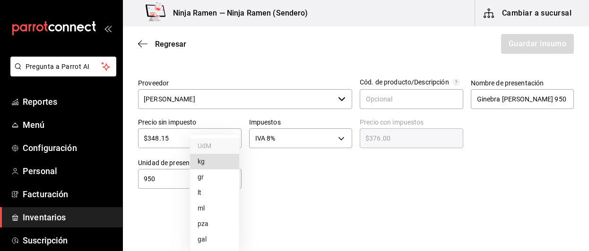
click at [233, 182] on body "Pregunta a Parrot AI Reportes Menú Configuración Personal Facturación Inventari…" at bounding box center [294, 99] width 589 height 198
click at [222, 206] on li "ml" at bounding box center [214, 209] width 49 height 16
type input "MILLILITER"
type input "950"
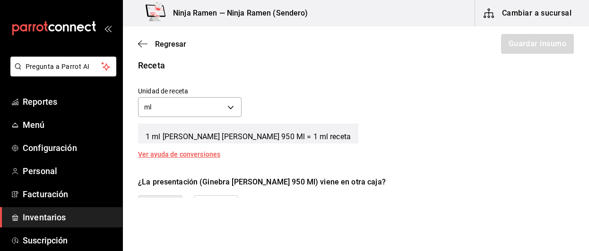
scroll to position [349, 0]
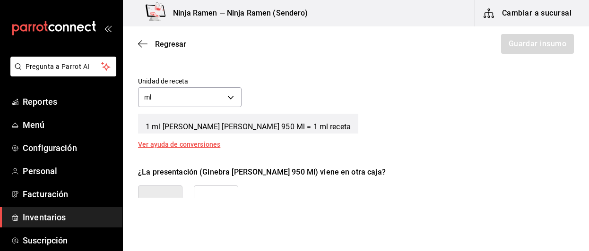
click at [223, 186] on button "No" at bounding box center [216, 202] width 44 height 32
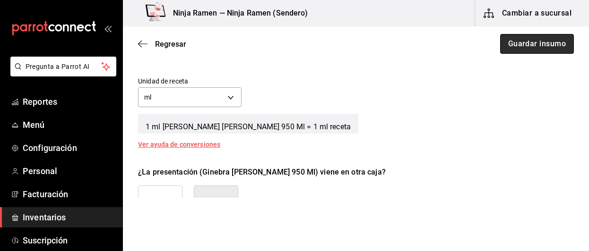
click at [519, 44] on button "Guardar insumo" at bounding box center [537, 44] width 74 height 20
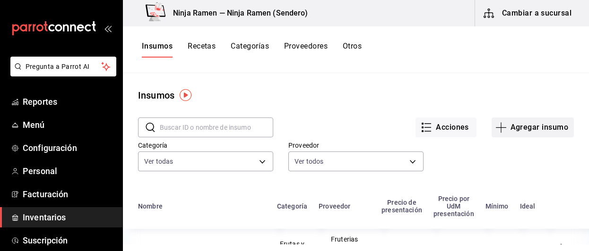
click at [520, 126] on button "Agregar insumo" at bounding box center [532, 128] width 82 height 20
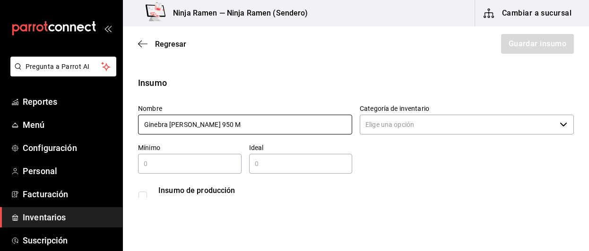
type input "Ginebra [PERSON_NAME] 950 Ml"
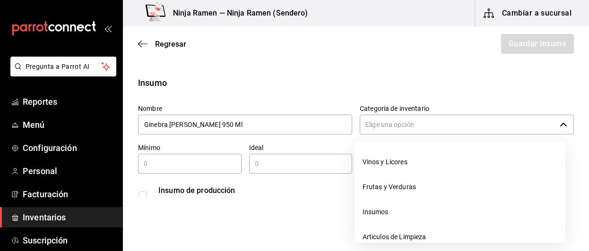
click at [404, 121] on input "Categoría de inventario" at bounding box center [458, 125] width 196 height 20
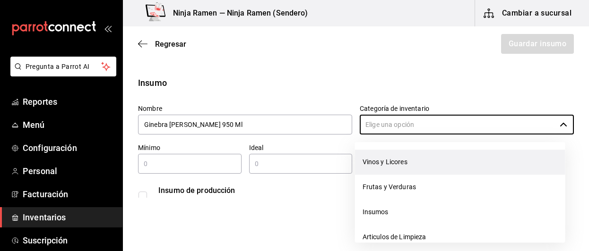
click at [393, 163] on li "Vinos y Licores" at bounding box center [460, 162] width 210 height 25
type input "Vinos y Licores"
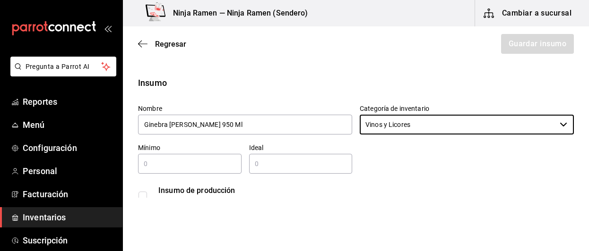
click at [204, 170] on div "​" at bounding box center [189, 164] width 103 height 20
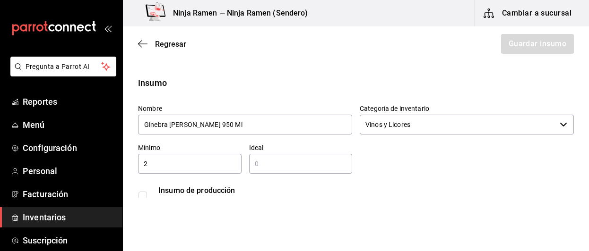
type input "2"
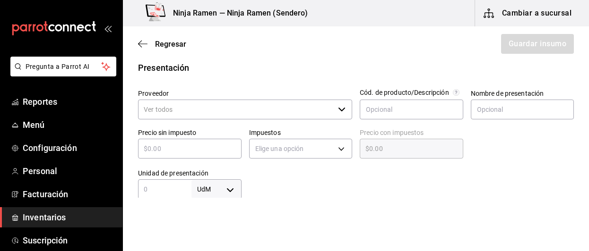
scroll to position [215, 0]
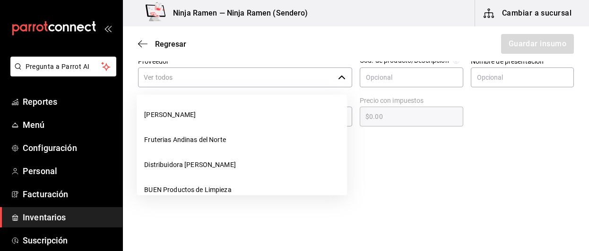
click at [333, 78] on div "​" at bounding box center [245, 78] width 214 height 20
type input "2"
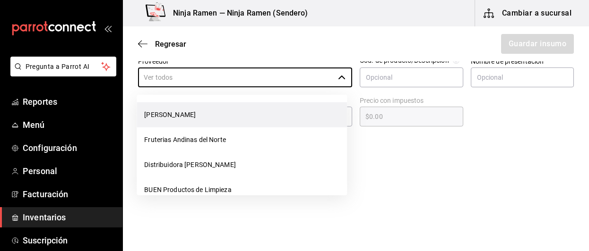
click at [306, 112] on li "[PERSON_NAME]" at bounding box center [242, 115] width 210 height 25
type input "[PERSON_NAME]"
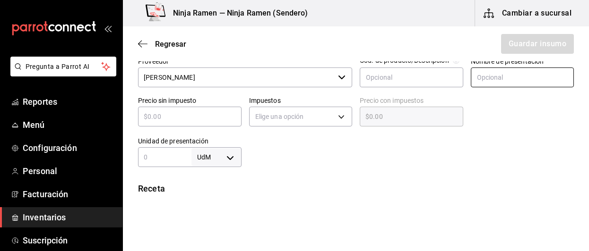
click at [476, 82] on input "text" at bounding box center [522, 78] width 103 height 20
type input "Ginebra [PERSON_NAME] 950 Ml"
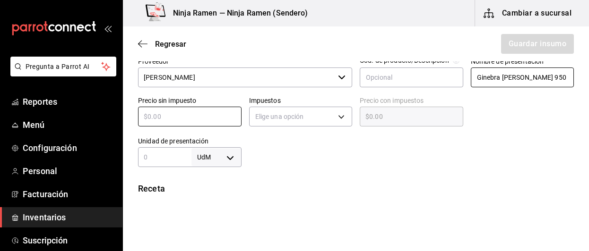
type input "$3"
type input "$3.00"
type input "$34"
type input "$34.00"
type input "$348"
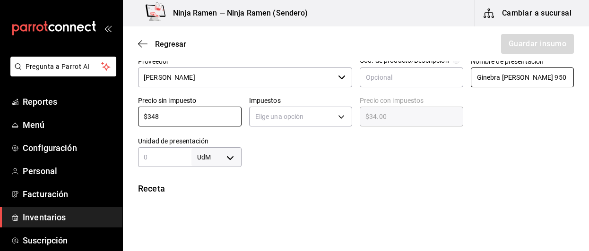
type input "$348.00"
type input "$348.1"
type input "$348.10"
type input "$348.15"
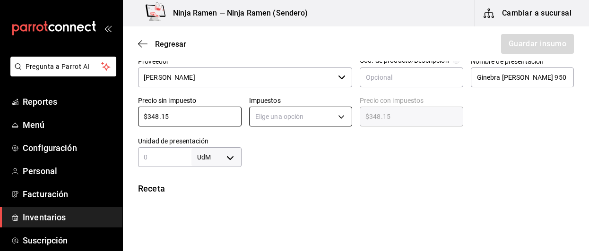
type input "$348.15"
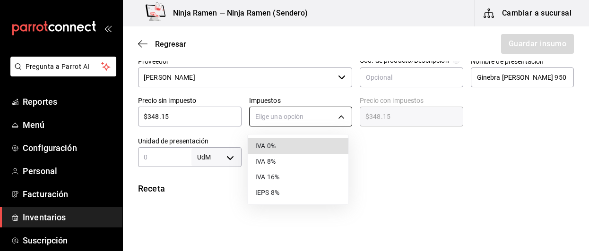
click at [345, 125] on body "Pregunta a Parrot AI Reportes Menú Configuración Personal Facturación Inventari…" at bounding box center [294, 99] width 589 height 198
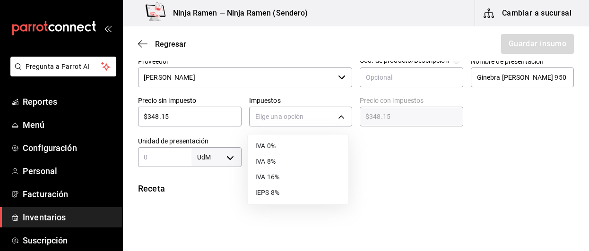
click at [313, 165] on li "IVA 8%" at bounding box center [298, 162] width 101 height 16
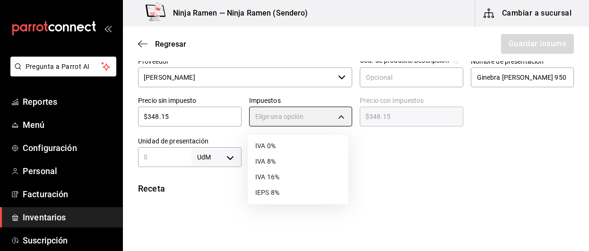
type input "IVA_8"
type input "$376.00"
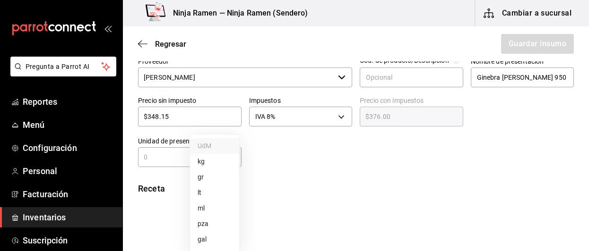
click at [234, 155] on body "Pregunta a Parrot AI Reportes Menú Configuración Personal Facturación Inventari…" at bounding box center [294, 99] width 589 height 198
click at [210, 201] on li "ml" at bounding box center [214, 209] width 49 height 16
type input "MILLILITER"
click at [147, 156] on input "text" at bounding box center [164, 157] width 53 height 11
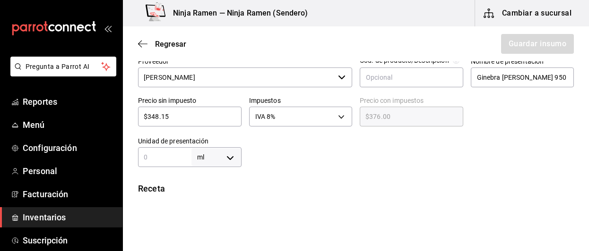
type input "9"
type input "95"
type input "950"
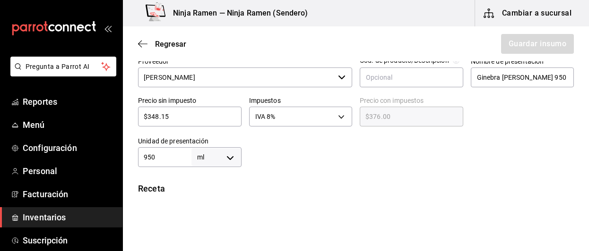
type input "950"
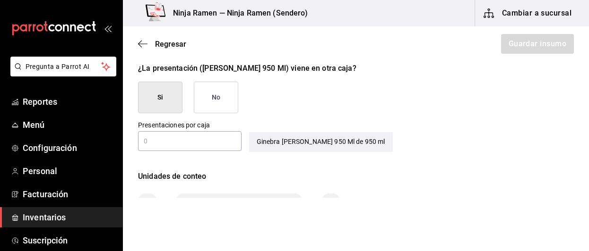
scroll to position [454, 0]
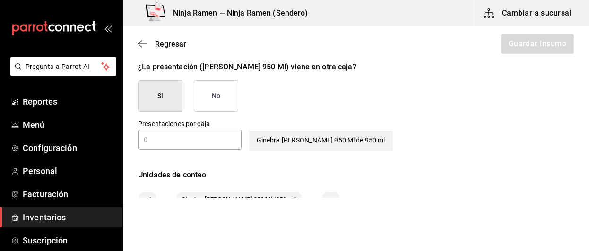
type input "950"
click at [212, 86] on button "No" at bounding box center [216, 96] width 44 height 32
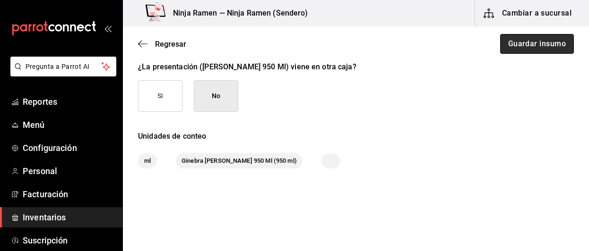
click at [540, 49] on button "Guardar insumo" at bounding box center [537, 44] width 74 height 20
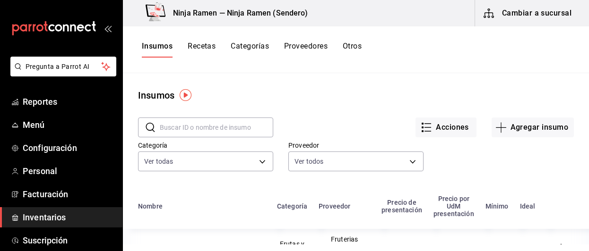
click at [506, 116] on div "Acciones Agregar insumo" at bounding box center [423, 120] width 301 height 35
click at [506, 119] on button "Agregar insumo" at bounding box center [532, 128] width 82 height 20
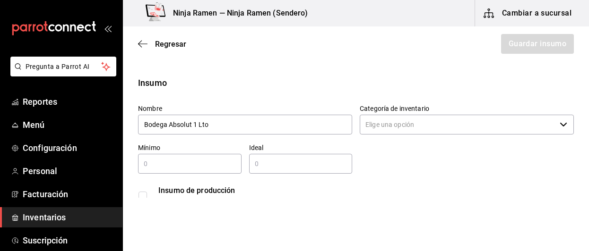
type input "Bodega Absolut 1 Lto"
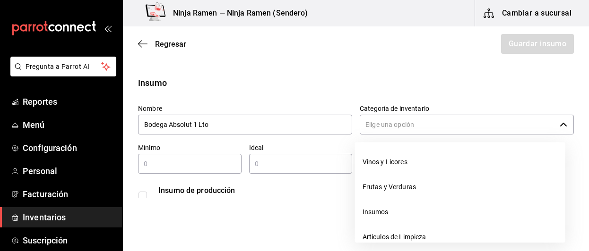
click at [385, 128] on input "Categoría de inventario" at bounding box center [458, 125] width 196 height 20
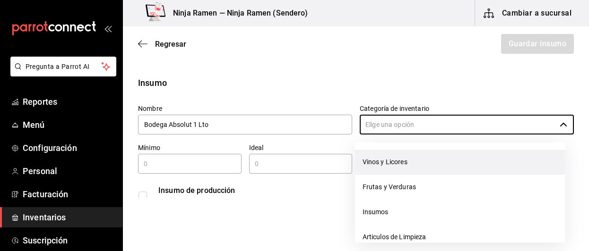
click at [380, 172] on li "Vinos y Licores" at bounding box center [460, 162] width 210 height 25
type input "Vinos y Licores"
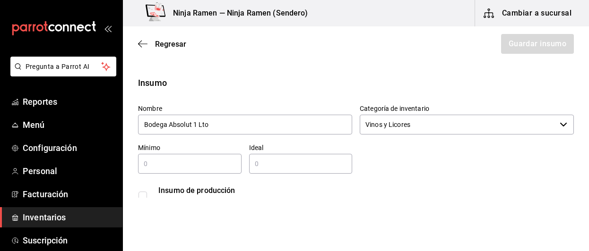
click at [221, 160] on input "text" at bounding box center [189, 163] width 103 height 11
type input "2"
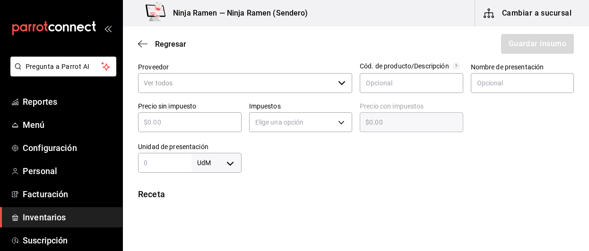
scroll to position [218, 0]
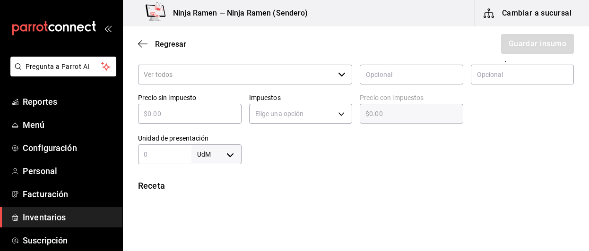
type input "2"
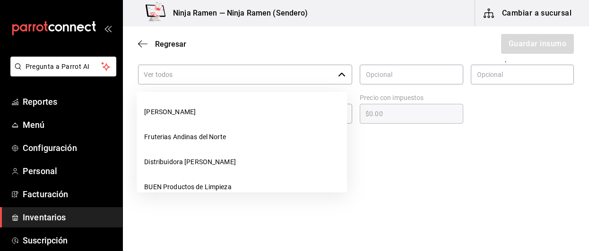
click at [330, 74] on input "Proveedor" at bounding box center [236, 75] width 196 height 20
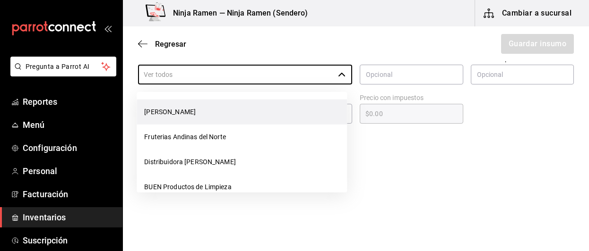
click at [283, 114] on li "[PERSON_NAME]" at bounding box center [242, 112] width 210 height 25
type input "[PERSON_NAME]"
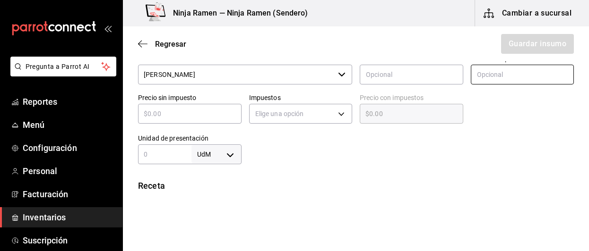
click at [484, 81] on input "text" at bounding box center [522, 75] width 103 height 20
type input "Vodka Absolut 1 Lto"
click at [182, 111] on input "text" at bounding box center [189, 113] width 103 height 11
type input "$2"
type input "$2.00"
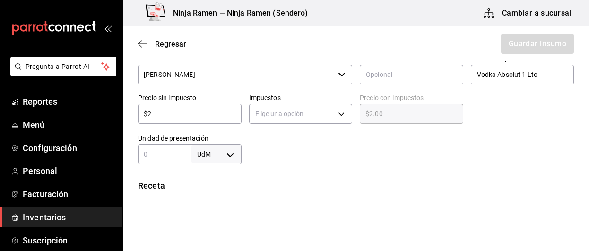
type input "$27"
type input "$27.00"
type input "$271"
type input "$271.00"
type input "$271.1"
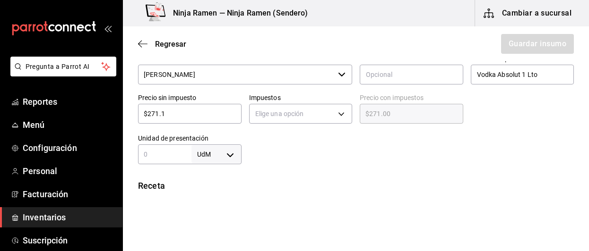
type input "$271.10"
type input "$271.13"
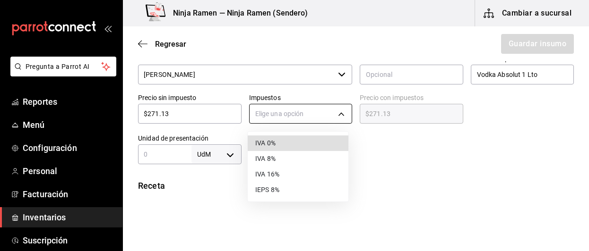
click at [337, 110] on body "Pregunta a Parrot AI Reportes Menú Configuración Personal Facturación Inventari…" at bounding box center [294, 99] width 589 height 198
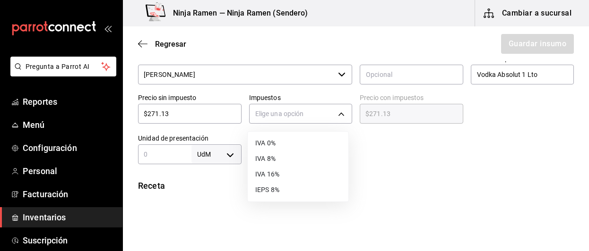
click at [315, 157] on li "IVA 8%" at bounding box center [298, 159] width 101 height 16
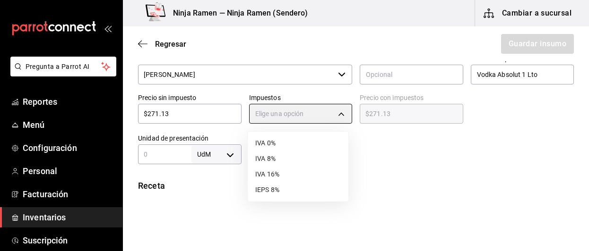
type input "IVA_8"
type input "$292.82"
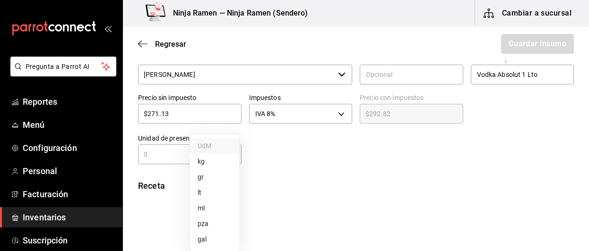
click at [231, 155] on body "Pregunta a Parrot AI Reportes Menú Configuración Personal Facturación Inventari…" at bounding box center [294, 99] width 589 height 198
click at [209, 204] on li "ml" at bounding box center [214, 209] width 49 height 16
type input "MILLILITER"
click at [163, 156] on input "text" at bounding box center [164, 154] width 53 height 11
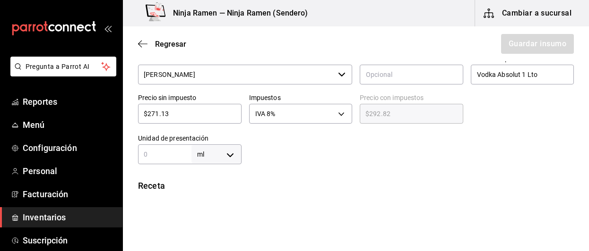
type input "1"
type input "11"
type input "1"
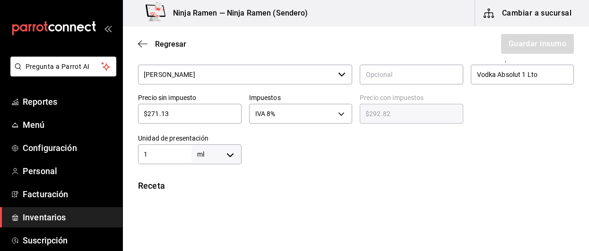
type input "1"
type input "10"
type input "100"
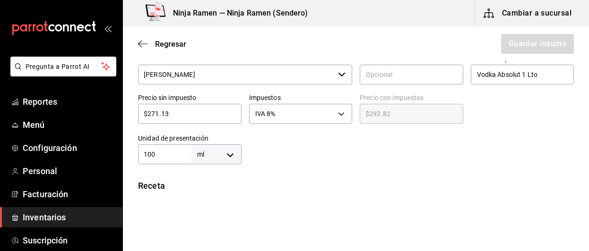
type input "1,000"
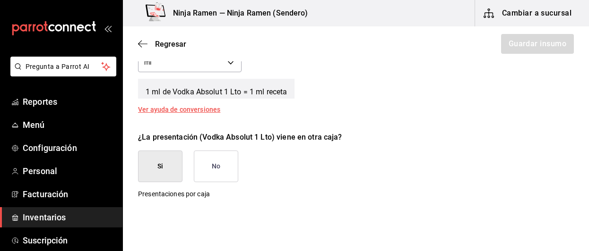
scroll to position [405, 0]
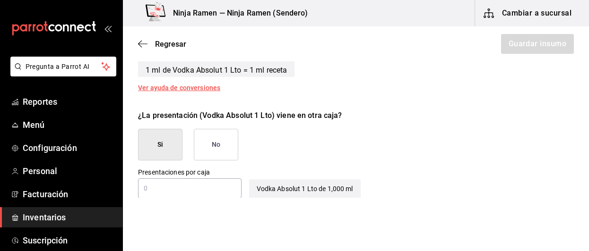
type input "1,000"
click at [223, 136] on button "No" at bounding box center [216, 145] width 44 height 32
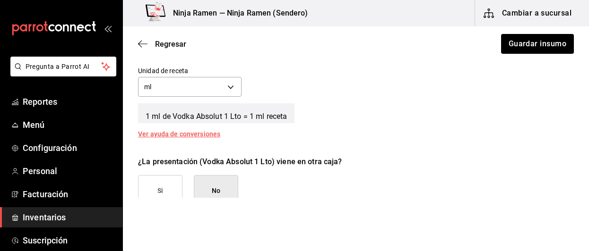
scroll to position [354, 0]
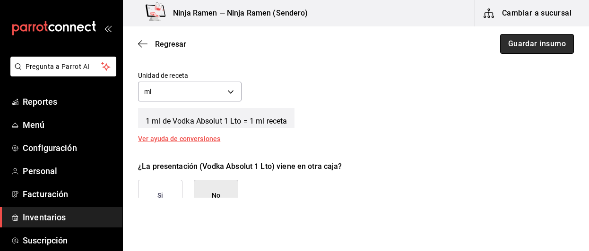
click at [532, 49] on button "Guardar insumo" at bounding box center [537, 44] width 74 height 20
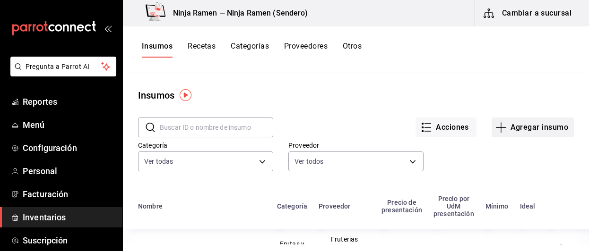
click at [561, 121] on button "Agregar insumo" at bounding box center [532, 128] width 82 height 20
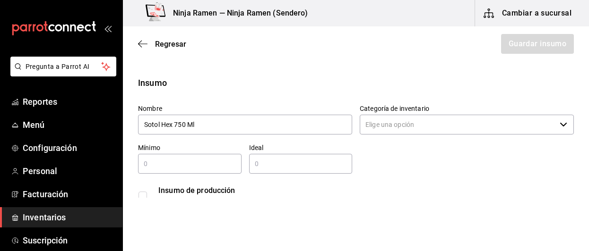
type input "Sotol Hex 750 Ml"
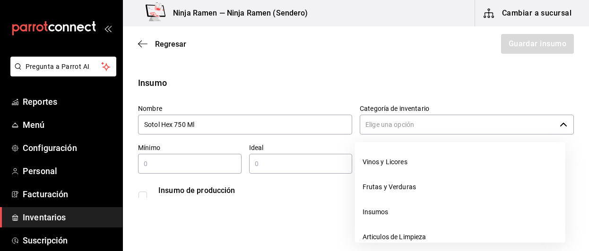
click at [450, 133] on input "Categoría de inventario" at bounding box center [458, 125] width 196 height 20
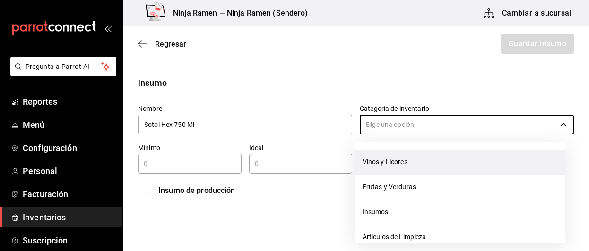
click at [414, 162] on li "Vinos y Licores" at bounding box center [460, 162] width 210 height 25
type input "Vinos y Licores"
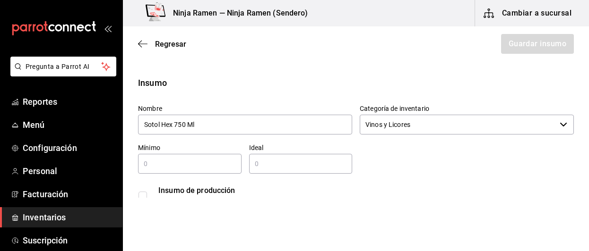
click at [165, 158] on div "​" at bounding box center [189, 164] width 103 height 20
type input "2"
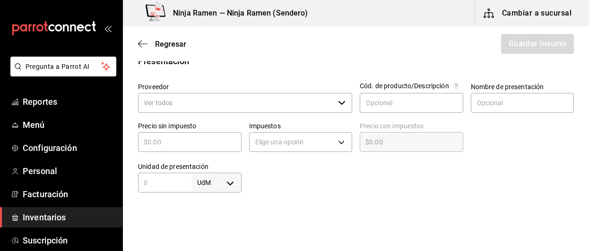
scroll to position [203, 0]
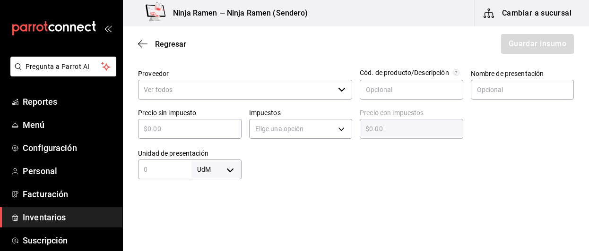
type input "2"
click at [329, 91] on input "Proveedor" at bounding box center [236, 90] width 196 height 20
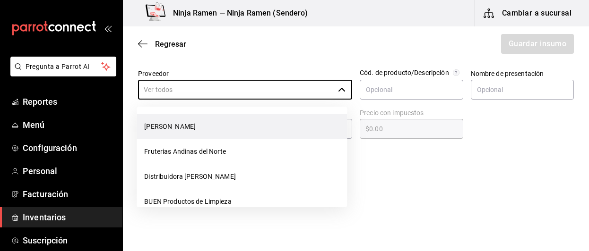
click at [301, 122] on li "[PERSON_NAME]" at bounding box center [242, 126] width 210 height 25
type input "[PERSON_NAME]"
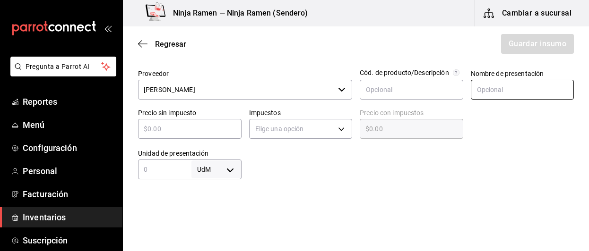
click at [471, 91] on input "text" at bounding box center [522, 90] width 103 height 20
type input "Sotol Hex 750 Ml"
type input "$4"
type input "$4.00"
type input "$49"
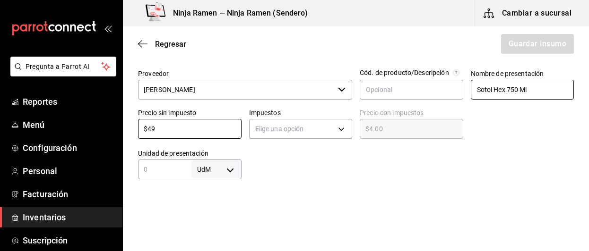
type input "$49.00"
type input "$499"
type input "$499.00"
type input "$499.4"
type input "$499.40"
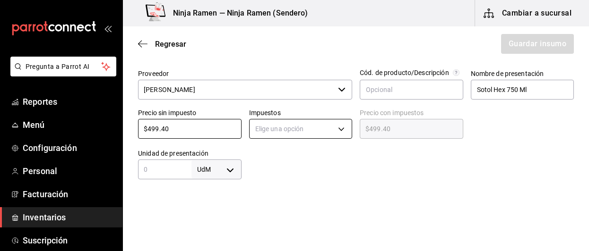
type input "$499.40"
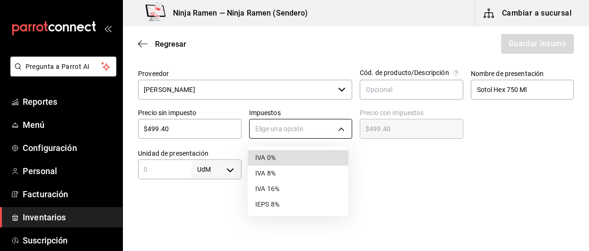
click at [345, 131] on body "Pregunta a Parrot AI Reportes Menú Configuración Personal Facturación Inventari…" at bounding box center [294, 99] width 589 height 198
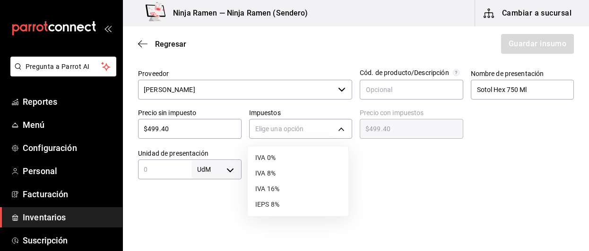
click at [317, 174] on li "IVA 8%" at bounding box center [298, 174] width 101 height 16
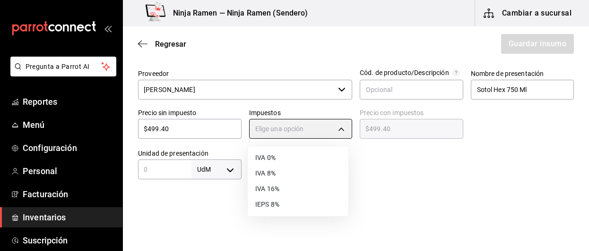
type input "IVA_8"
type input "$539.35"
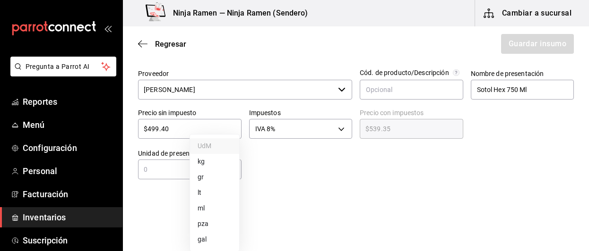
click at [231, 170] on body "Pregunta a Parrot AI Reportes Menú Configuración Personal Facturación Inventari…" at bounding box center [294, 99] width 589 height 198
click at [202, 208] on li "ml" at bounding box center [214, 209] width 49 height 16
type input "MILLILITER"
click at [162, 169] on input "text" at bounding box center [164, 169] width 53 height 11
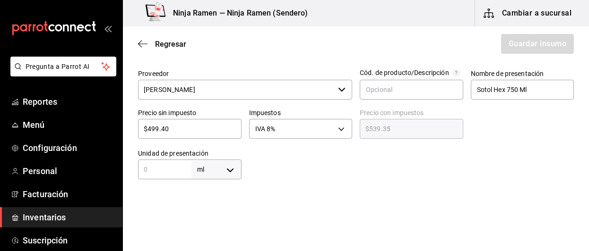
type input "7"
type input "75"
type input "750"
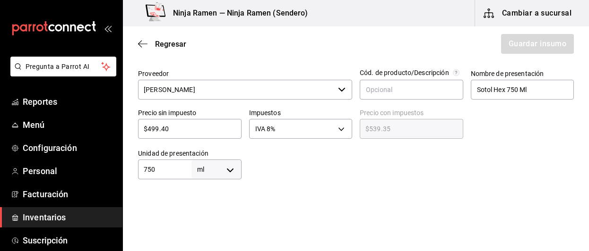
type input "750"
drag, startPoint x: 162, startPoint y: 169, endPoint x: 291, endPoint y: 184, distance: 129.9
click at [291, 184] on div "Insumo Nombre Sotol Hex 750 Ml Categoría de inventario Vinos y Licores ​ Mínimo…" at bounding box center [356, 165] width 466 height 585
type input "750"
click at [291, 184] on div "Insumo Nombre Sotol Hex 750 Ml Categoría de inventario Vinos y Licores ​ Mínimo…" at bounding box center [356, 165] width 466 height 585
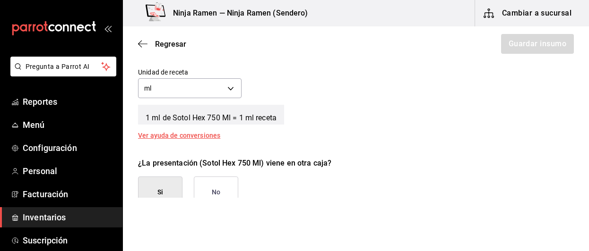
scroll to position [361, 0]
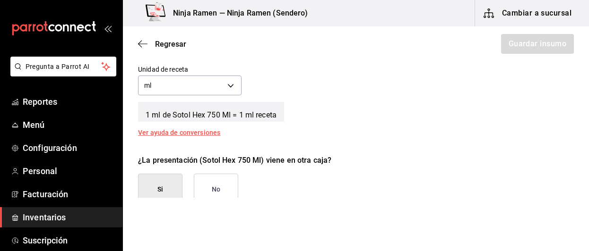
click at [224, 187] on button "No" at bounding box center [216, 190] width 44 height 32
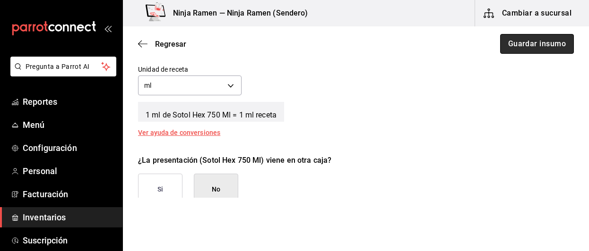
click at [560, 43] on button "Guardar insumo" at bounding box center [537, 44] width 74 height 20
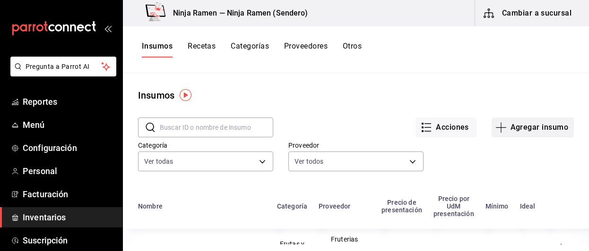
click at [504, 123] on button "Agregar insumo" at bounding box center [532, 128] width 82 height 20
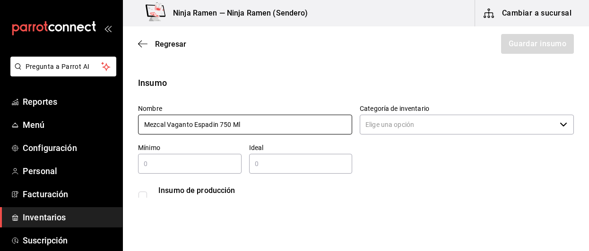
type input "Mezcal Vaganto Espadin 750 Ml"
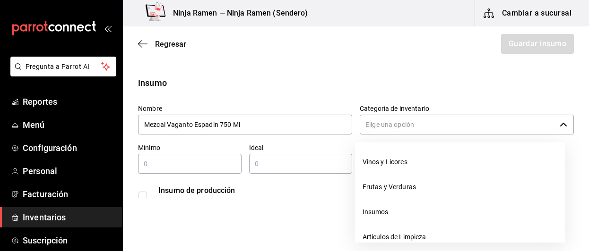
click at [405, 129] on input "Categoría de inventario" at bounding box center [458, 125] width 196 height 20
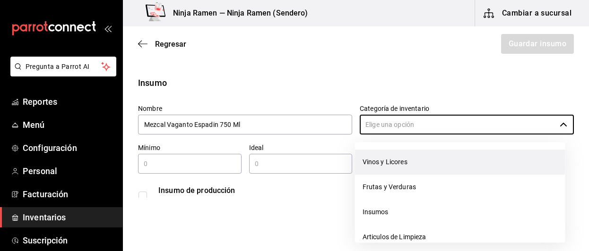
click at [392, 152] on li "Vinos y Licores" at bounding box center [460, 162] width 210 height 25
type input "Vinos y Licores"
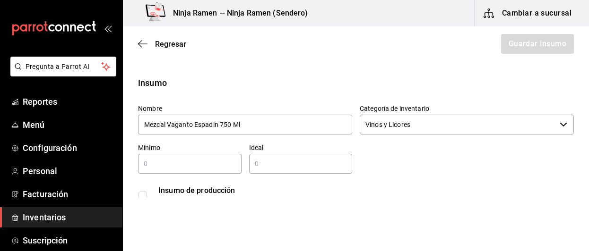
click at [213, 169] on input "text" at bounding box center [189, 163] width 103 height 11
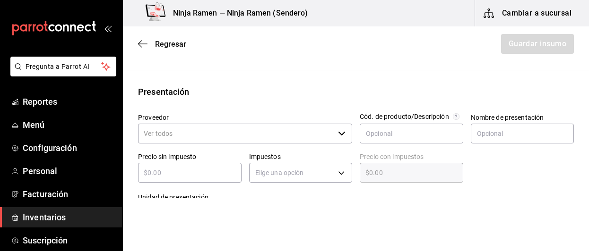
scroll to position [178, 0]
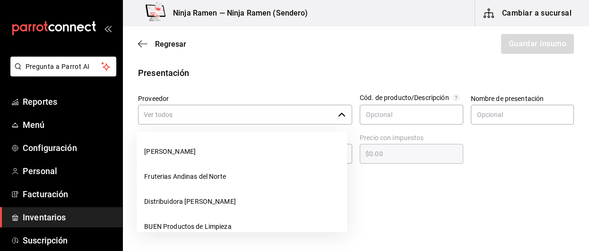
click at [342, 121] on div "​" at bounding box center [245, 115] width 214 height 20
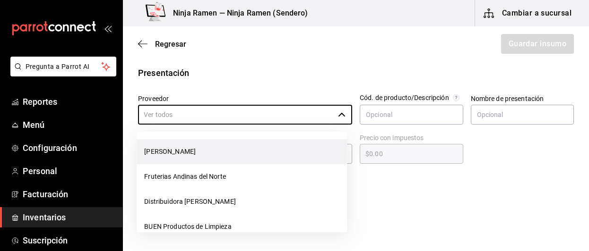
click at [305, 152] on li "[PERSON_NAME]" at bounding box center [242, 151] width 210 height 25
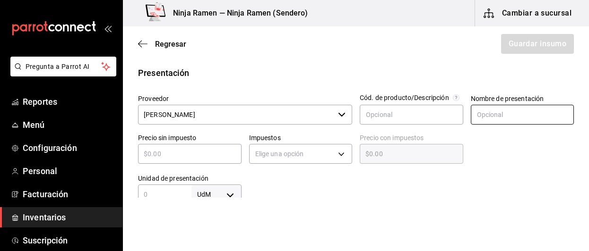
click at [499, 112] on input "text" at bounding box center [522, 115] width 103 height 20
click at [164, 150] on input "text" at bounding box center [189, 153] width 103 height 11
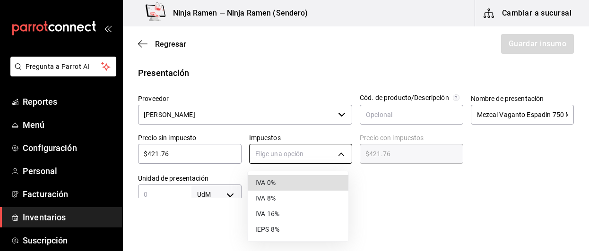
click at [312, 157] on body "Pregunta a Parrot AI Reportes Menú Configuración Personal Facturación Inventari…" at bounding box center [294, 99] width 589 height 198
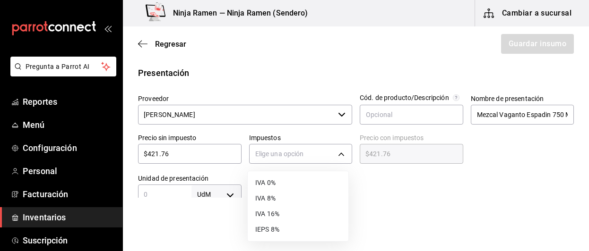
click at [301, 197] on li "IVA 8%" at bounding box center [298, 199] width 101 height 16
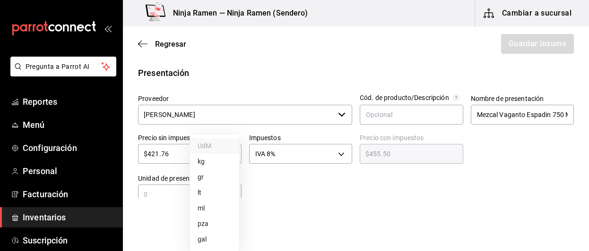
scroll to position [183, 0]
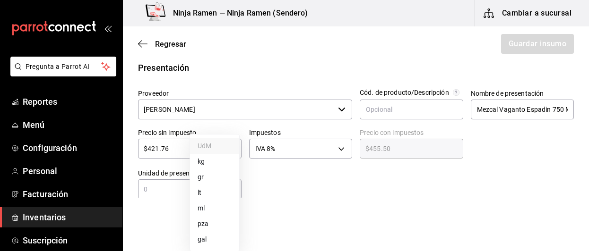
click at [232, 190] on body "Pregunta a Parrot AI Reportes Menú Configuración Personal Facturación Inventari…" at bounding box center [294, 99] width 589 height 198
click at [223, 211] on li "ml" at bounding box center [214, 209] width 49 height 16
click at [180, 190] on input "text" at bounding box center [164, 189] width 53 height 11
click at [298, 198] on html "Pregunta a Parrot AI Reportes Menú Configuración Personal Facturación Inventari…" at bounding box center [294, 99] width 589 height 198
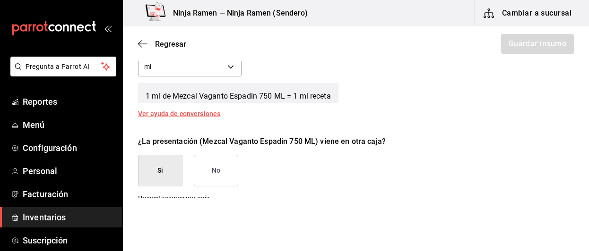
scroll to position [417, 0]
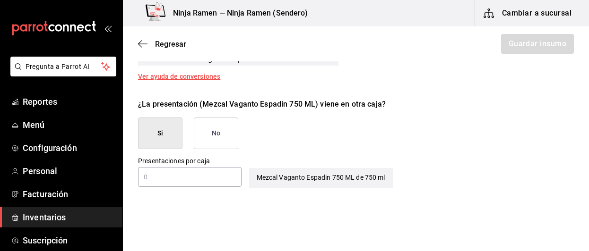
click at [232, 139] on button "No" at bounding box center [216, 134] width 44 height 32
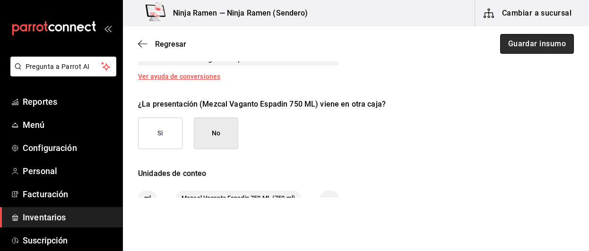
click at [516, 48] on button "Guardar insumo" at bounding box center [537, 44] width 74 height 20
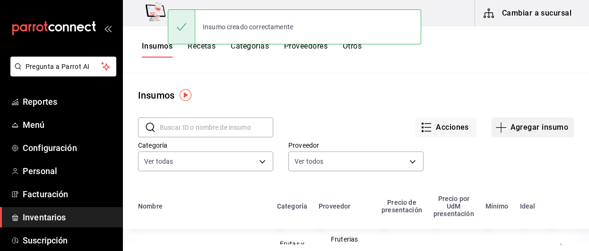
click at [512, 133] on button "Agregar insumo" at bounding box center [532, 128] width 82 height 20
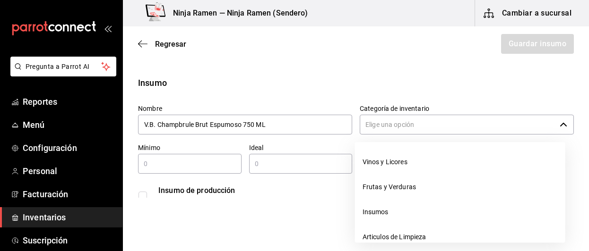
click at [369, 121] on input "Categoría de inventario" at bounding box center [458, 125] width 196 height 20
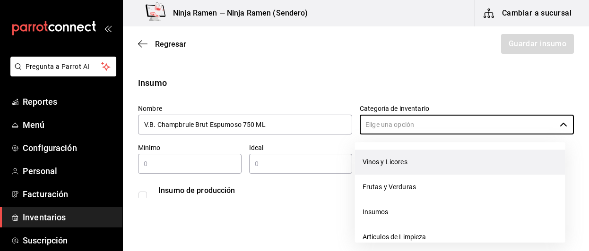
click at [383, 164] on li "Vinos y Licores" at bounding box center [460, 162] width 210 height 25
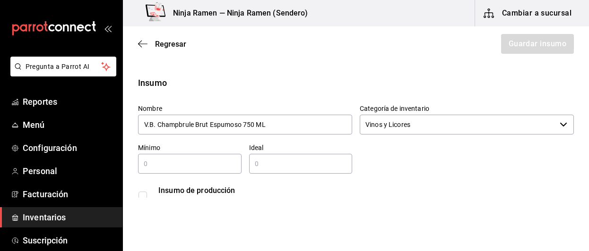
click at [194, 155] on div "​" at bounding box center [189, 164] width 103 height 20
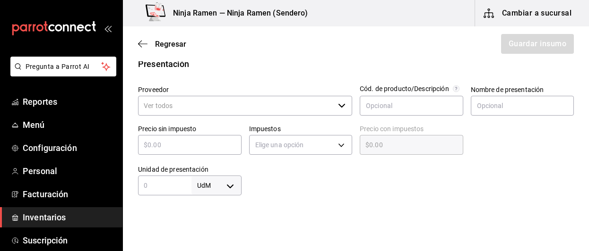
scroll to position [193, 0]
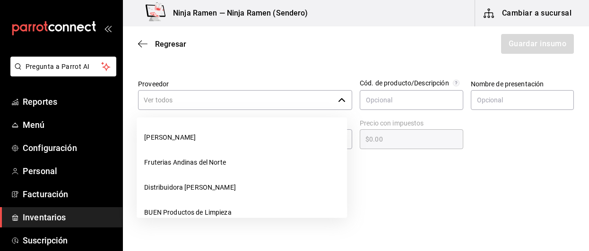
click at [333, 106] on div "​" at bounding box center [245, 100] width 214 height 20
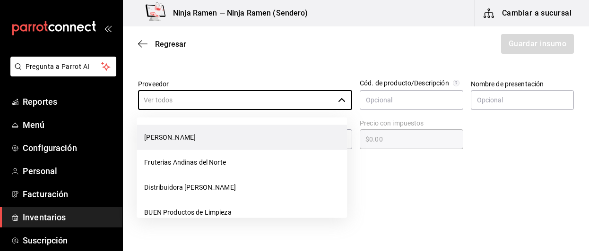
click at [306, 140] on li "[PERSON_NAME]" at bounding box center [242, 137] width 210 height 25
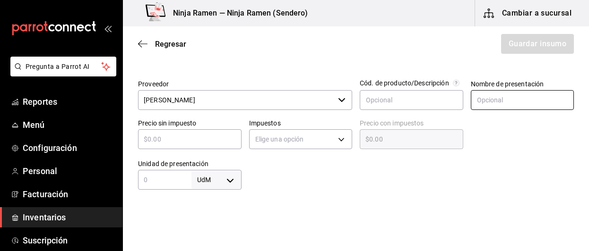
click at [508, 102] on input "text" at bounding box center [522, 100] width 103 height 20
click at [164, 145] on div "​" at bounding box center [189, 139] width 103 height 20
click at [324, 126] on div "Elige una opción" at bounding box center [300, 138] width 103 height 25
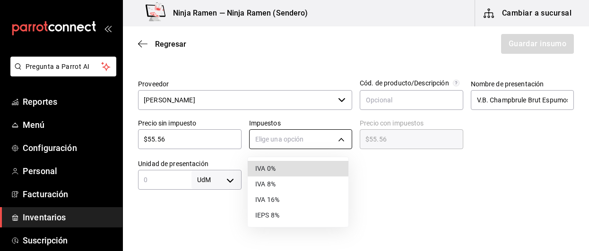
click at [324, 135] on body "Pregunta a Parrot AI Reportes Menú Configuración Personal Facturación Inventari…" at bounding box center [294, 99] width 589 height 198
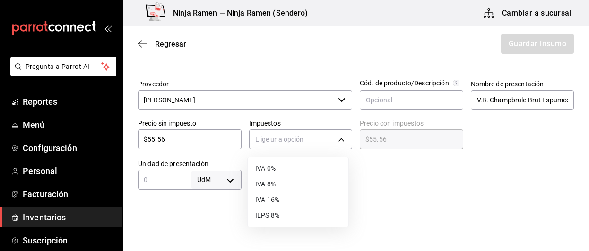
click at [301, 187] on li "IVA 8%" at bounding box center [298, 185] width 101 height 16
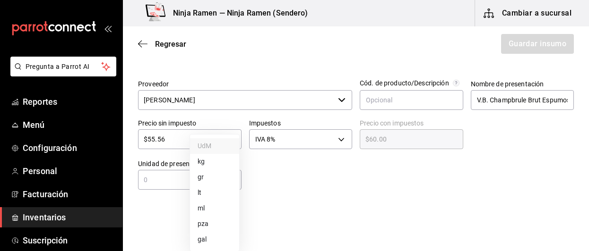
click at [231, 181] on body "Pregunta a Parrot AI Reportes Menú Configuración Personal Facturación Inventari…" at bounding box center [294, 99] width 589 height 198
click at [218, 210] on li "ml" at bounding box center [214, 209] width 49 height 16
click at [169, 187] on div "ml MILLILITER ​" at bounding box center [189, 180] width 103 height 20
click at [290, 188] on div at bounding box center [407, 171] width 333 height 38
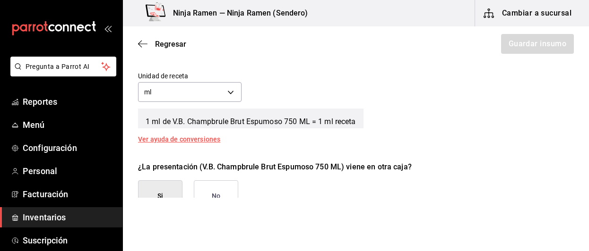
scroll to position [394, 0]
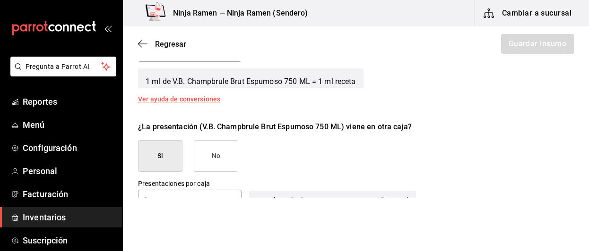
click at [227, 146] on button "No" at bounding box center [216, 156] width 44 height 32
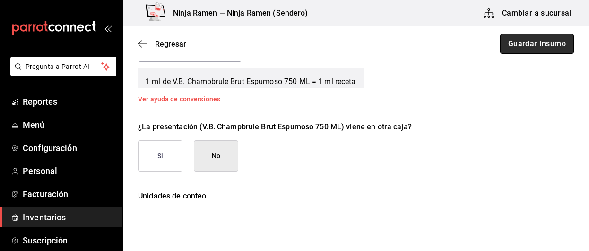
click at [548, 36] on button "Guardar insumo" at bounding box center [537, 44] width 74 height 20
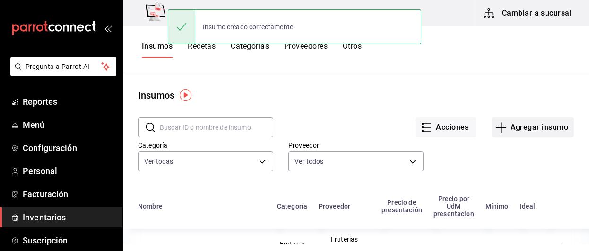
click at [515, 130] on button "Agregar insumo" at bounding box center [532, 128] width 82 height 20
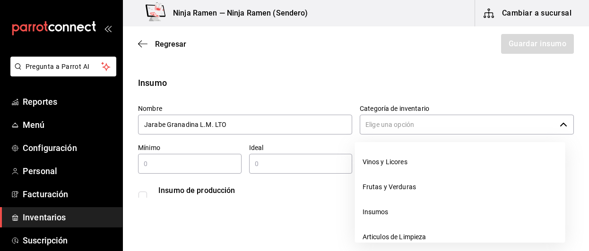
click at [457, 118] on input "Categoría de inventario" at bounding box center [458, 125] width 196 height 20
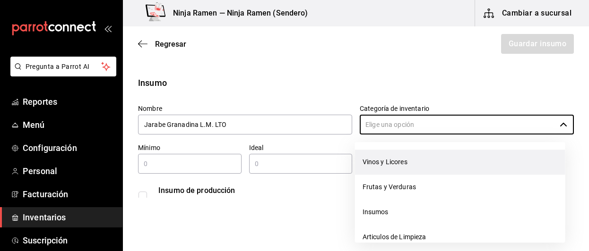
click at [427, 155] on li "Vinos y Licores" at bounding box center [460, 162] width 210 height 25
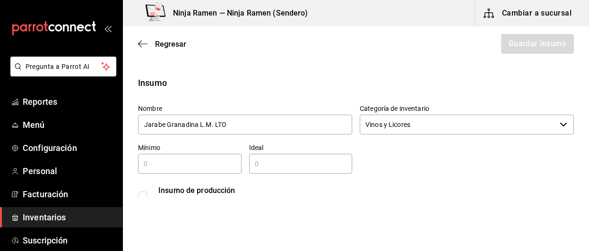
click at [183, 172] on div "​" at bounding box center [189, 164] width 103 height 20
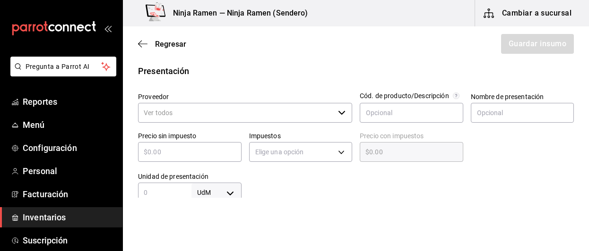
scroll to position [184, 0]
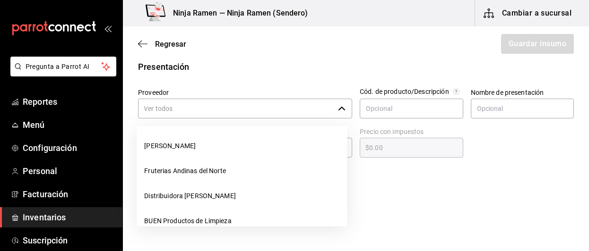
click at [340, 111] on icon "button" at bounding box center [342, 109] width 8 height 8
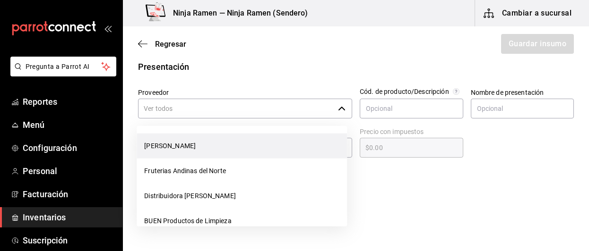
click at [233, 145] on li "[PERSON_NAME]" at bounding box center [242, 146] width 210 height 25
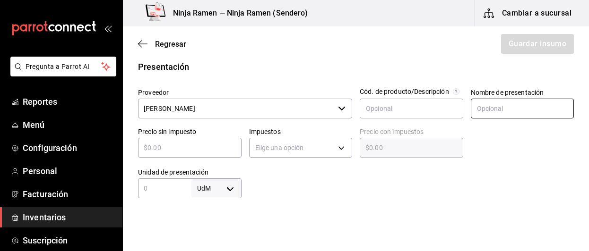
click at [509, 113] on input "text" at bounding box center [522, 109] width 103 height 20
click at [209, 155] on div "​" at bounding box center [189, 148] width 103 height 20
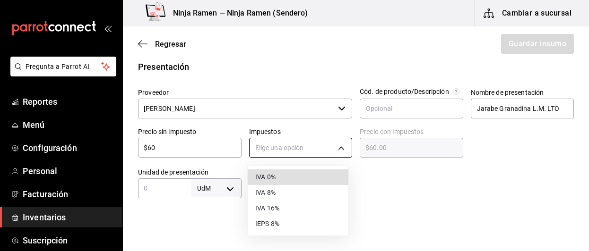
click at [339, 146] on body "Pregunta a Parrot AI Reportes Menú Configuración Personal Facturación Inventari…" at bounding box center [294, 99] width 589 height 198
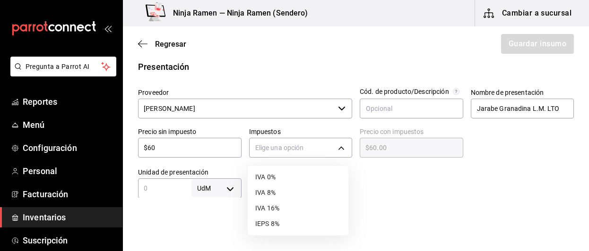
click at [292, 191] on li "IVA 8%" at bounding box center [298, 193] width 101 height 16
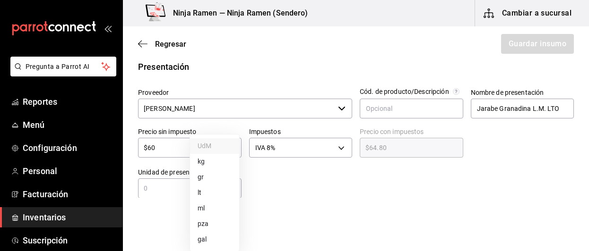
click at [221, 185] on body "Pregunta a Parrot AI Reportes Menú Configuración Personal Facturación Inventari…" at bounding box center [294, 99] width 589 height 198
click at [215, 208] on li "ml" at bounding box center [214, 209] width 49 height 16
click at [173, 194] on div "ml MILLILITER ​" at bounding box center [189, 189] width 103 height 20
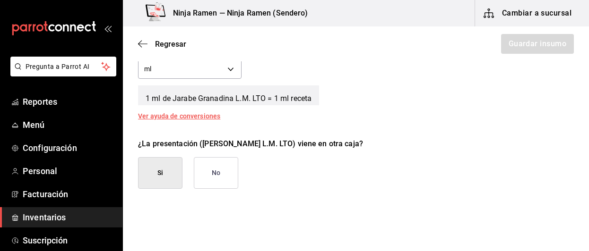
scroll to position [401, 0]
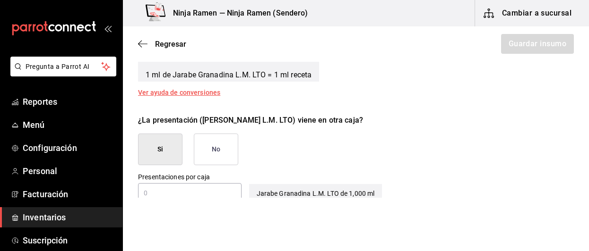
click at [226, 155] on button "No" at bounding box center [216, 150] width 44 height 32
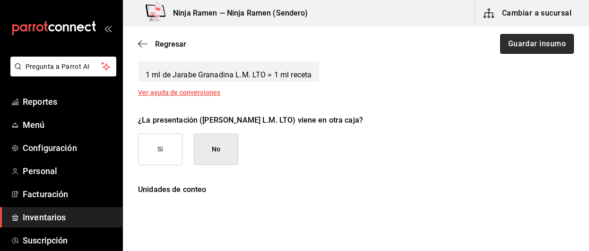
click at [549, 34] on button "Guardar insumo" at bounding box center [537, 44] width 74 height 20
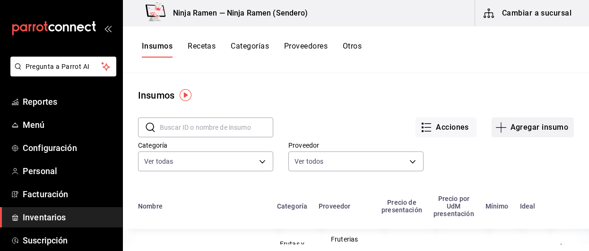
click at [542, 133] on button "Agregar insumo" at bounding box center [532, 128] width 82 height 20
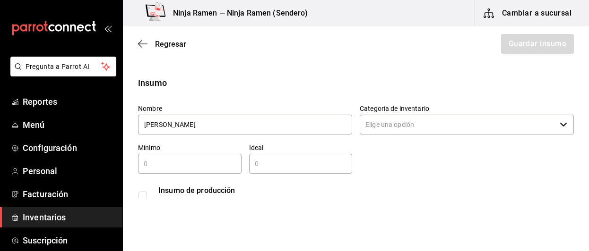
click at [517, 174] on div "Insumo de producción Este insumo se produce con una receta de producción" at bounding box center [351, 192] width 443 height 36
